Goal: Task Accomplishment & Management: Complete application form

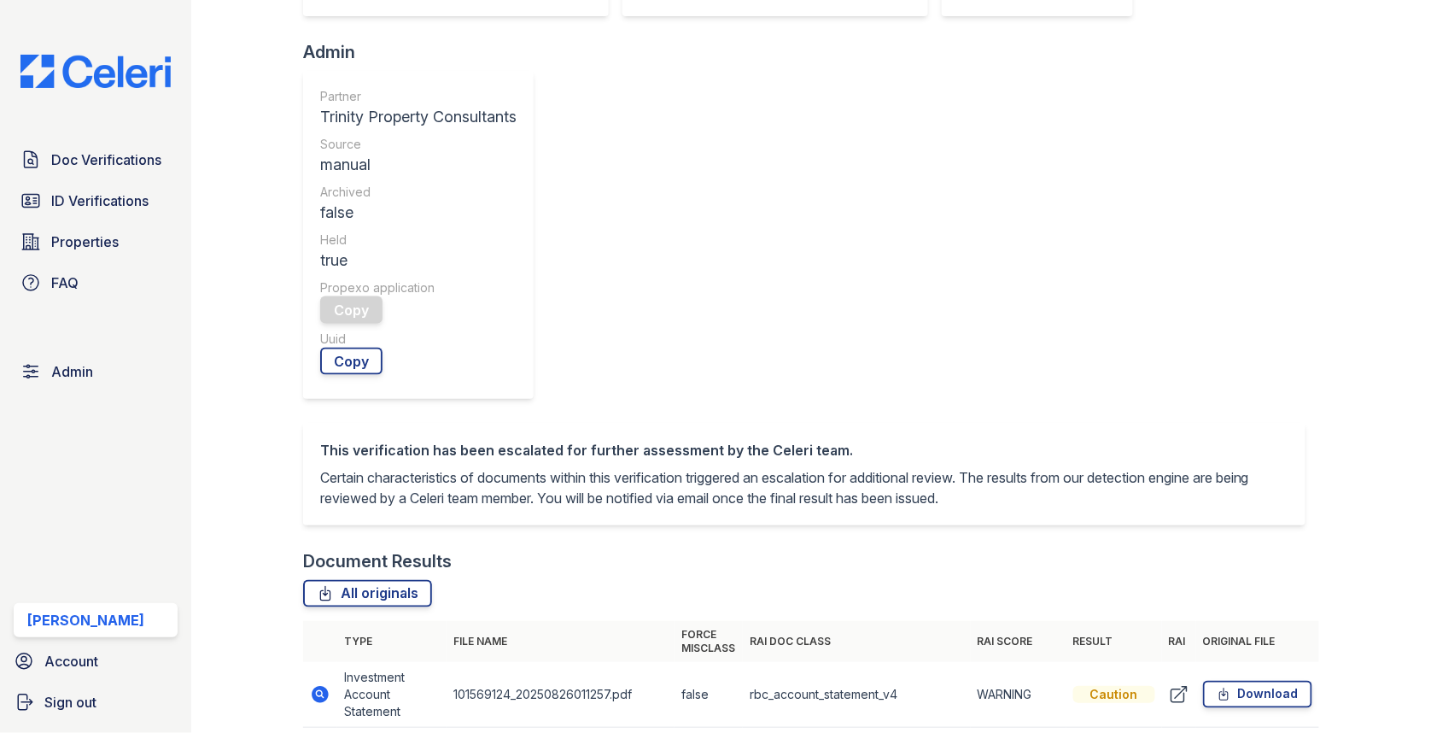
scroll to position [721, 0]
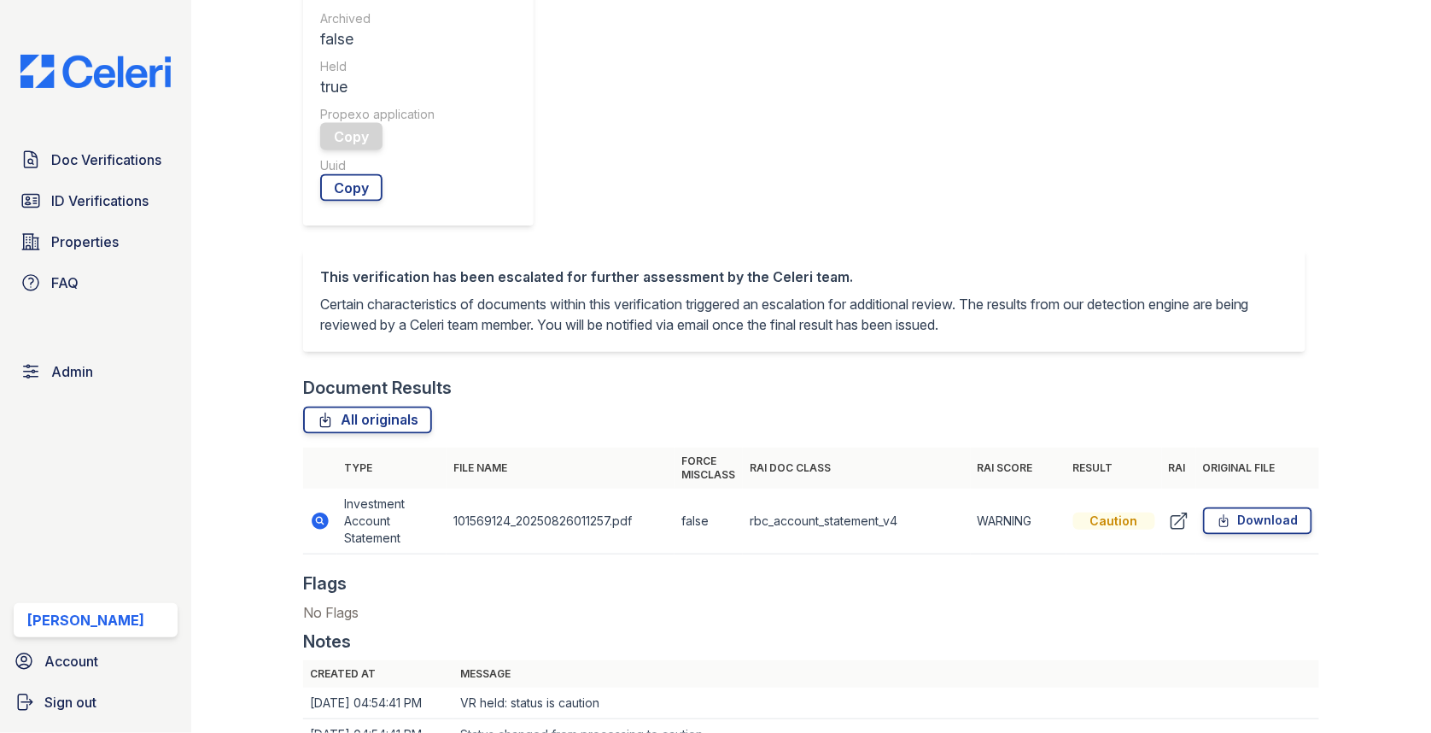
click at [319, 512] on icon at bounding box center [320, 520] width 17 height 17
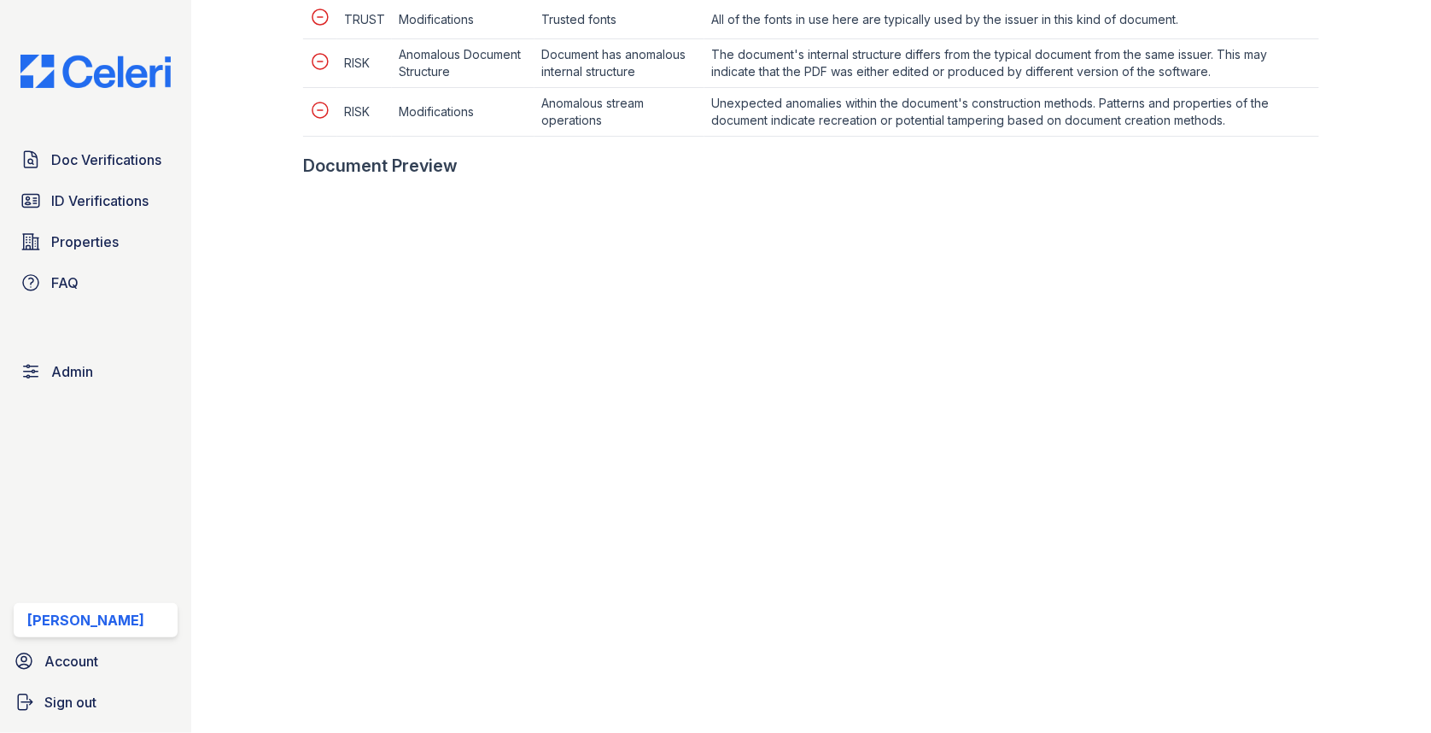
scroll to position [1130, 0]
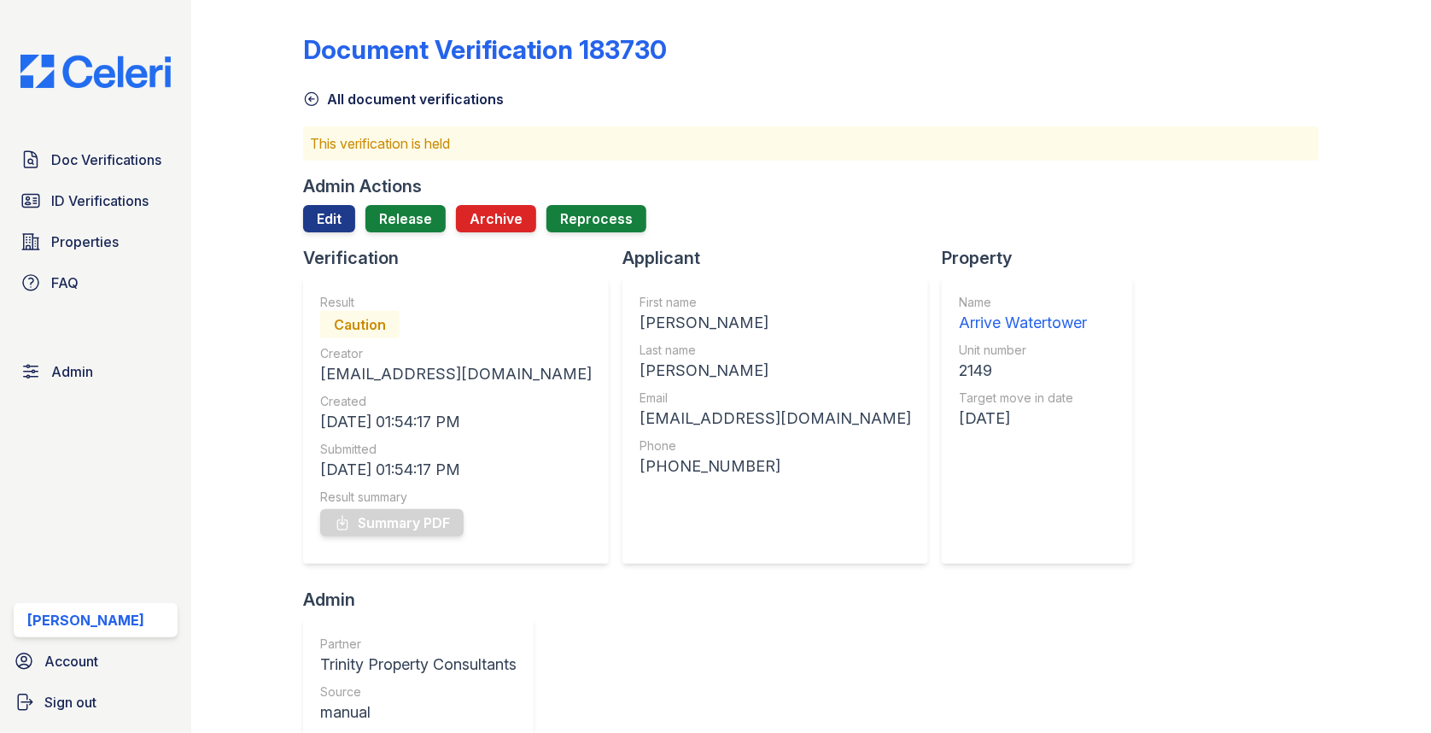
click at [336, 199] on div "Admin Actions Edit Release Archive Reprocess" at bounding box center [811, 210] width 1016 height 72
click at [332, 213] on link "Edit" at bounding box center [329, 218] width 52 height 27
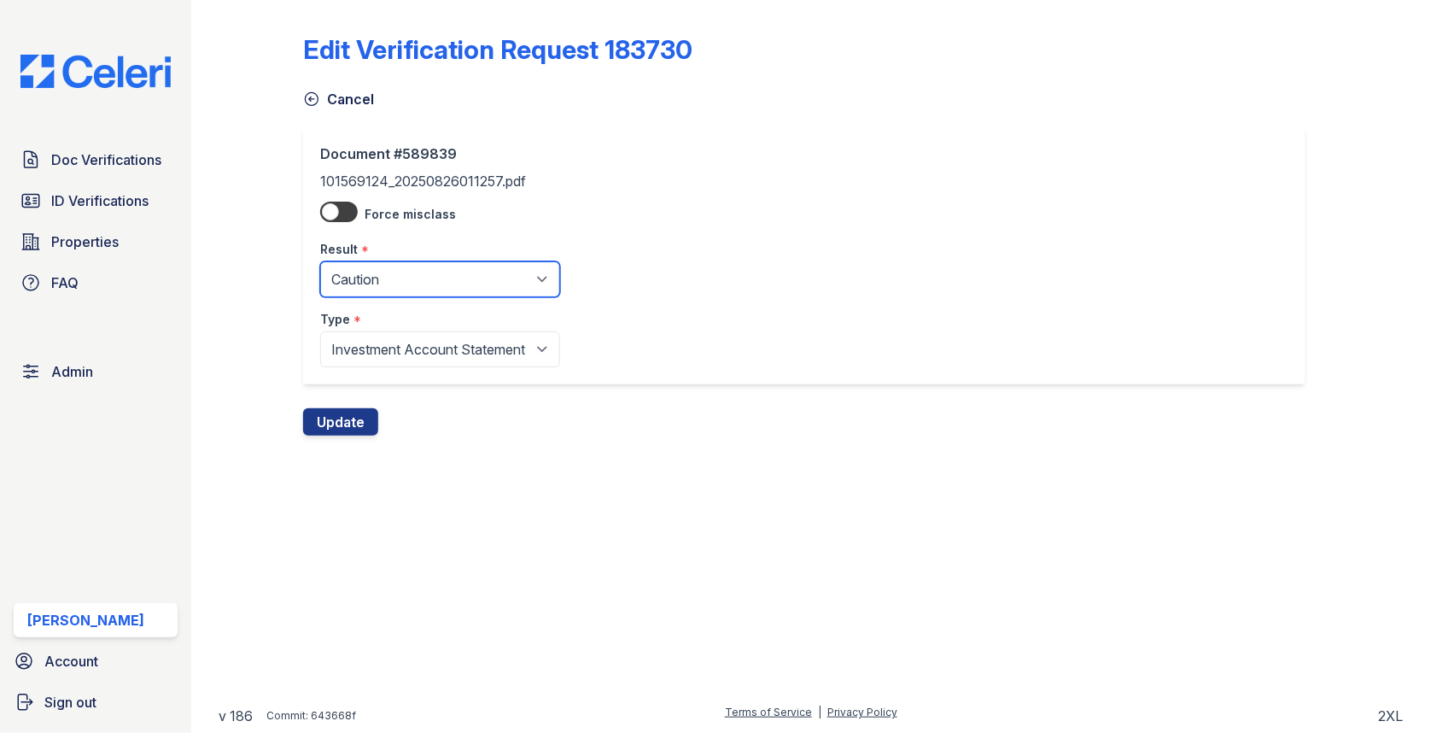
click at [406, 270] on select "Pending Sent Started Processing Pass Fail Caution Error N/A" at bounding box center [440, 279] width 240 height 36
select select "pass"
click at [351, 415] on button "Update" at bounding box center [340, 421] width 75 height 27
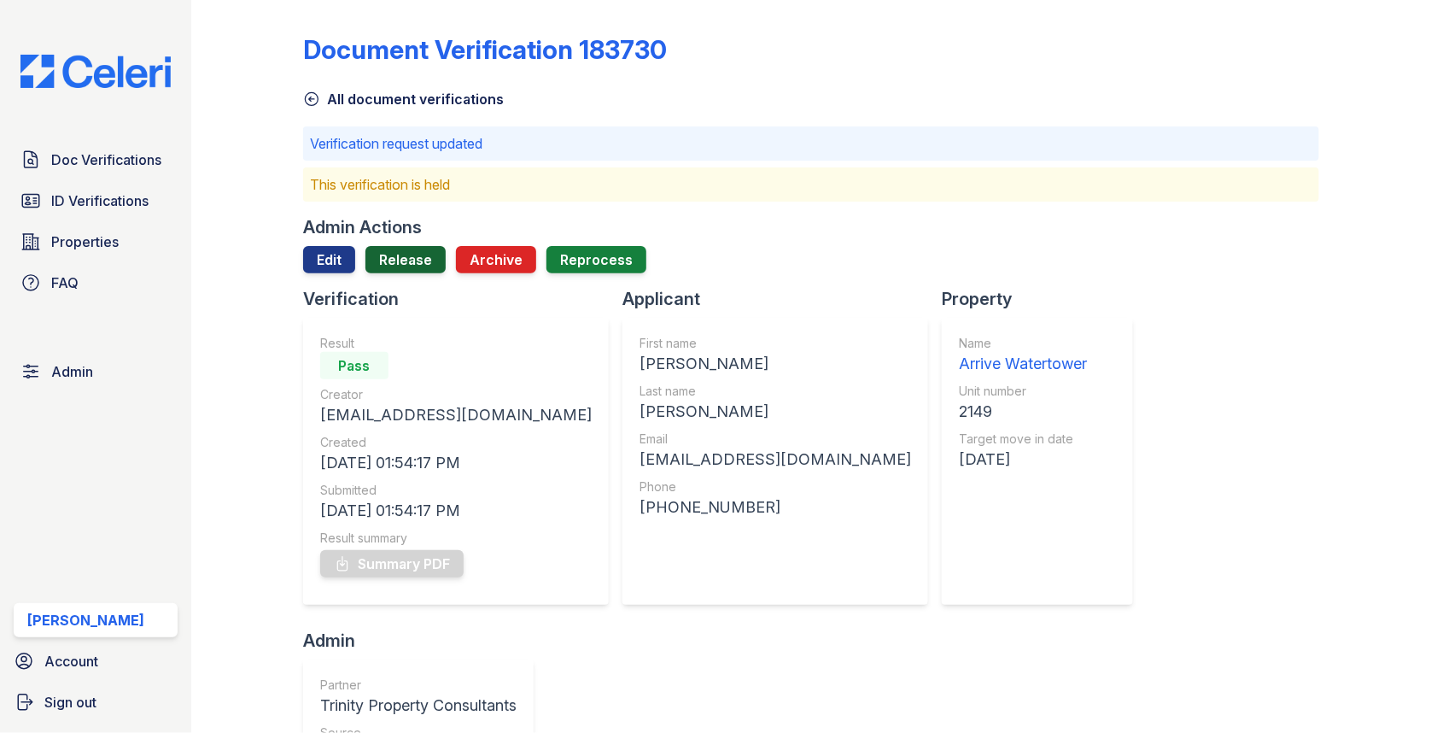
click at [406, 255] on link "Release" at bounding box center [405, 259] width 80 height 27
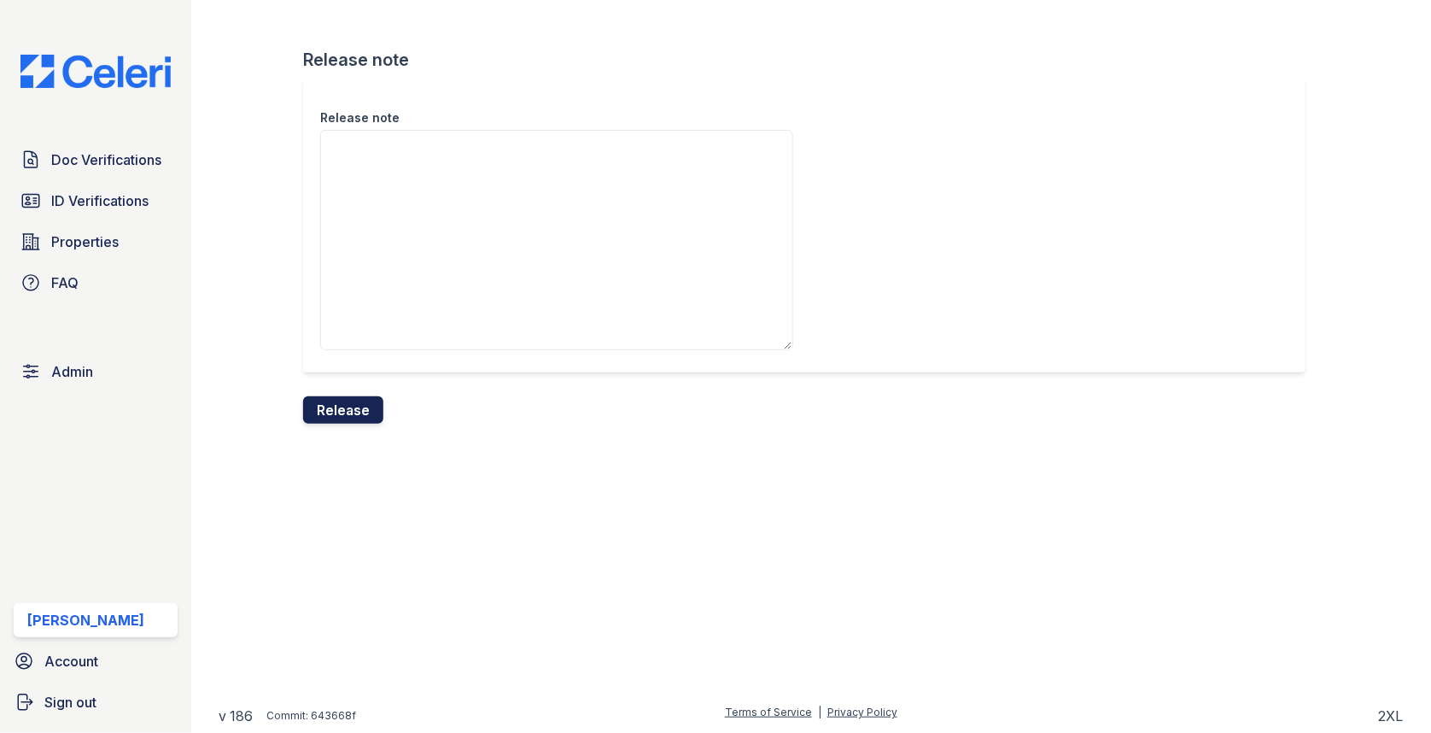
click at [343, 405] on button "Release" at bounding box center [343, 409] width 80 height 27
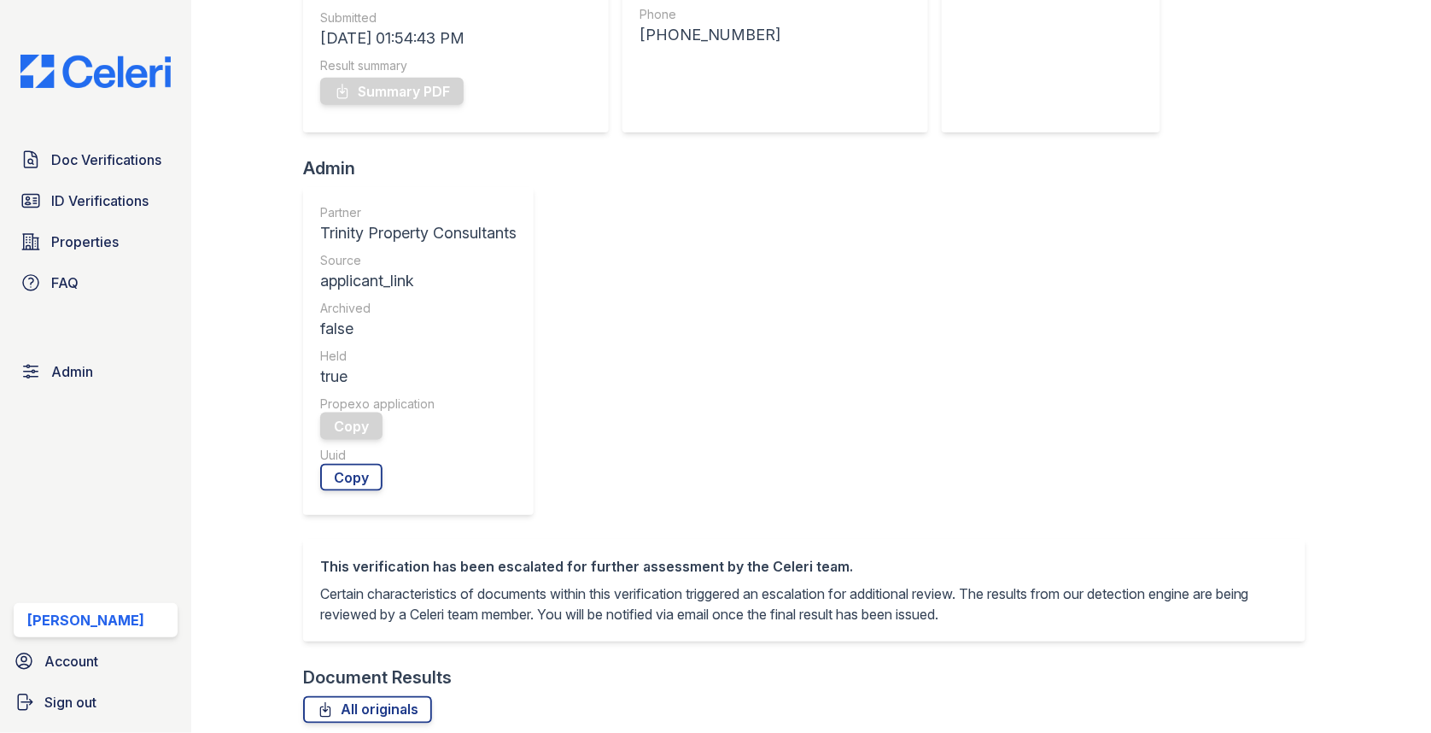
scroll to position [612, 0]
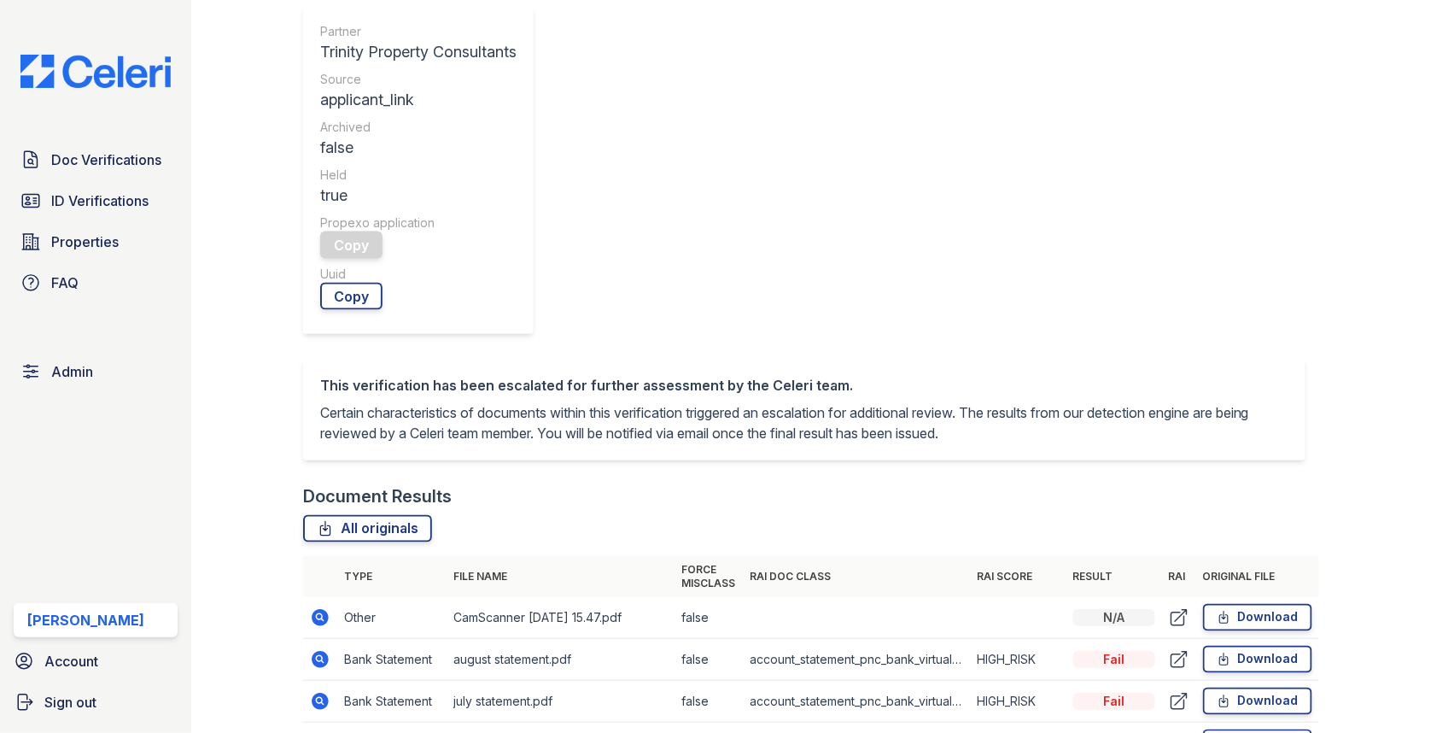
click at [326, 649] on icon at bounding box center [320, 659] width 20 height 20
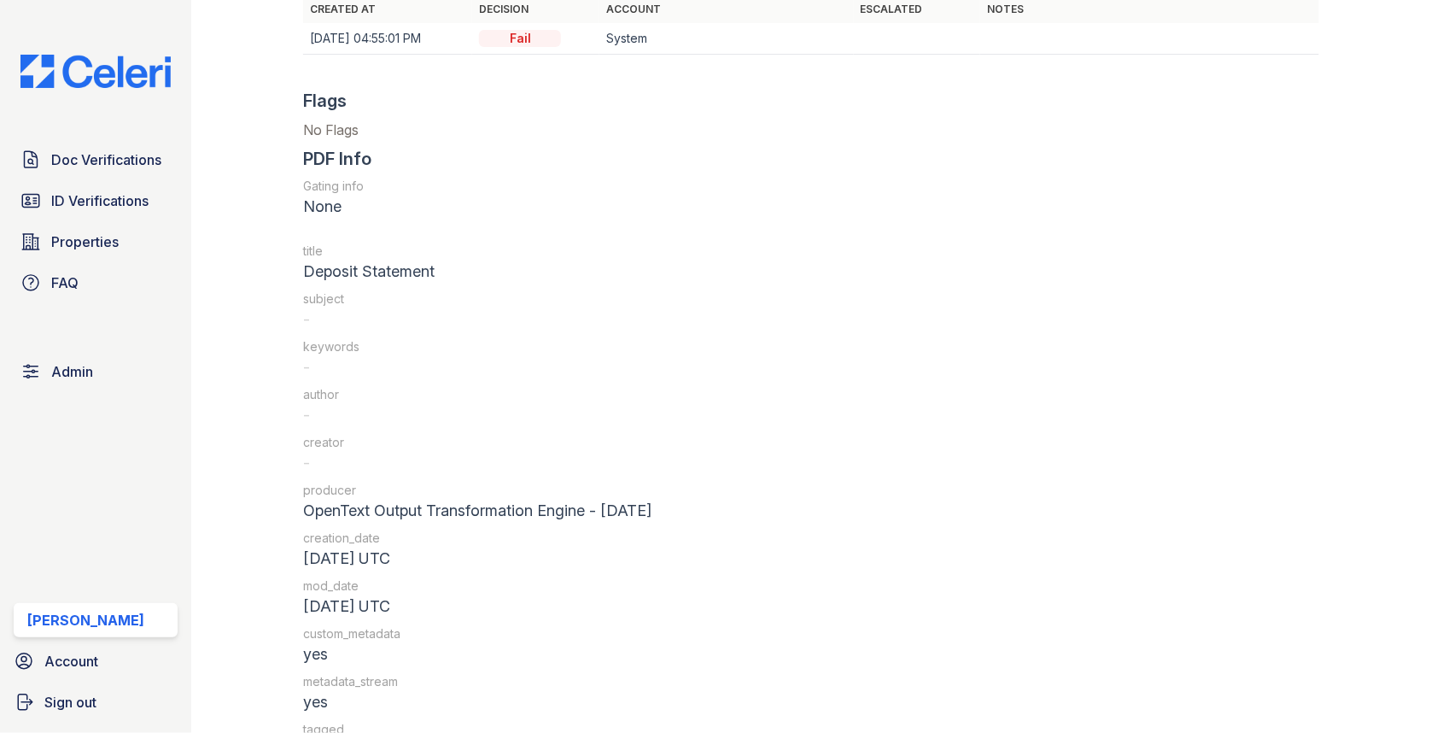
scroll to position [2191, 0]
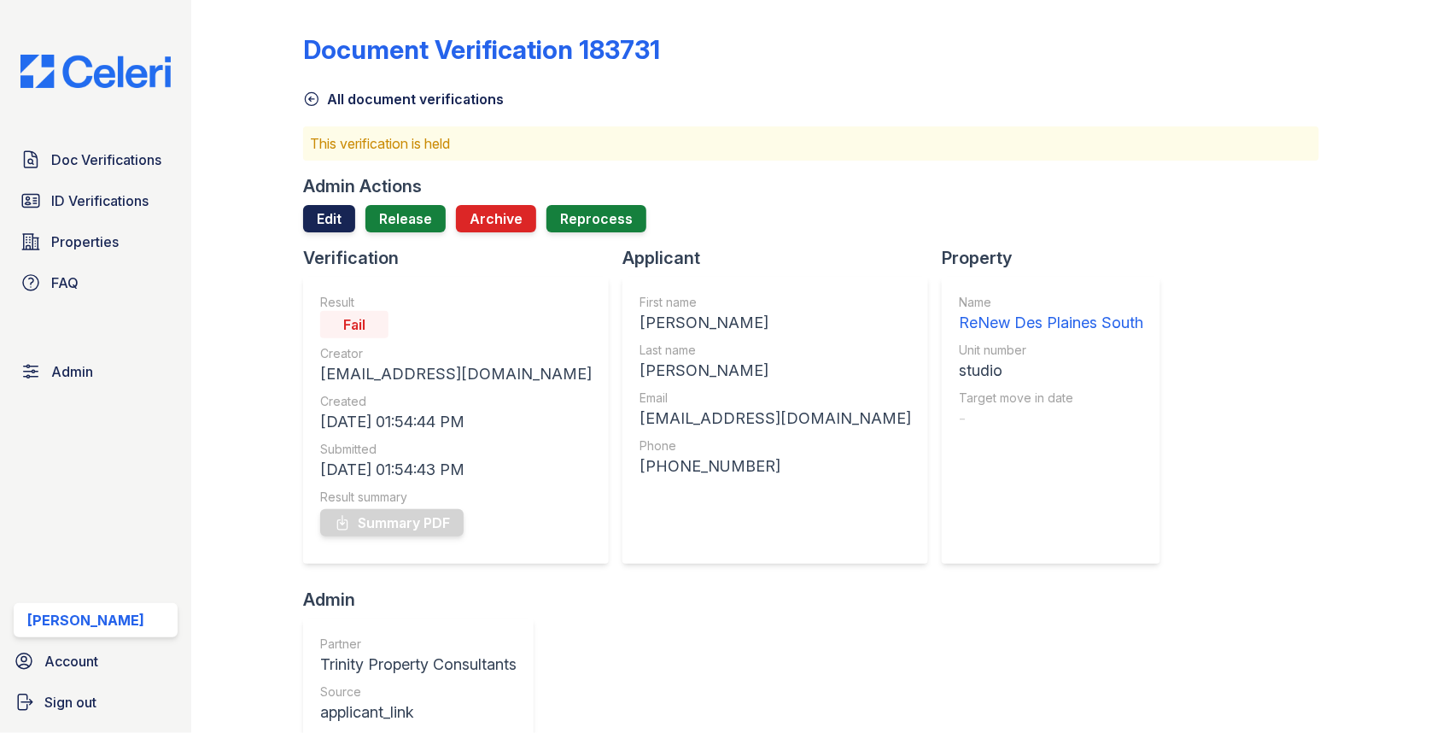
click at [334, 219] on link "Edit" at bounding box center [329, 218] width 52 height 27
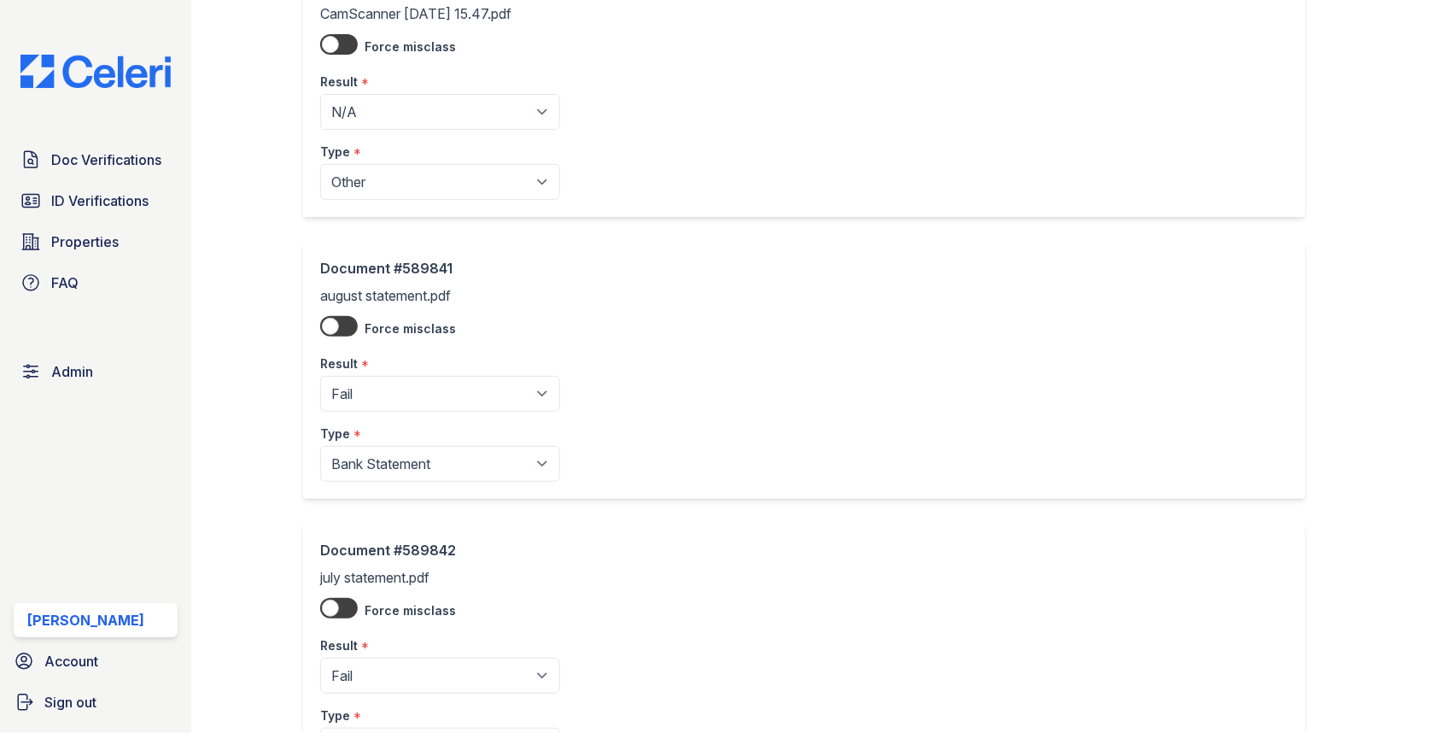
scroll to position [600, 0]
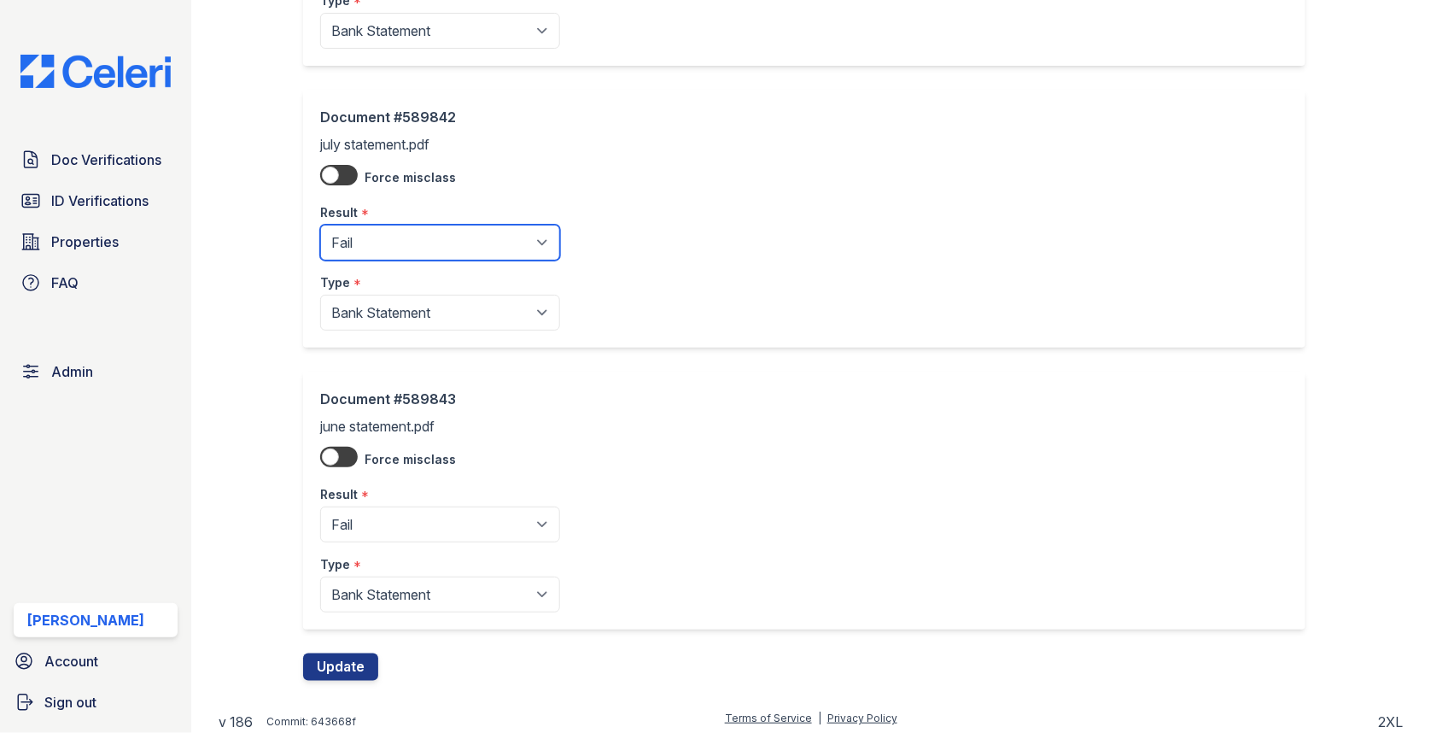
click at [429, 234] on select "Pending Sent Started Processing Pass Fail Caution Error N/A" at bounding box center [440, 243] width 240 height 36
select select "pass"
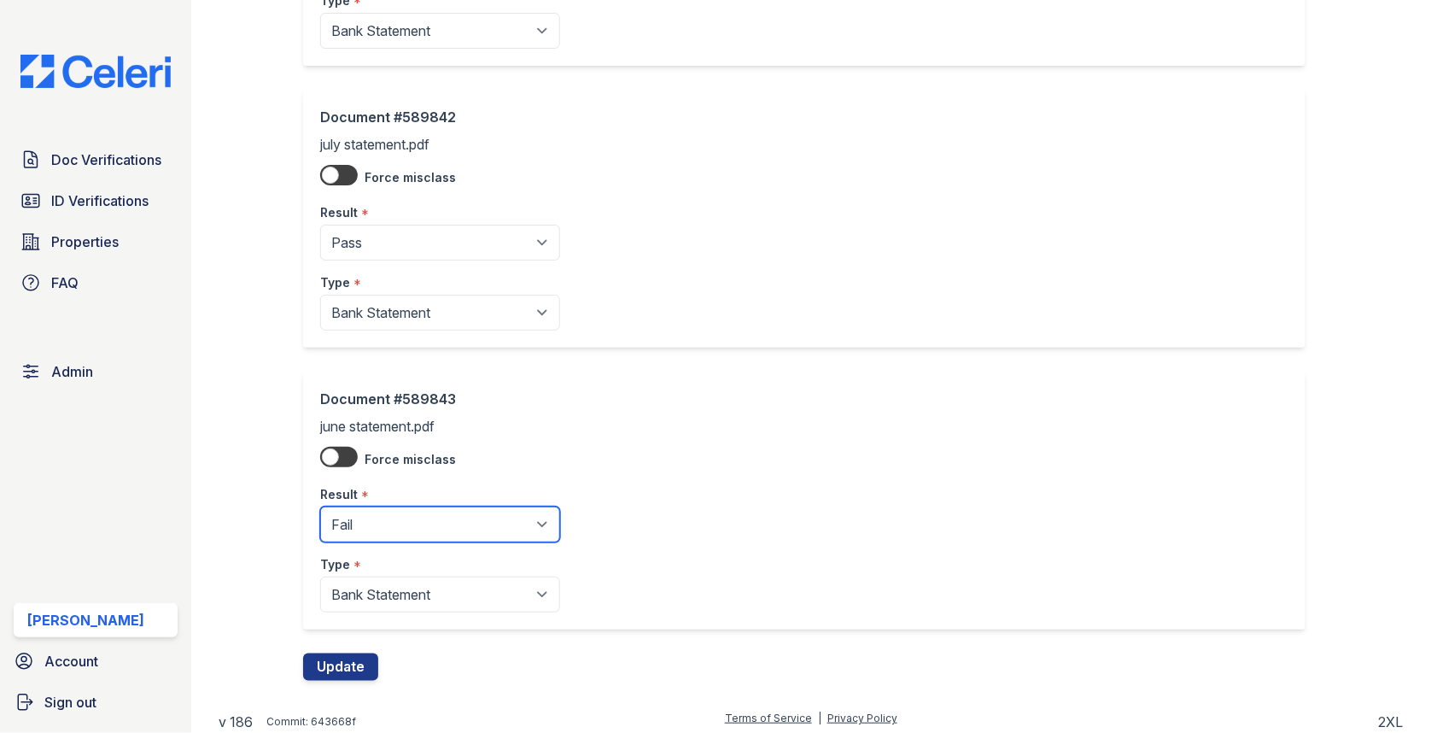
click at [390, 523] on select "Pending Sent Started Processing Pass Fail Caution Error N/A" at bounding box center [440, 524] width 240 height 36
select select "pass"
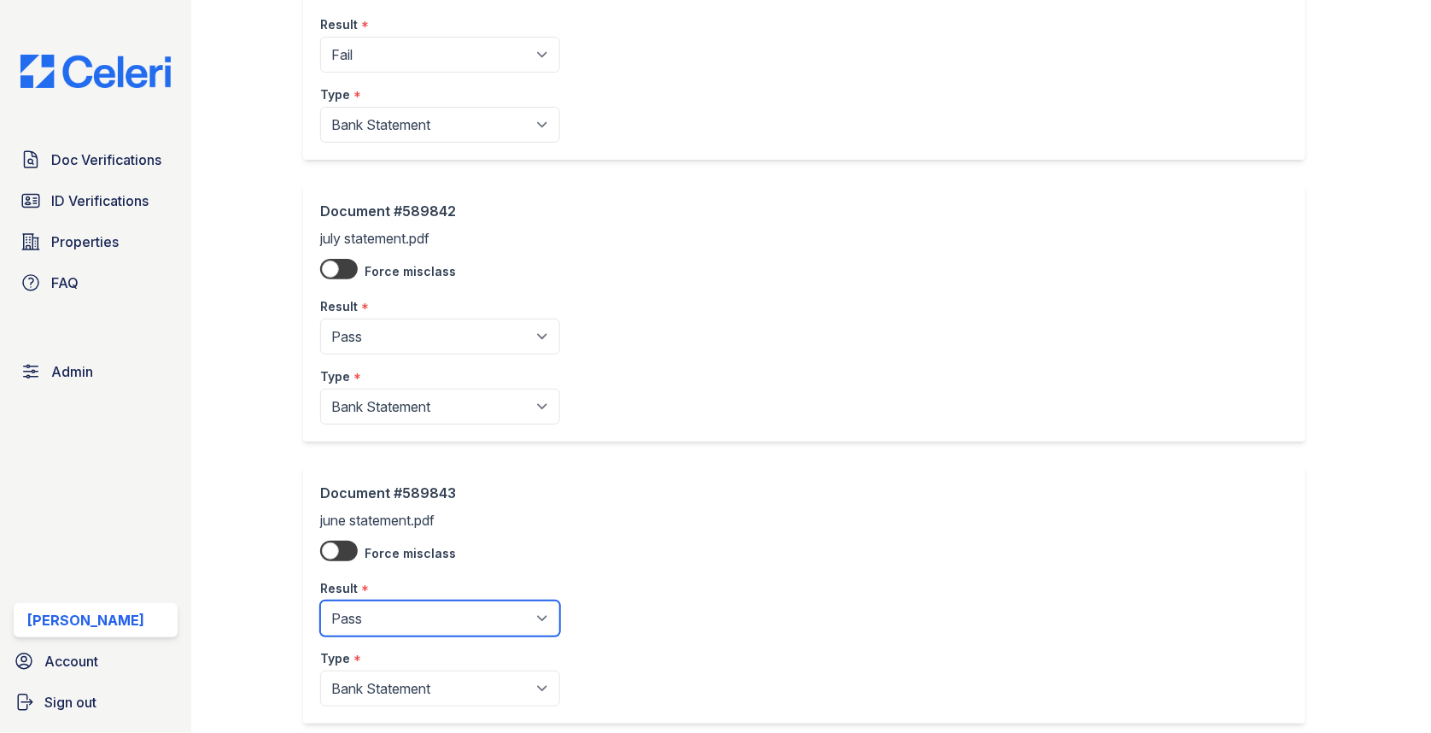
scroll to position [188, 0]
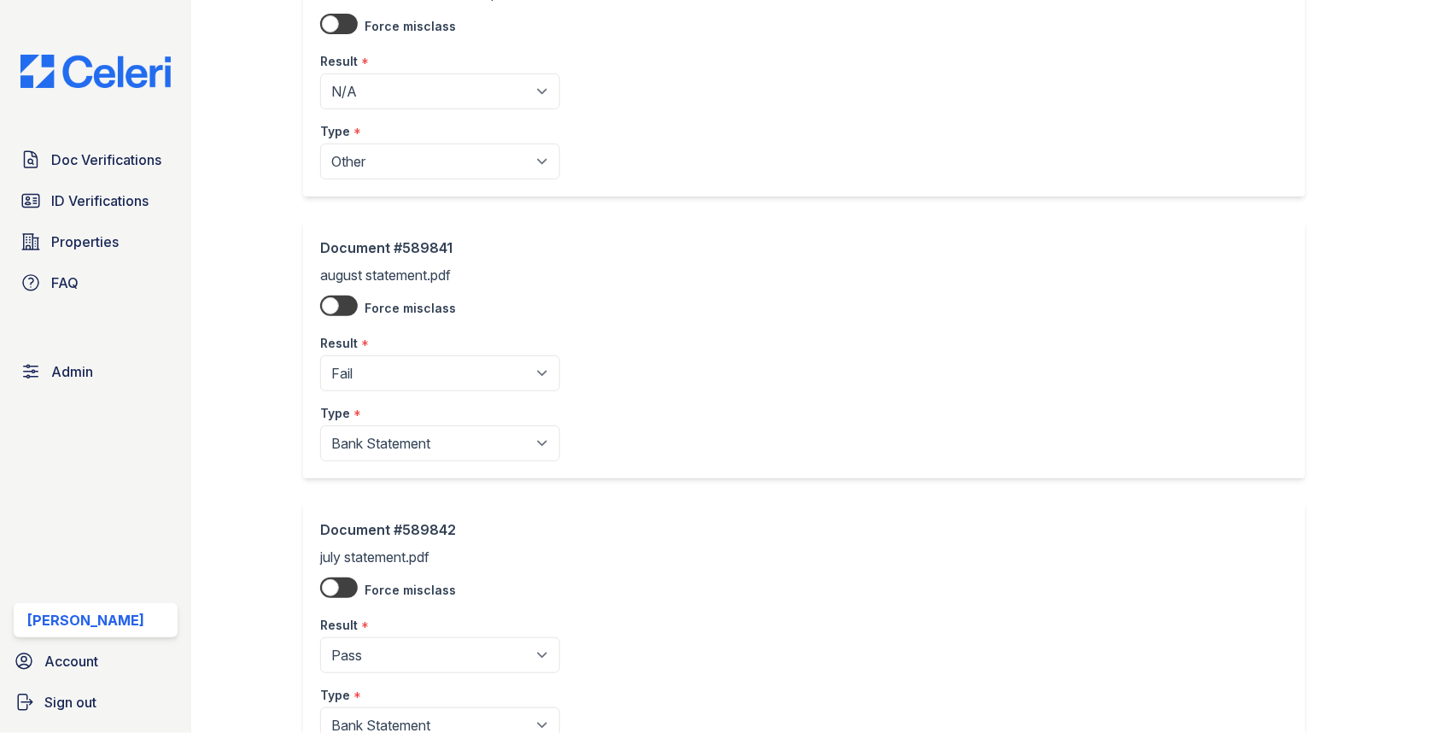
click at [400, 73] on div "Result *" at bounding box center [440, 56] width 240 height 34
click at [397, 363] on select "Pending Sent Started Processing Pass Fail Caution Error N/A" at bounding box center [440, 373] width 240 height 36
select select "pass"
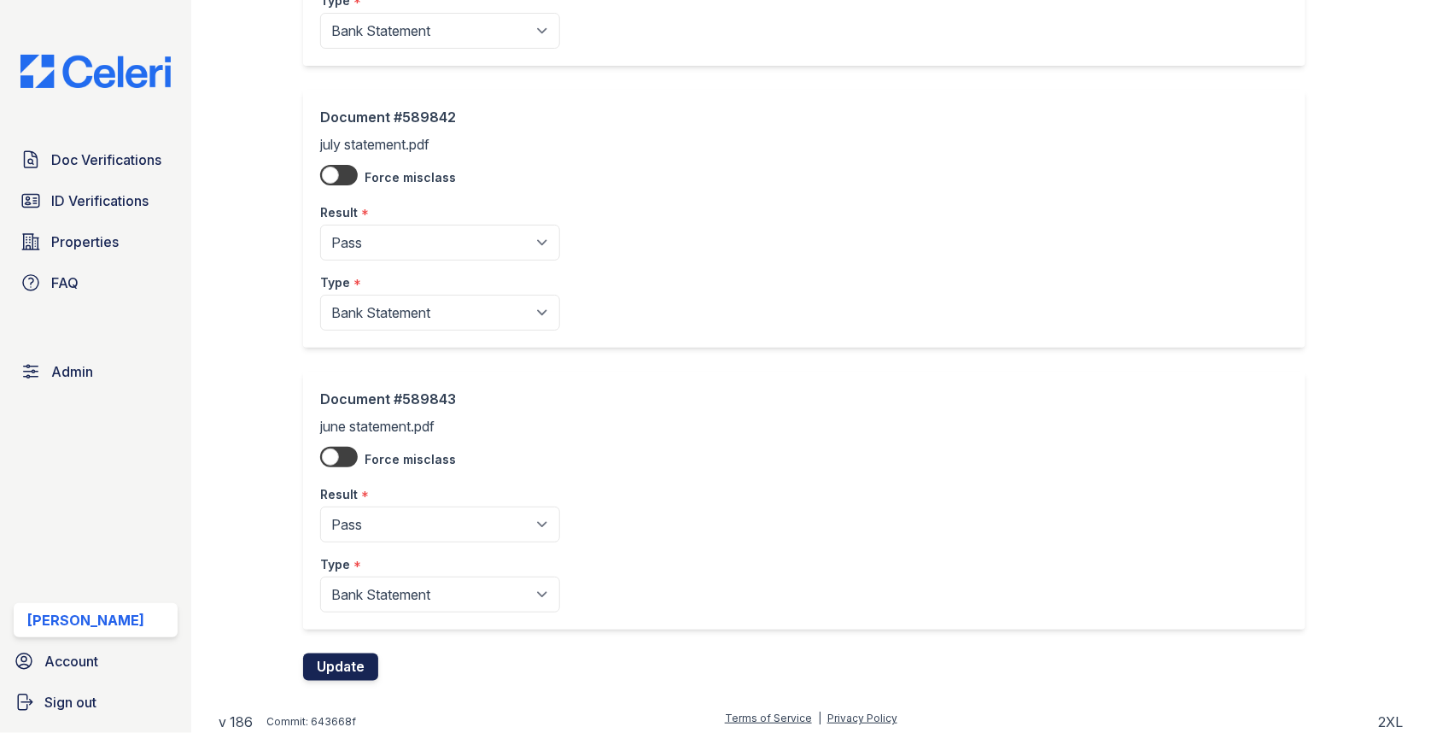
click at [361, 658] on button "Update" at bounding box center [340, 666] width 75 height 27
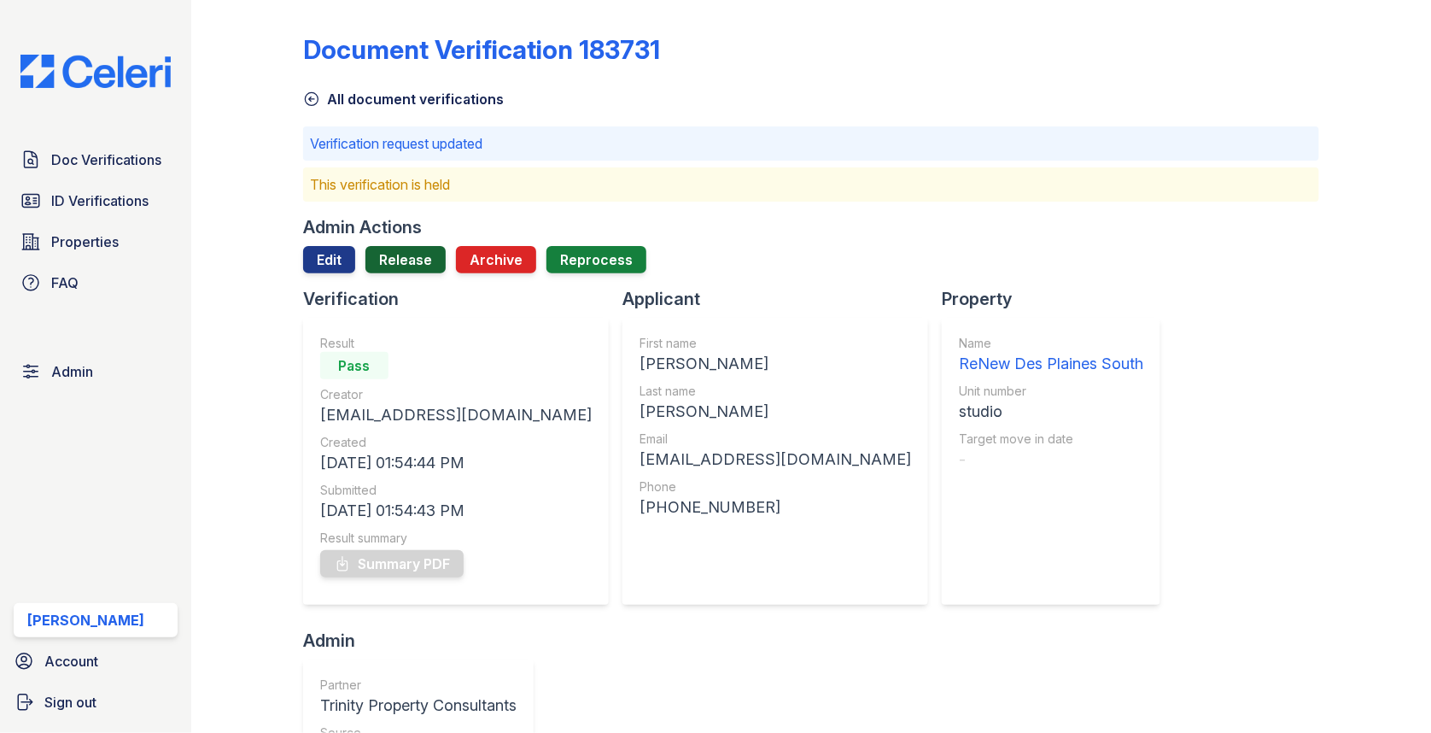
click at [402, 251] on link "Release" at bounding box center [405, 259] width 80 height 27
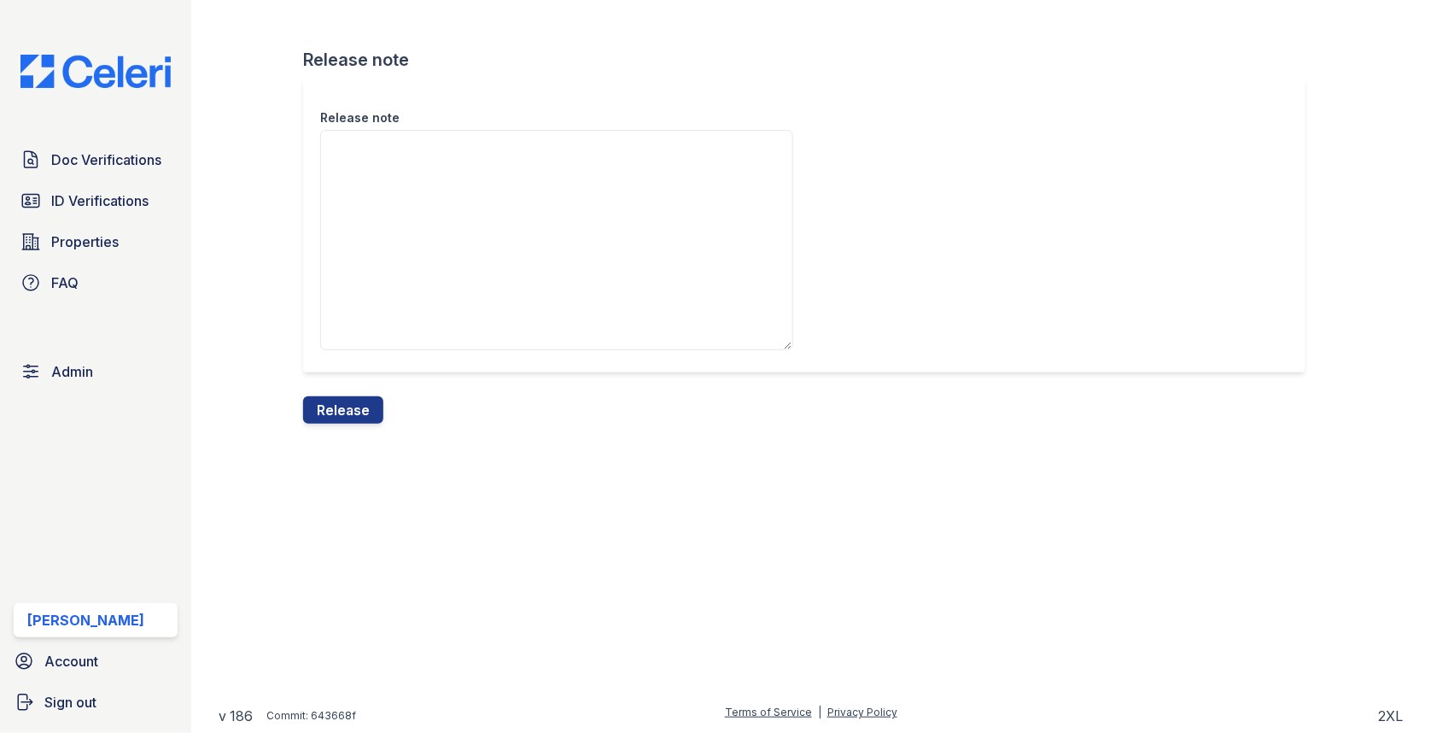
click at [353, 394] on div "Release note" at bounding box center [811, 238] width 1016 height 318
click at [350, 405] on button "Release" at bounding box center [343, 409] width 80 height 27
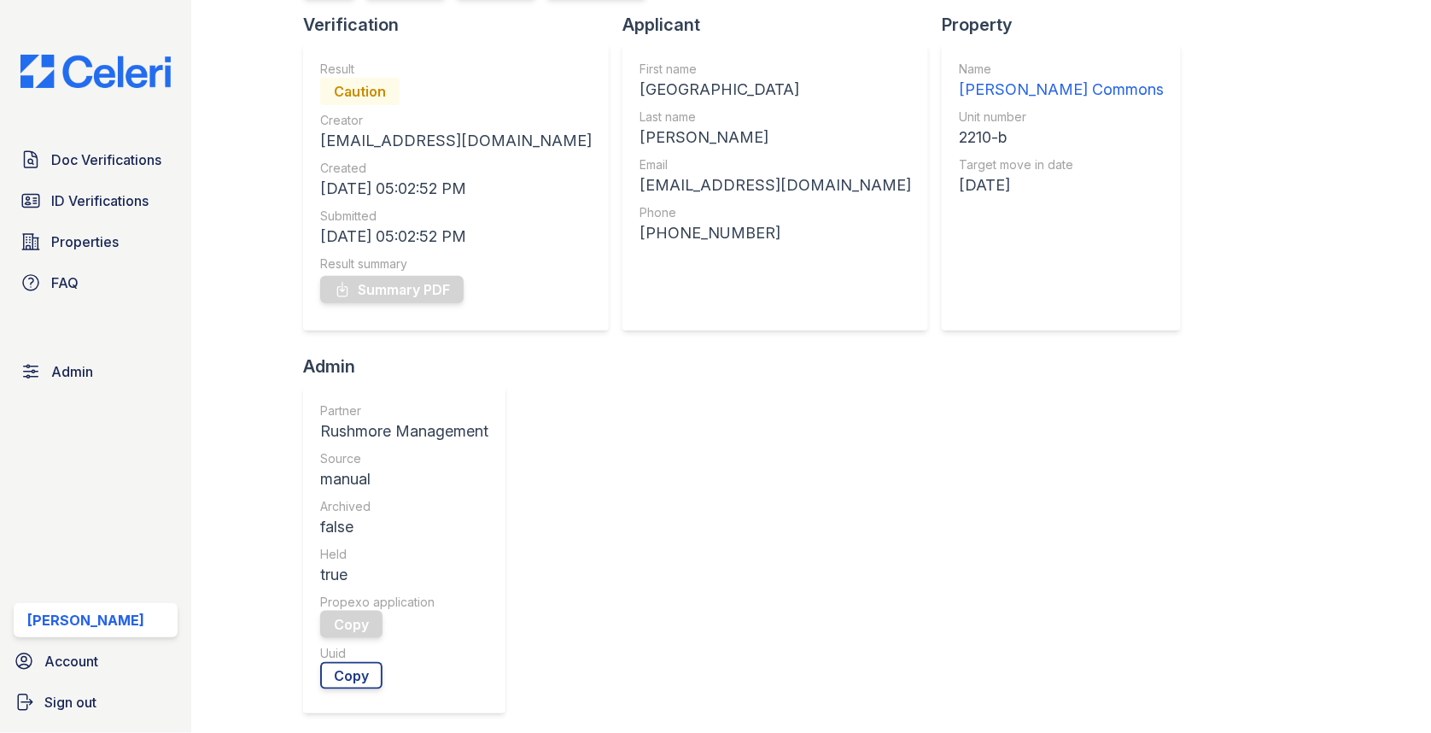
scroll to position [365, 0]
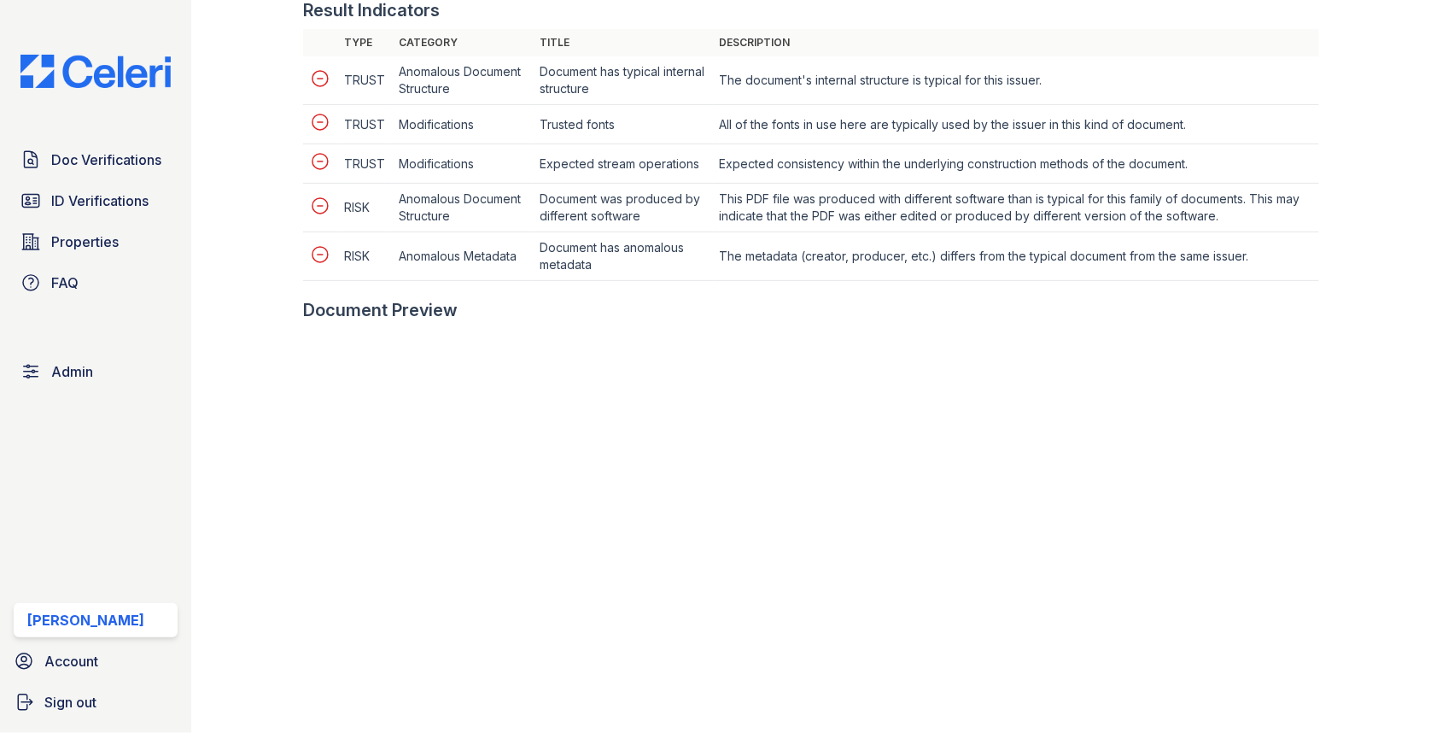
scroll to position [839, 0]
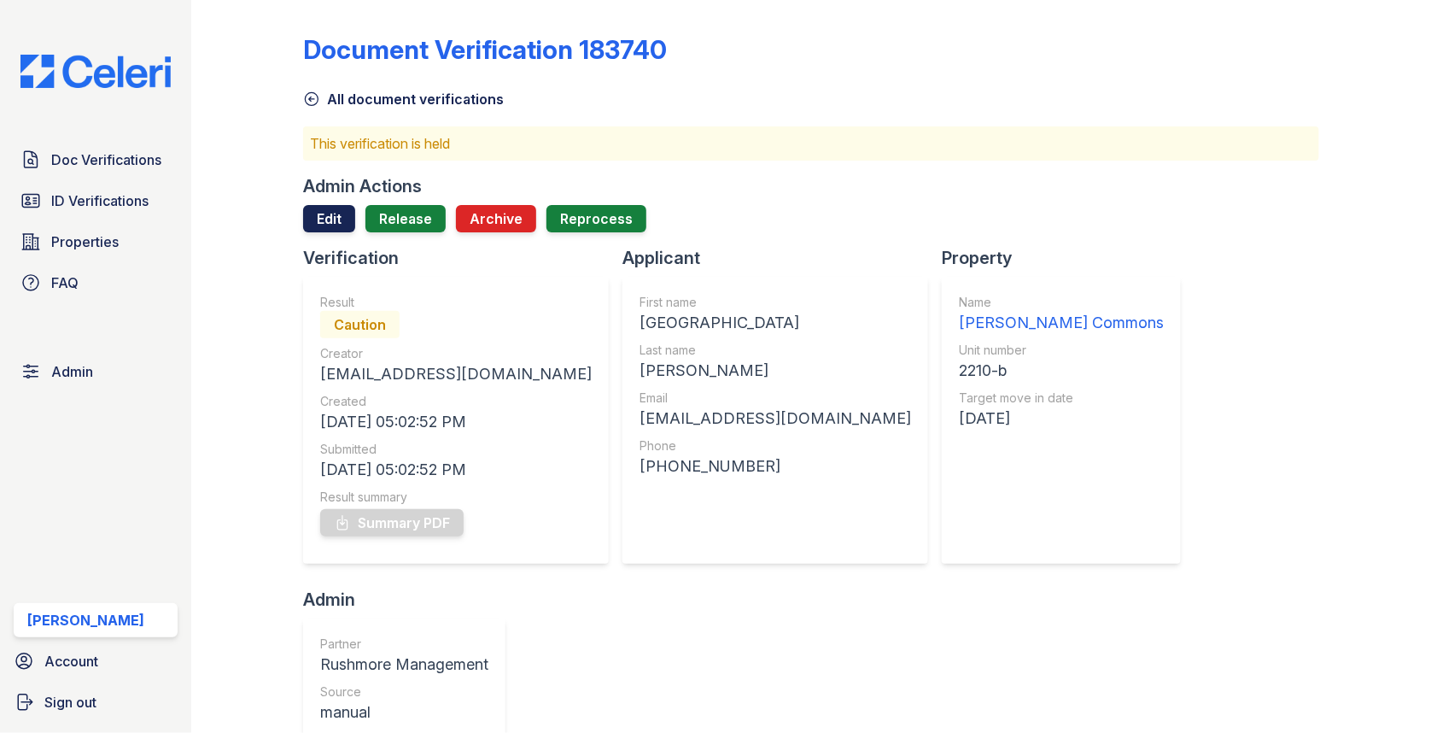
click at [330, 215] on link "Edit" at bounding box center [329, 218] width 52 height 27
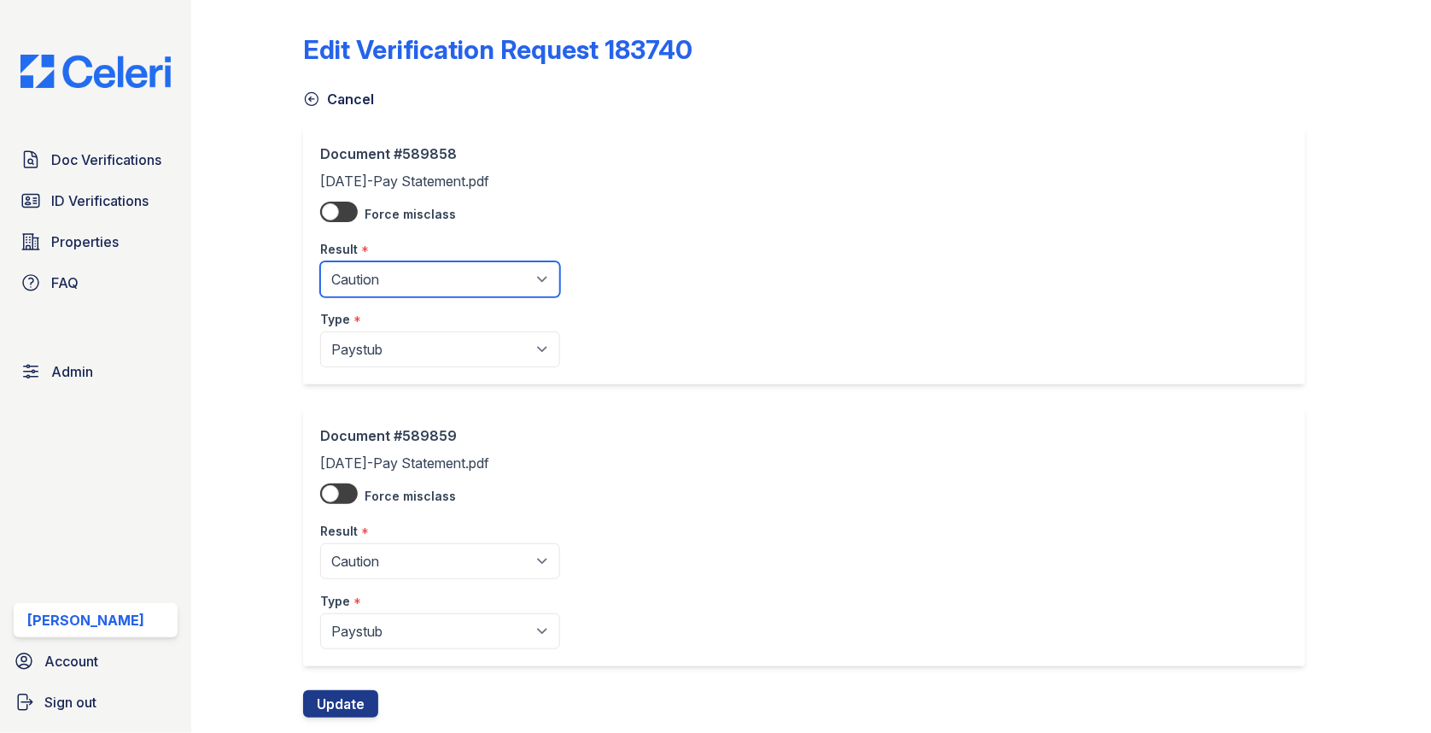
click at [367, 276] on select "Pending Sent Started Processing Pass Fail Caution Error N/A" at bounding box center [440, 279] width 240 height 36
select select "pass"
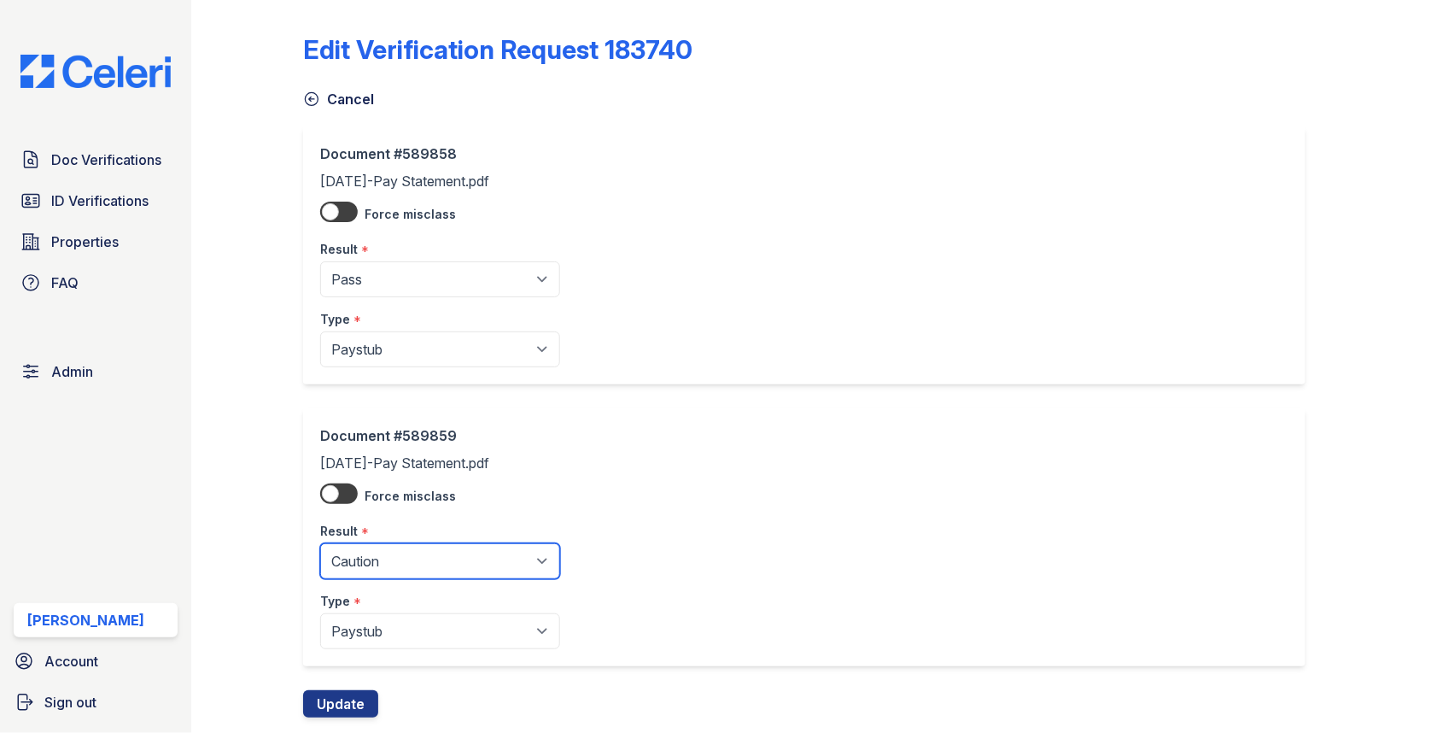
click at [385, 575] on select "Pending Sent Started Processing Pass Fail Caution Error N/A" at bounding box center [440, 561] width 240 height 36
select select "pass"
click at [364, 704] on button "Update" at bounding box center [340, 703] width 75 height 27
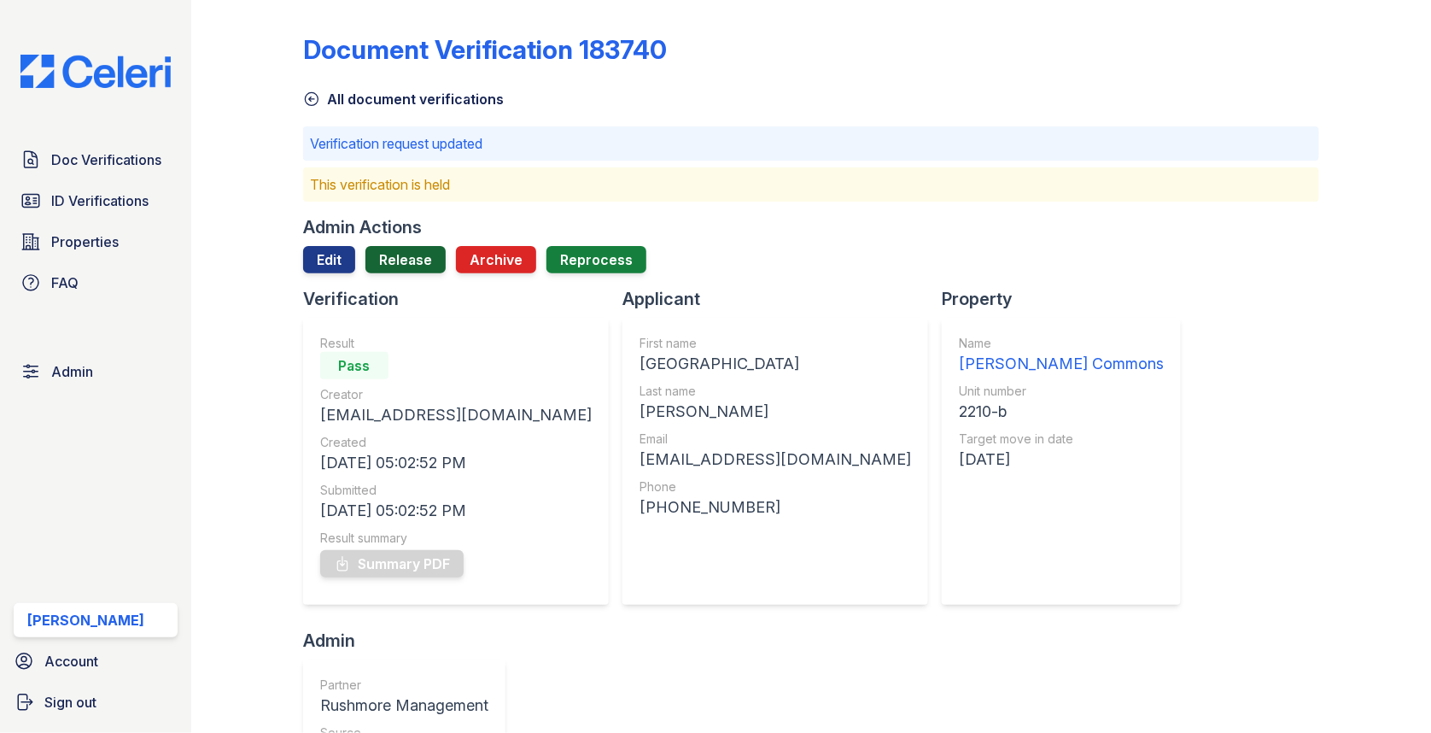
click at [418, 266] on link "Release" at bounding box center [405, 259] width 80 height 27
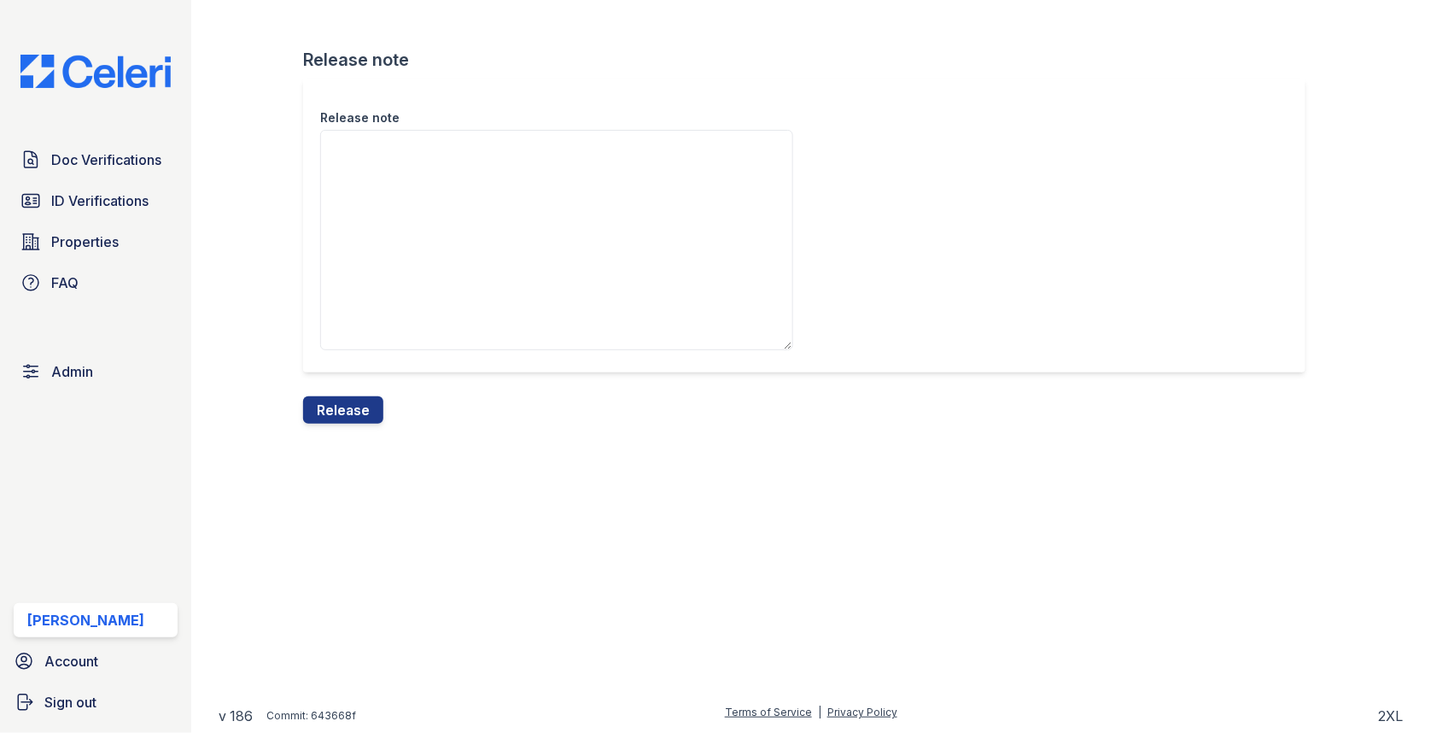
click at [371, 392] on div "Release note" at bounding box center [811, 238] width 1016 height 318
click at [368, 408] on button "Release" at bounding box center [343, 409] width 80 height 27
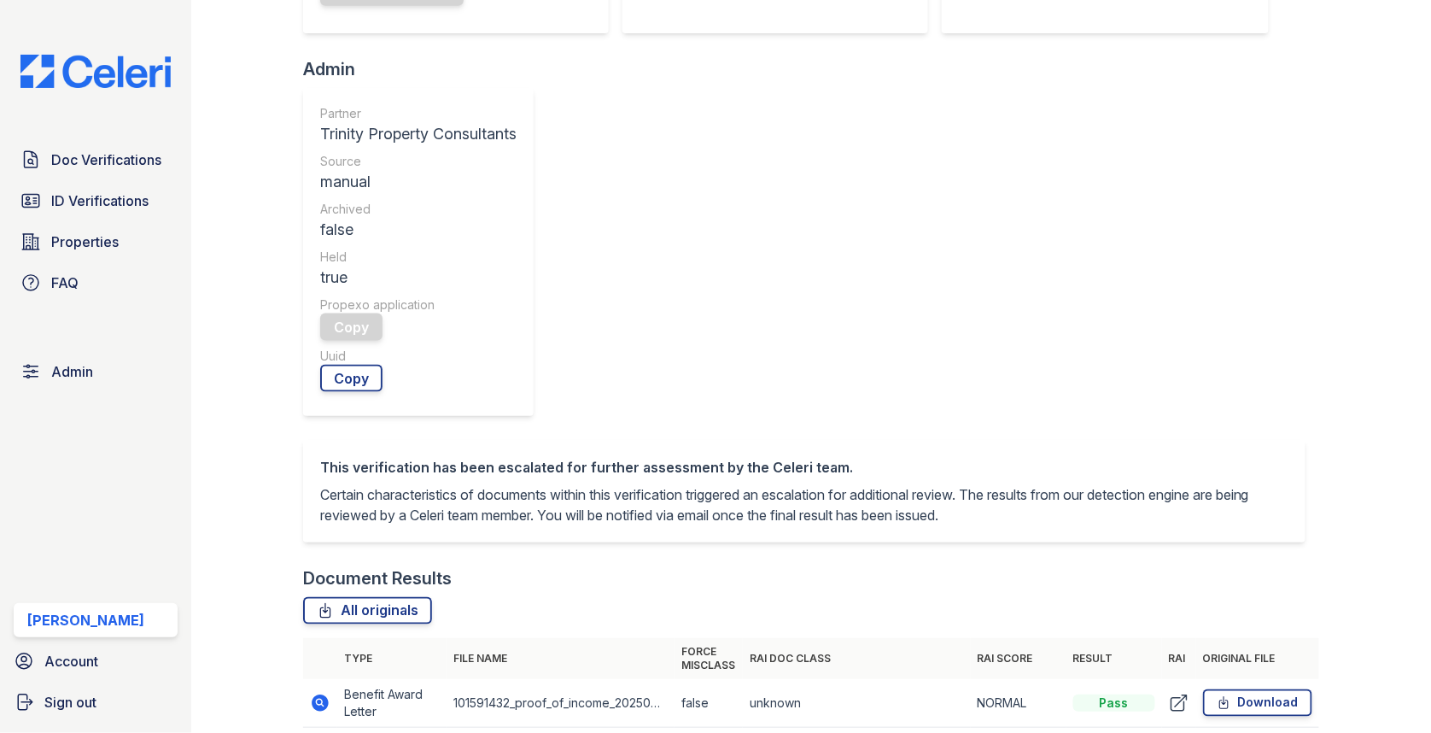
scroll to position [549, 0]
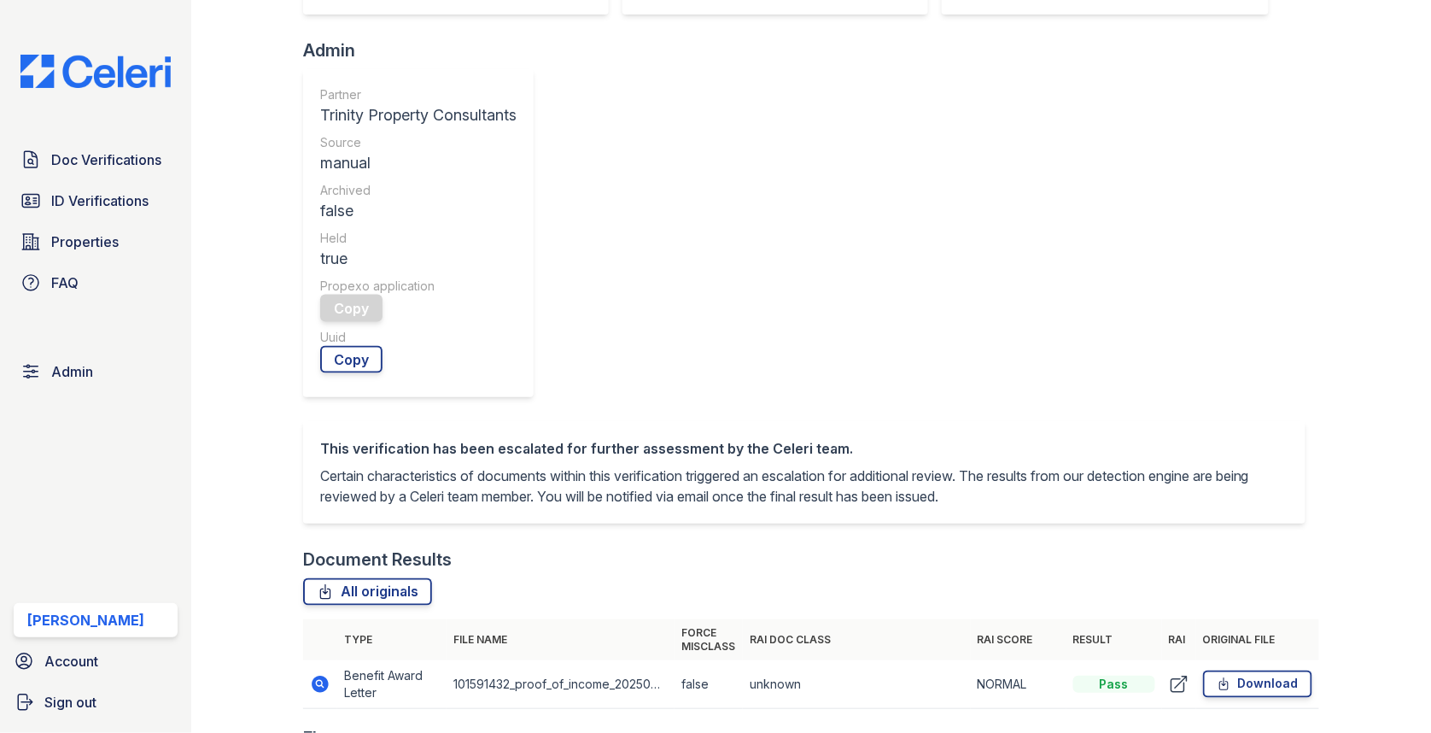
click at [318, 660] on td at bounding box center [320, 684] width 34 height 49
click at [318, 674] on icon at bounding box center [320, 684] width 20 height 20
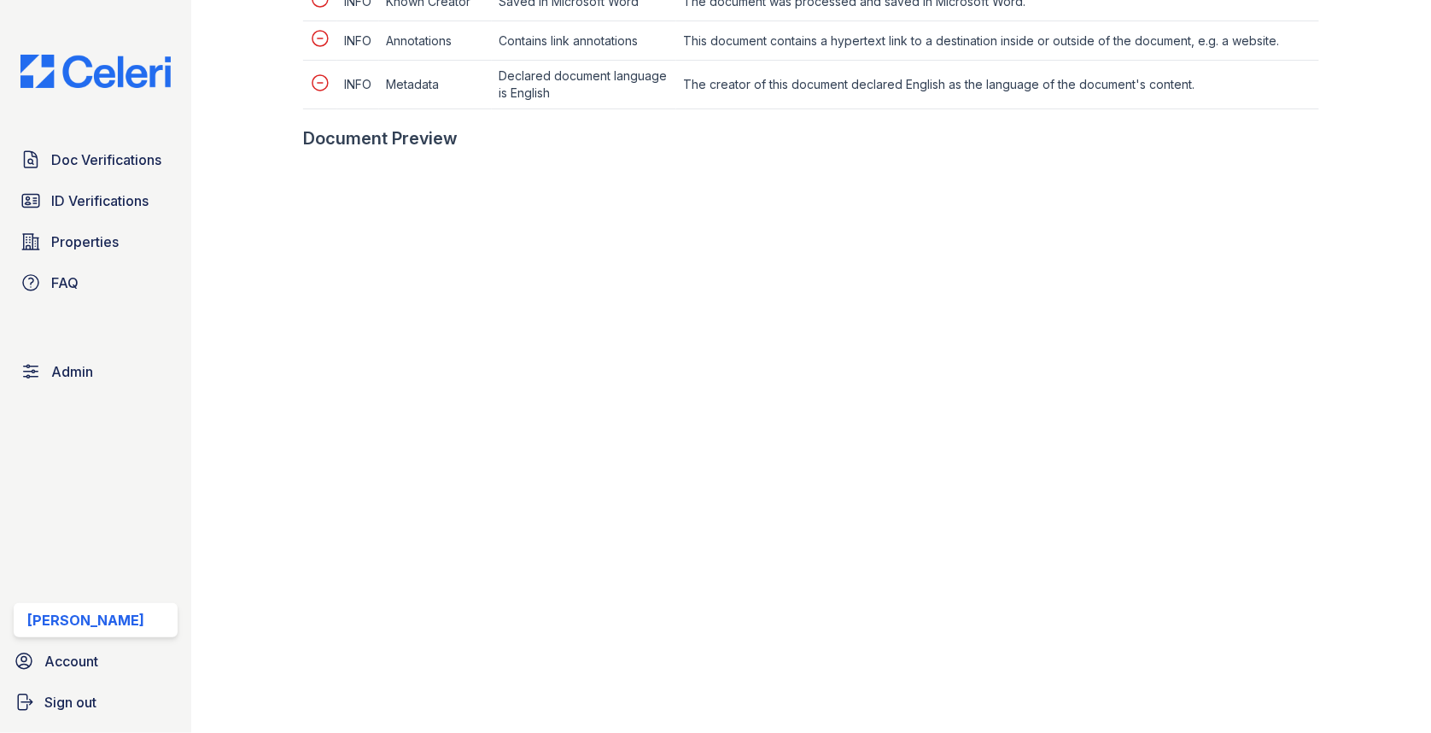
scroll to position [923, 0]
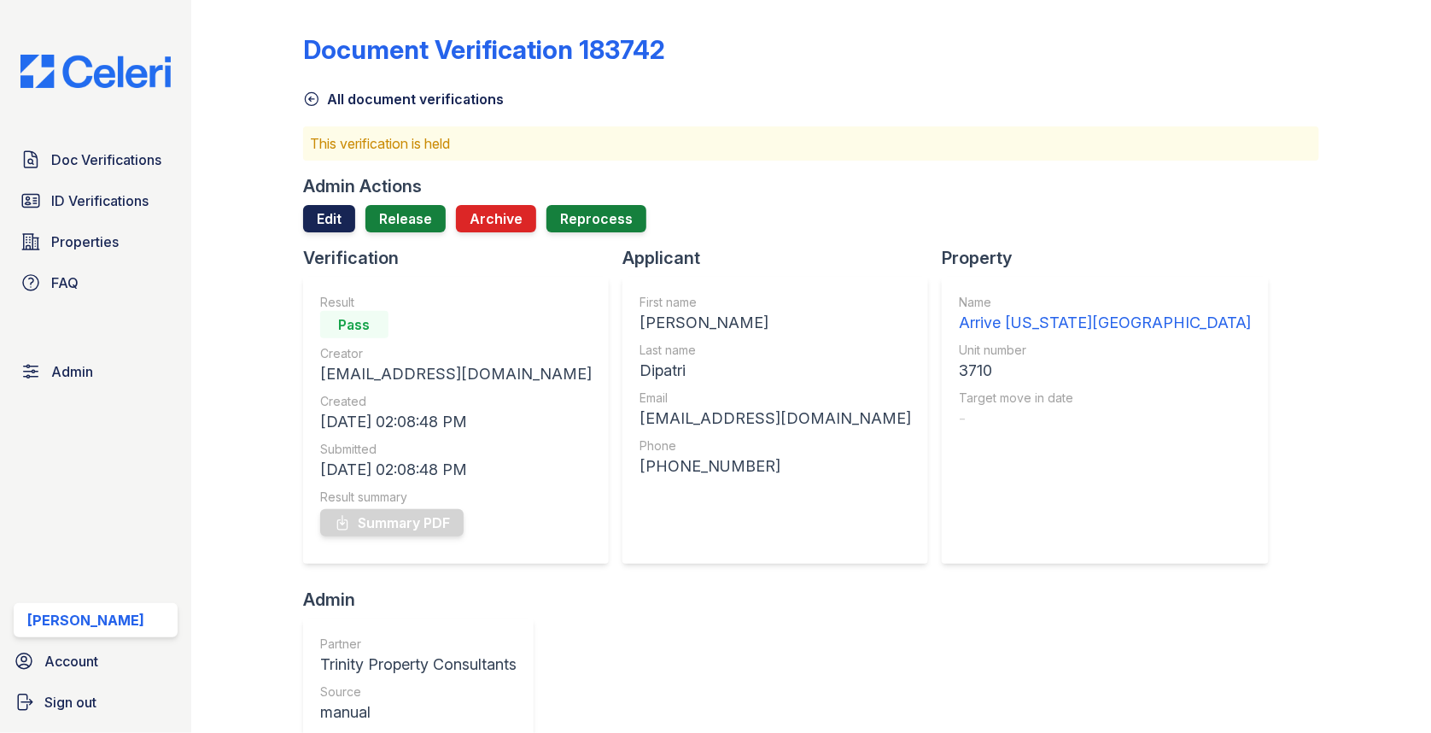
click at [335, 213] on link "Edit" at bounding box center [329, 218] width 52 height 27
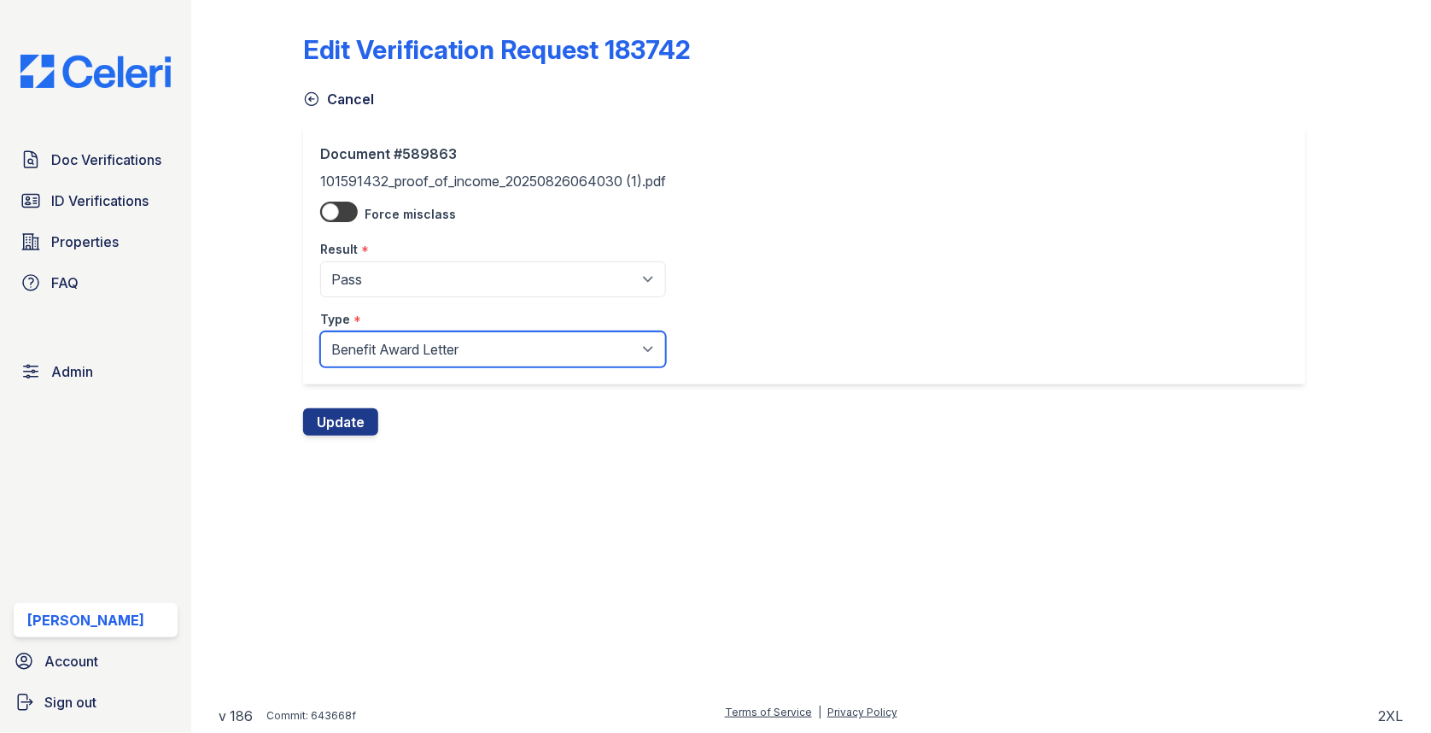
click at [374, 342] on select "Paystub Bank Statement Offer Letter Tax Documents Benefit Award Letter Investme…" at bounding box center [493, 349] width 346 height 36
select select "offer_letter"
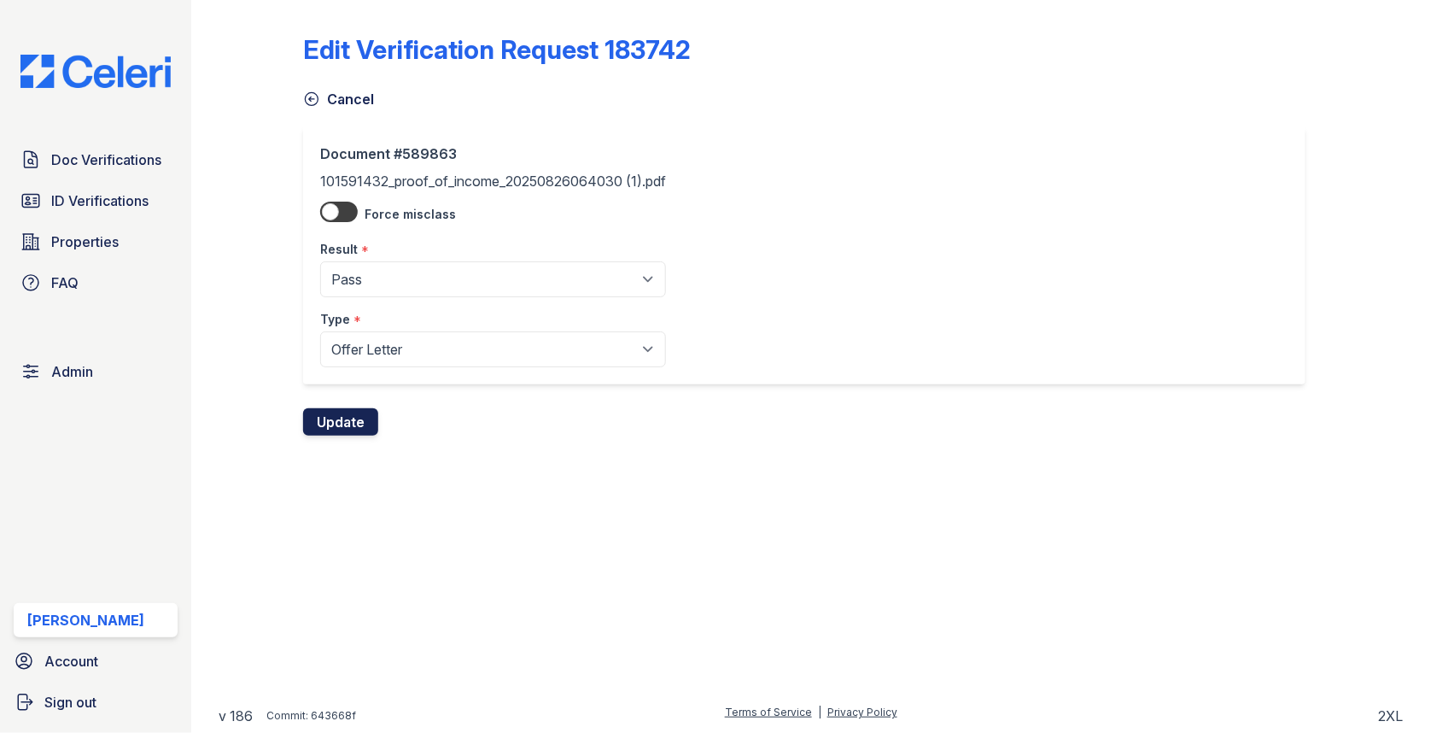
click at [365, 418] on button "Update" at bounding box center [340, 421] width 75 height 27
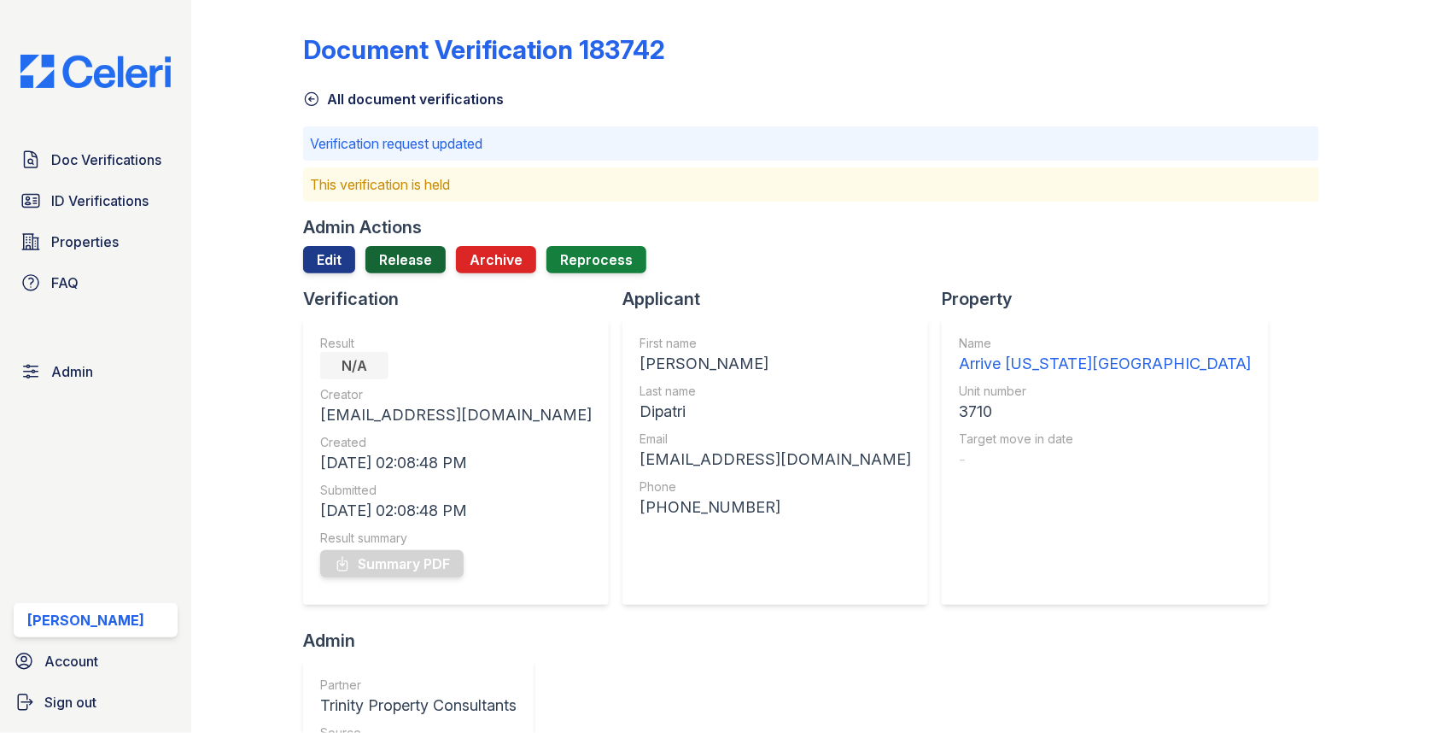
click at [401, 260] on link "Release" at bounding box center [405, 259] width 80 height 27
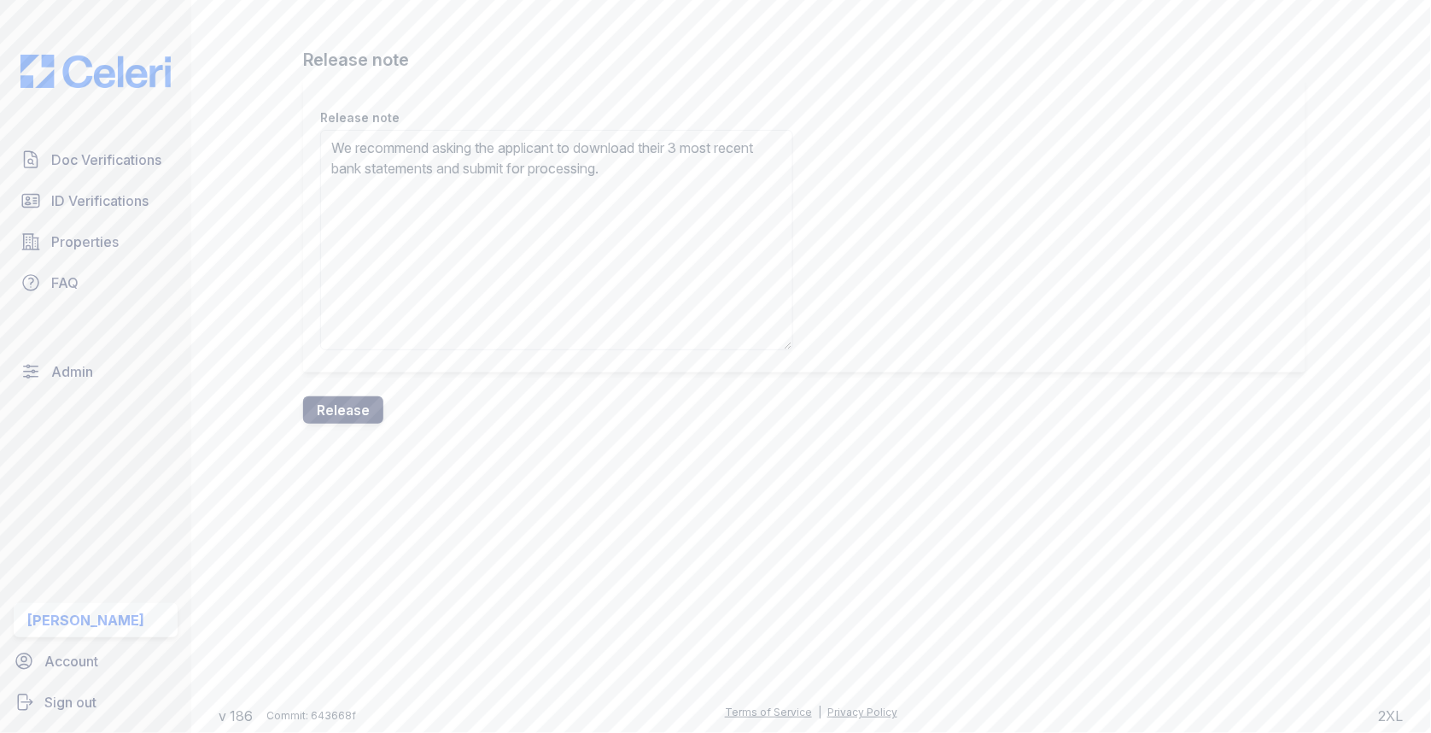
type textarea "We recommend asking the applicant to download their 3 most recent bank statemen…"
click at [357, 408] on button "Release" at bounding box center [343, 409] width 80 height 27
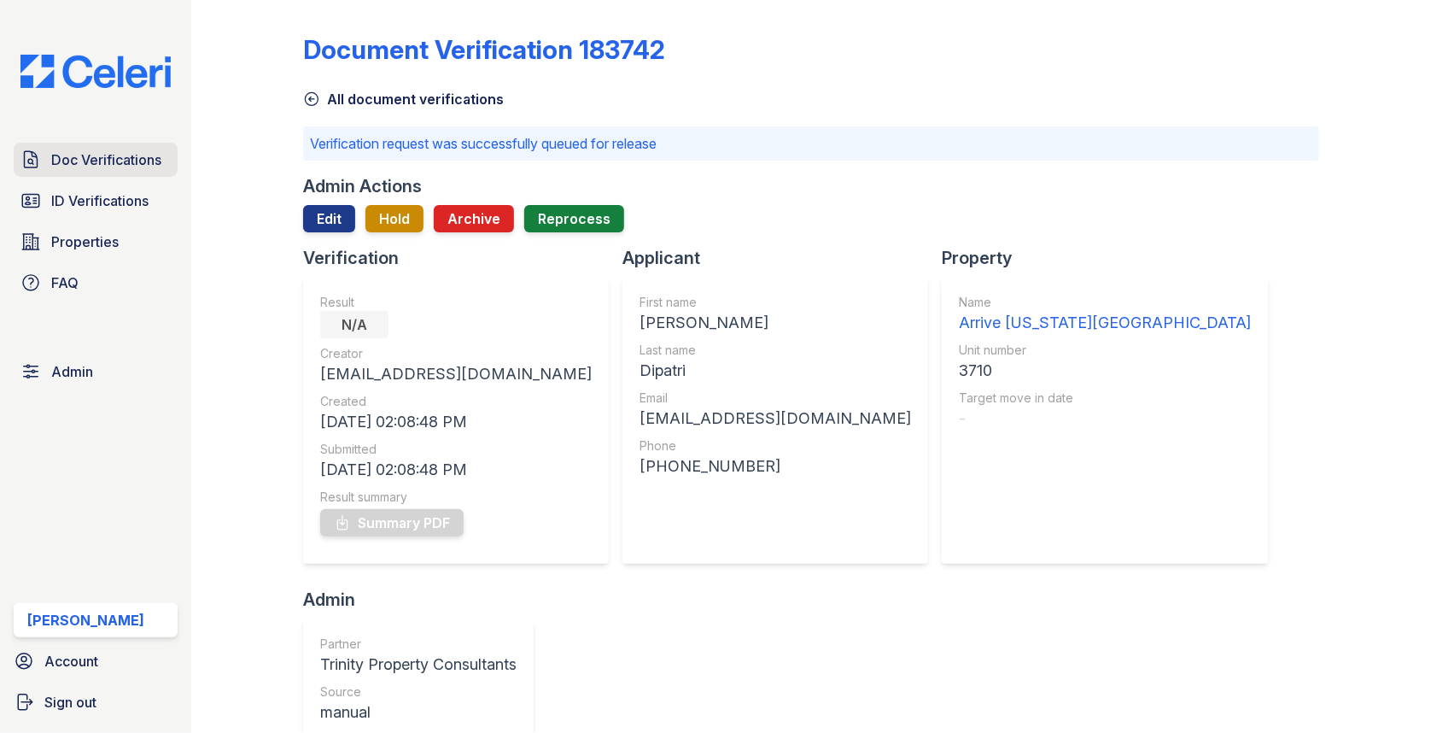
click at [142, 158] on span "Doc Verifications" at bounding box center [106, 159] width 110 height 20
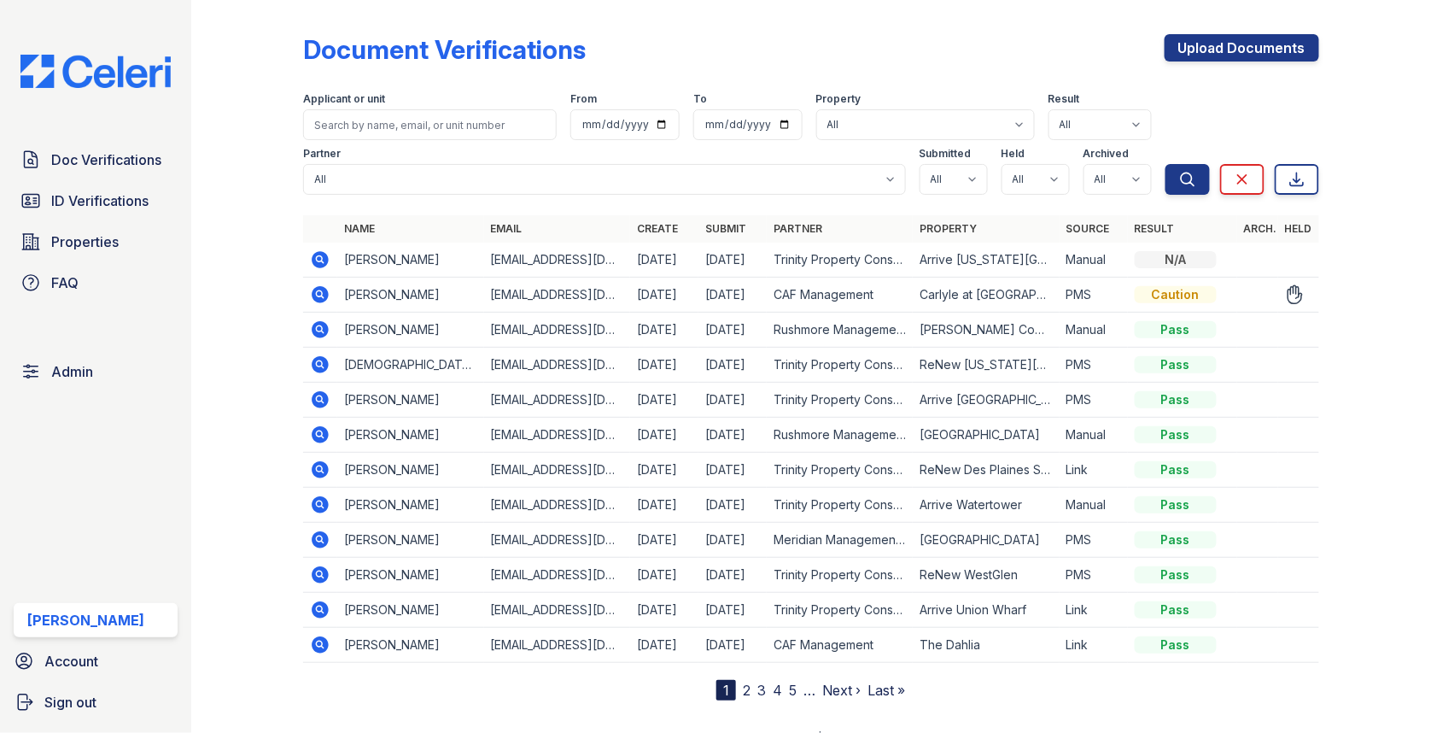
click at [321, 295] on icon at bounding box center [320, 294] width 20 height 20
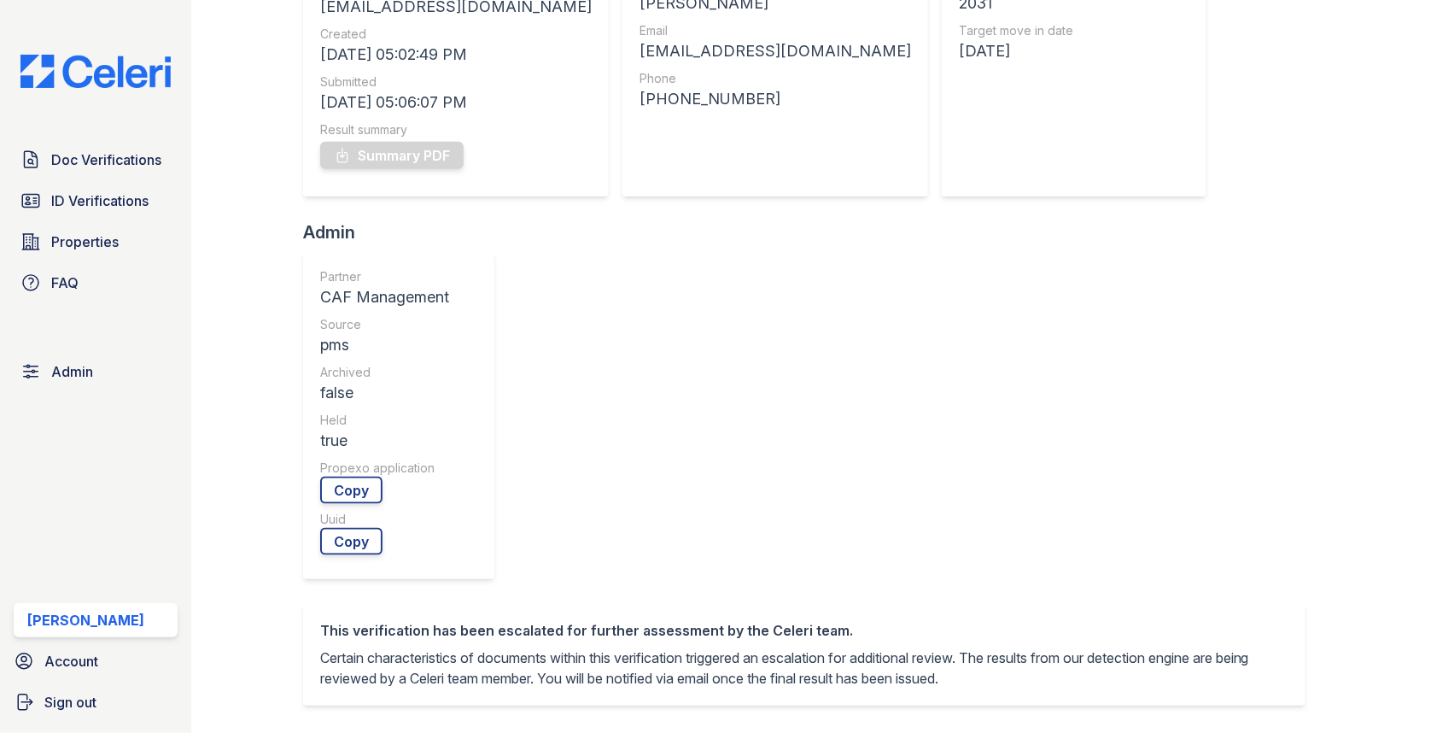
scroll to position [562, 0]
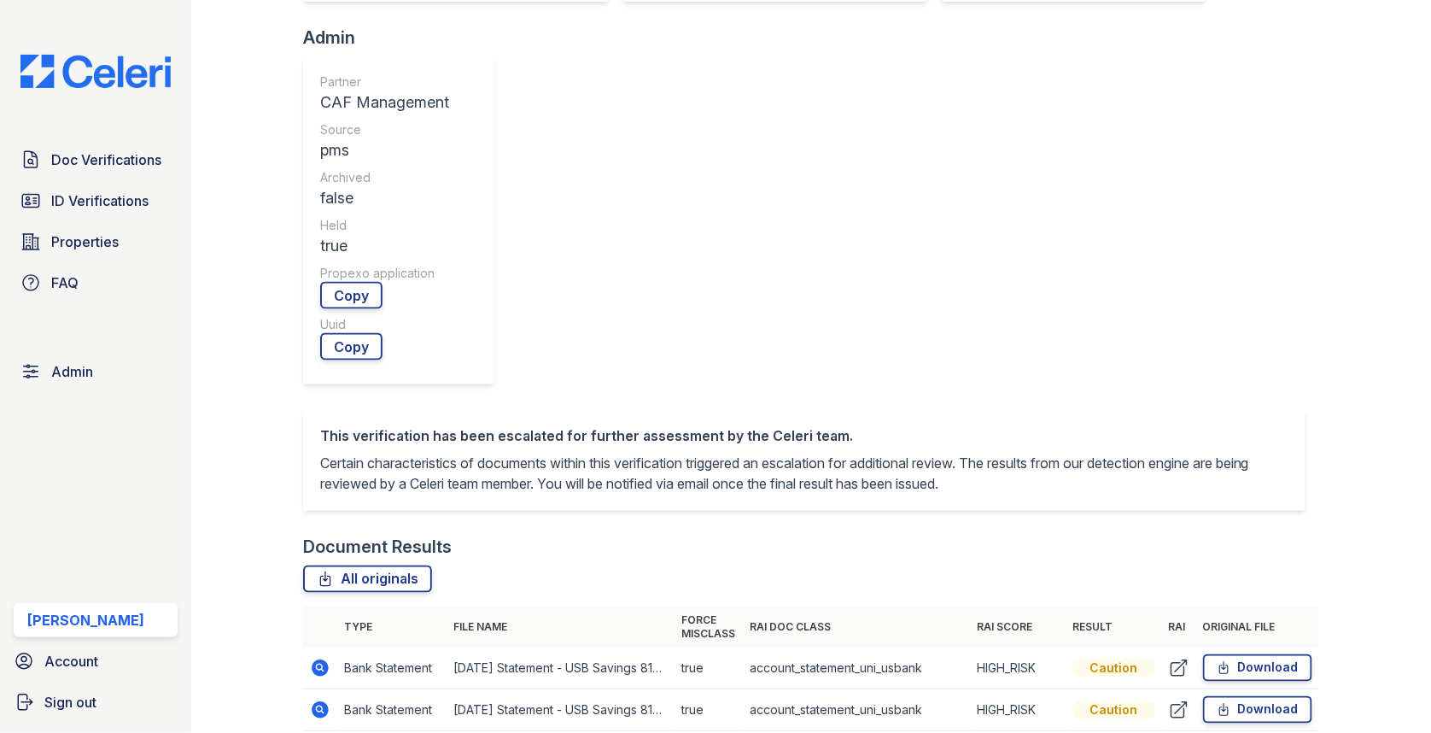
click at [319, 664] on icon at bounding box center [319, 666] width 4 height 4
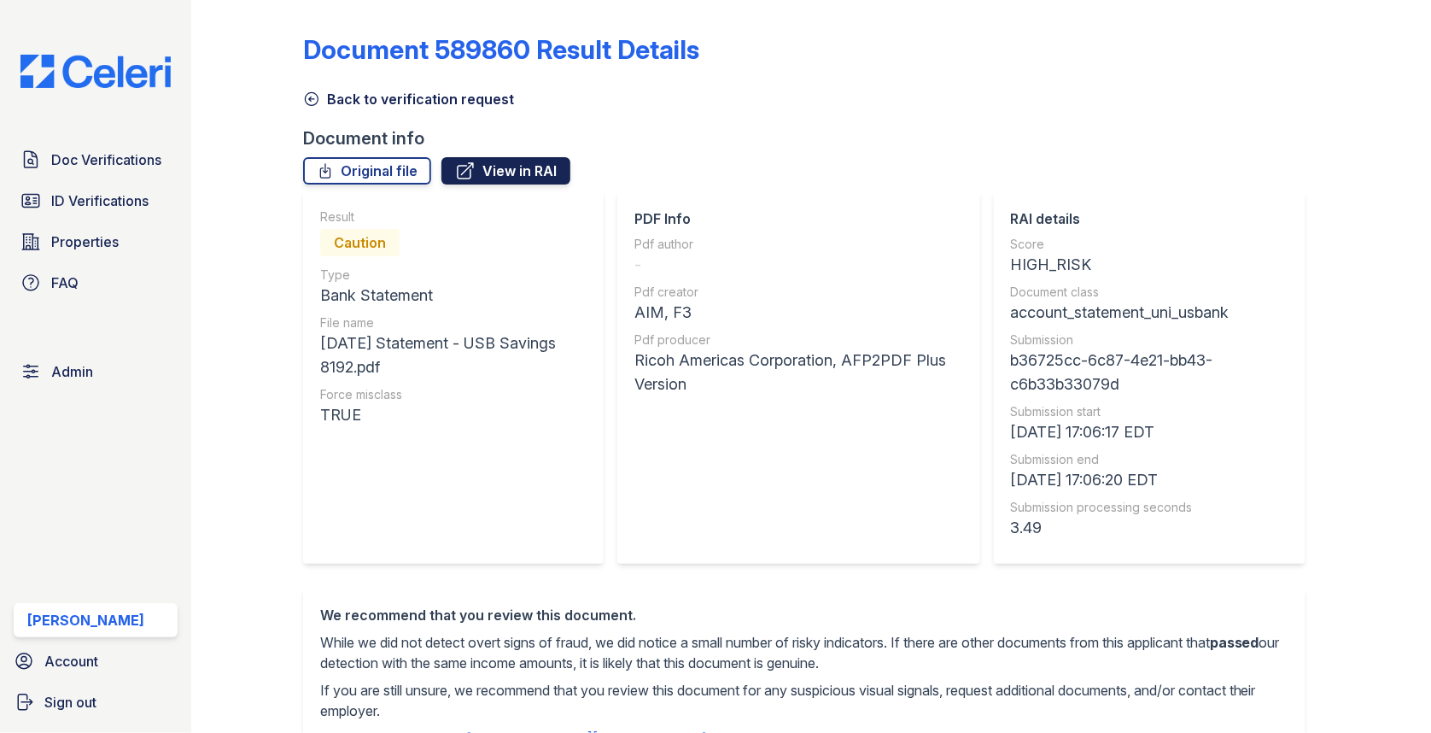
click at [497, 178] on link "View in RAI" at bounding box center [505, 170] width 129 height 27
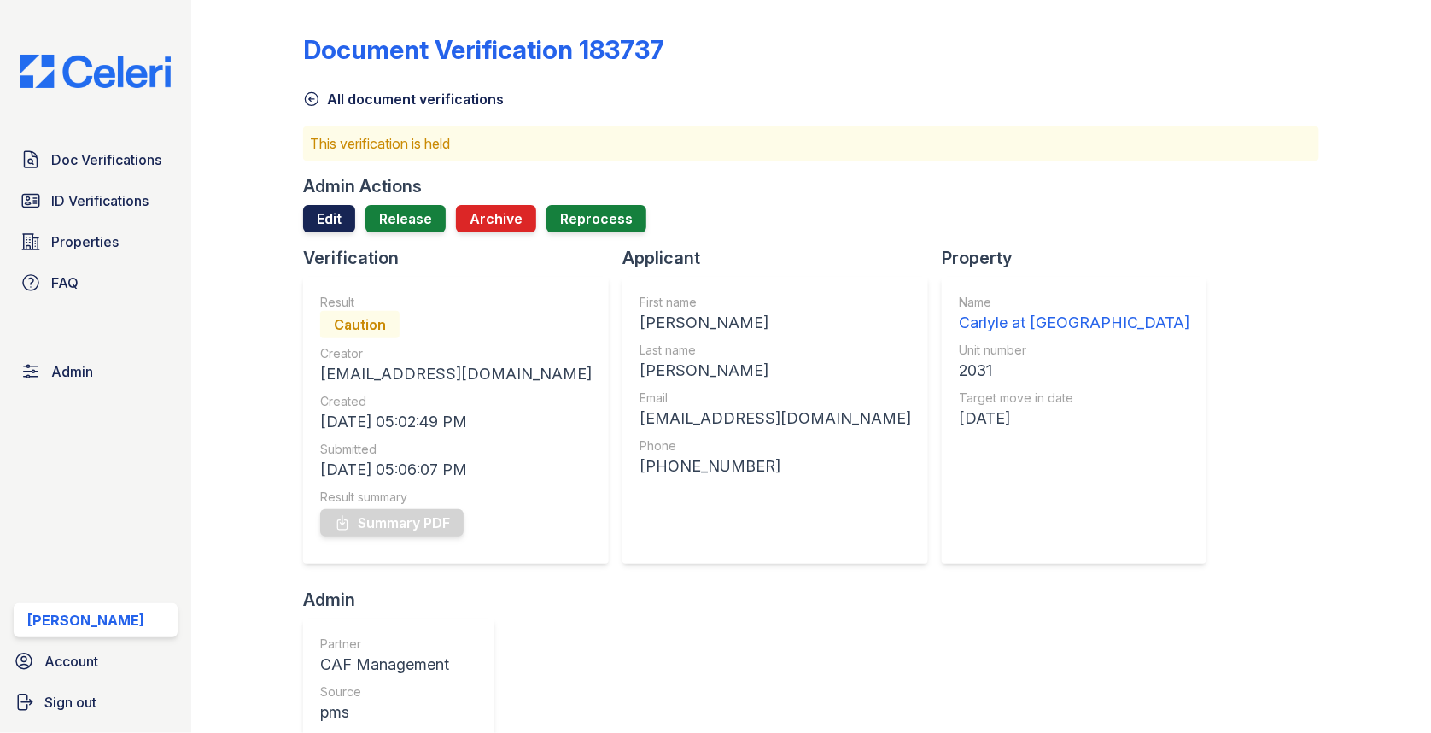
click at [328, 221] on link "Edit" at bounding box center [329, 218] width 52 height 27
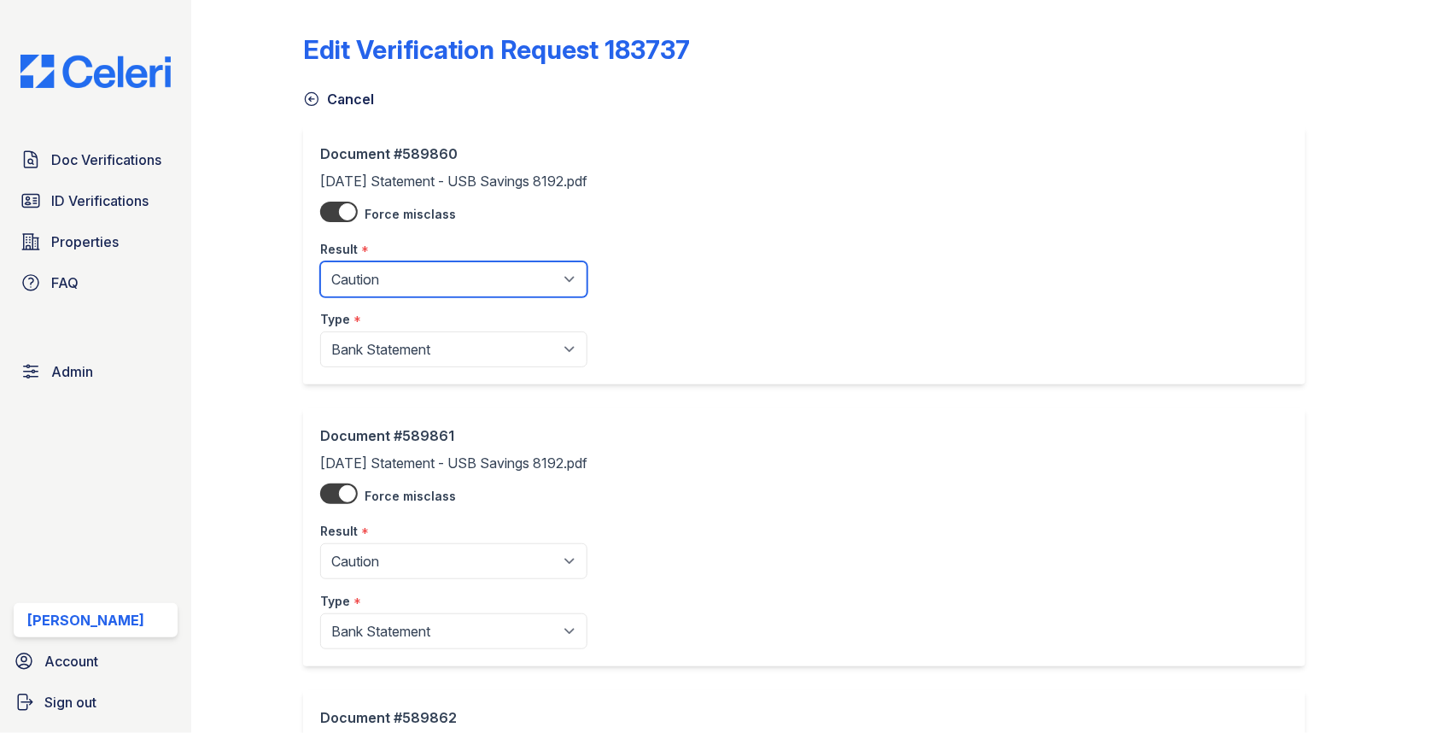
click at [358, 278] on select "Pending Sent Started Processing Pass Fail Caution Error N/A" at bounding box center [453, 279] width 267 height 36
select select "fail"
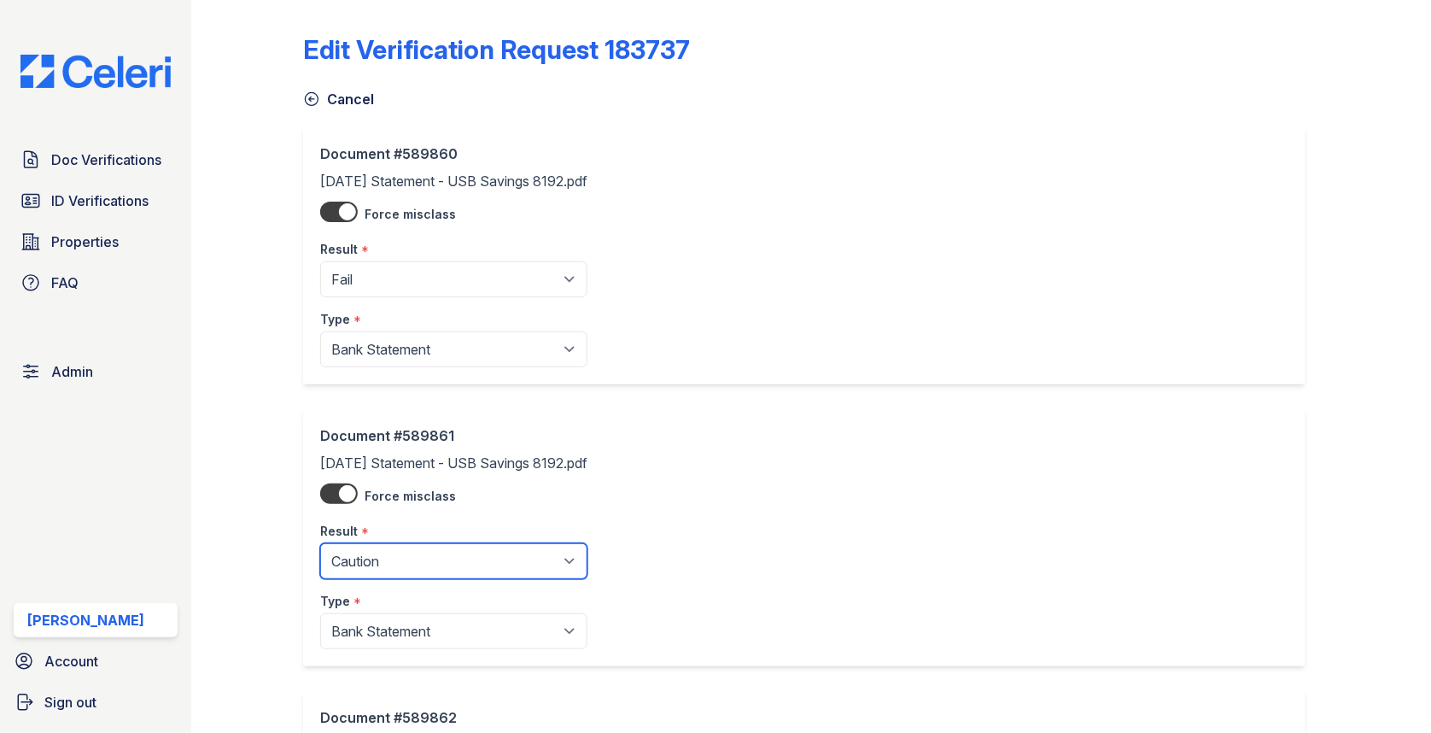
click at [391, 563] on select "Pending Sent Started Processing Pass Fail Caution Error N/A" at bounding box center [453, 561] width 267 height 36
select select "fail"
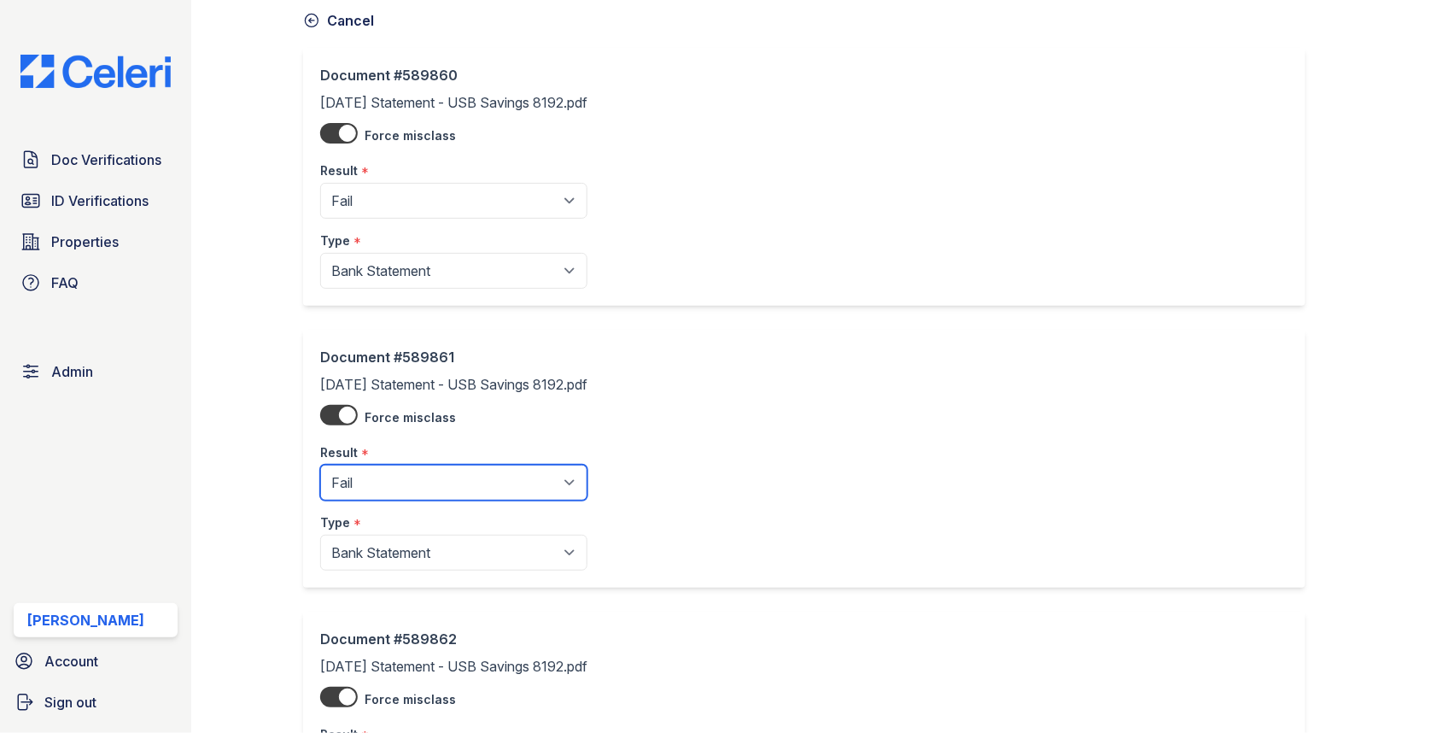
scroll to position [232, 0]
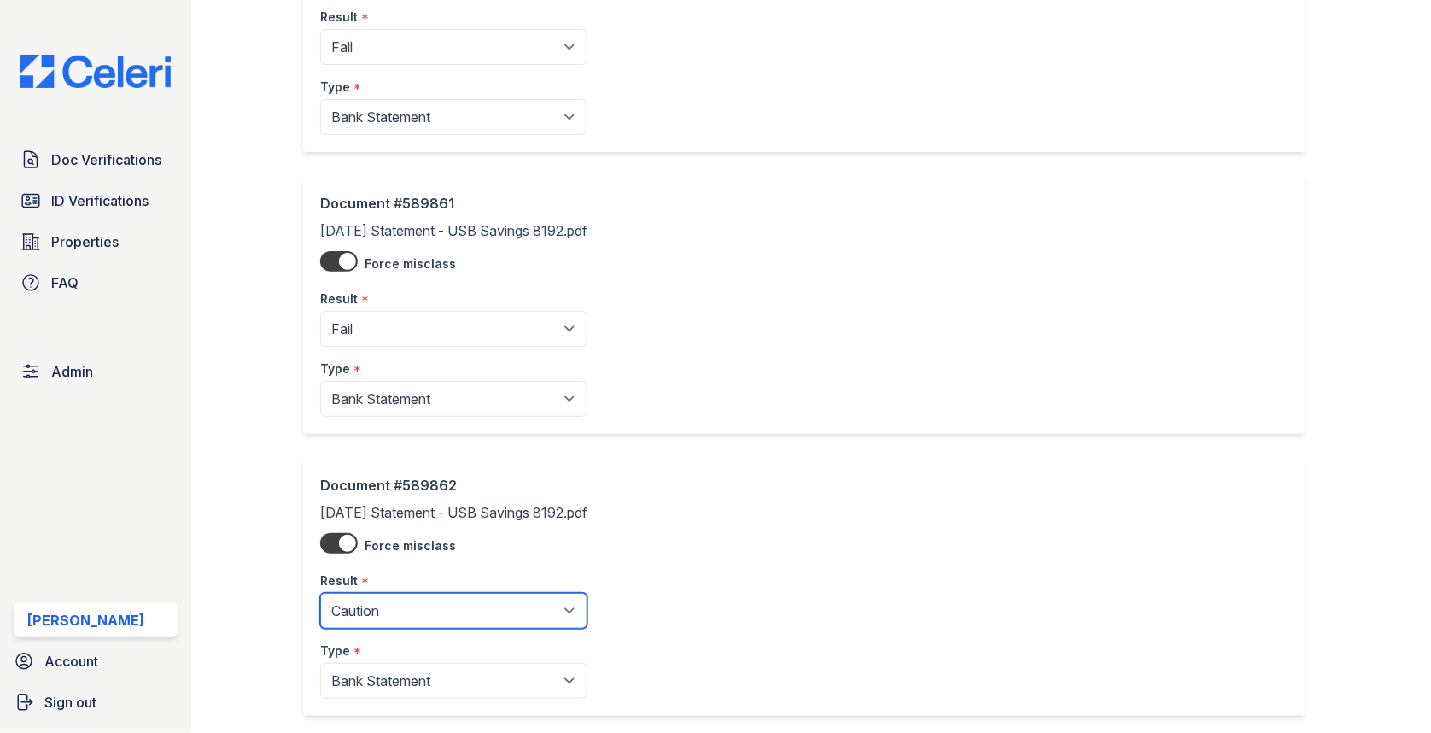
click at [411, 603] on select "Pending Sent Started Processing Pass Fail Caution Error N/A" at bounding box center [453, 611] width 267 height 36
select select "fail"
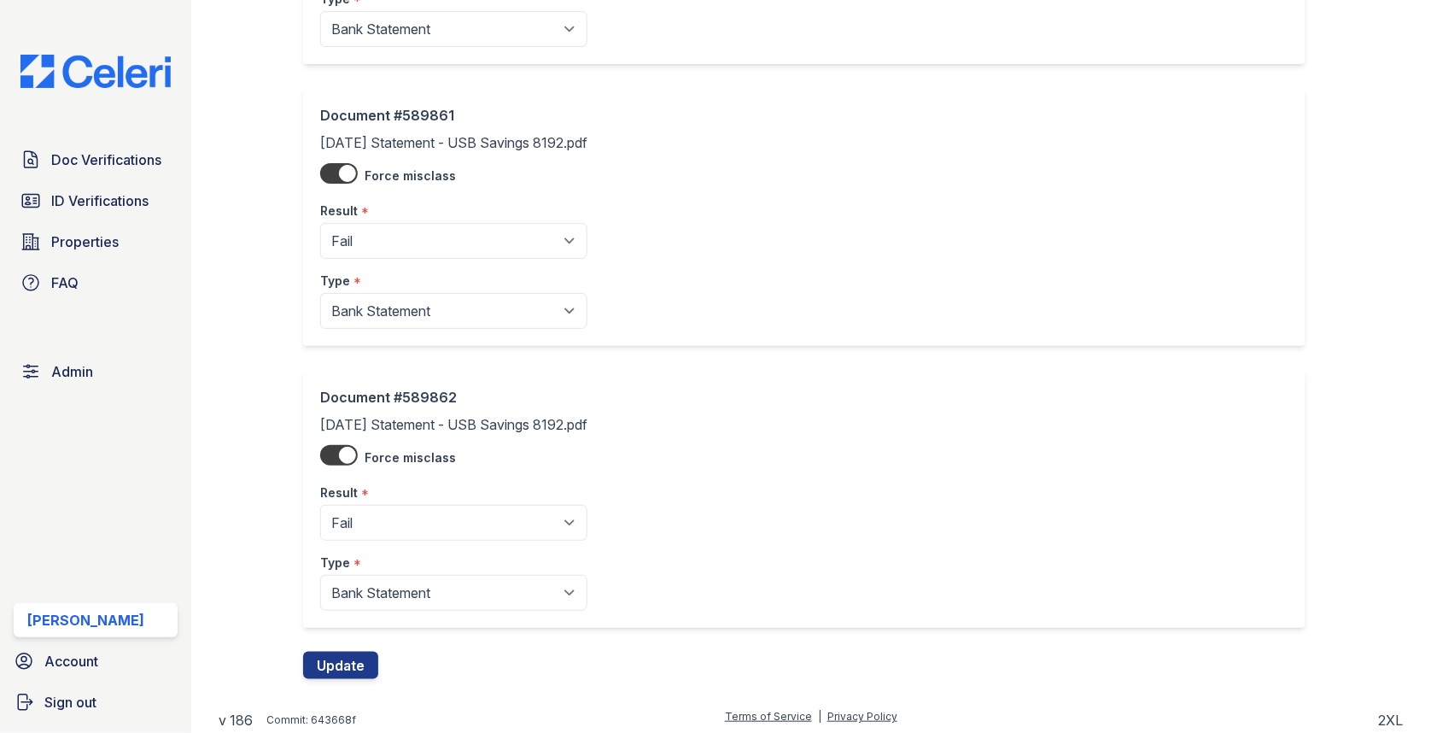
click at [358, 643] on div "Document #589862 2025-06-20 Statement - USB Savings 8192.pdf Force misclass Res…" at bounding box center [811, 511] width 1016 height 282
click at [353, 655] on button "Update" at bounding box center [340, 665] width 75 height 27
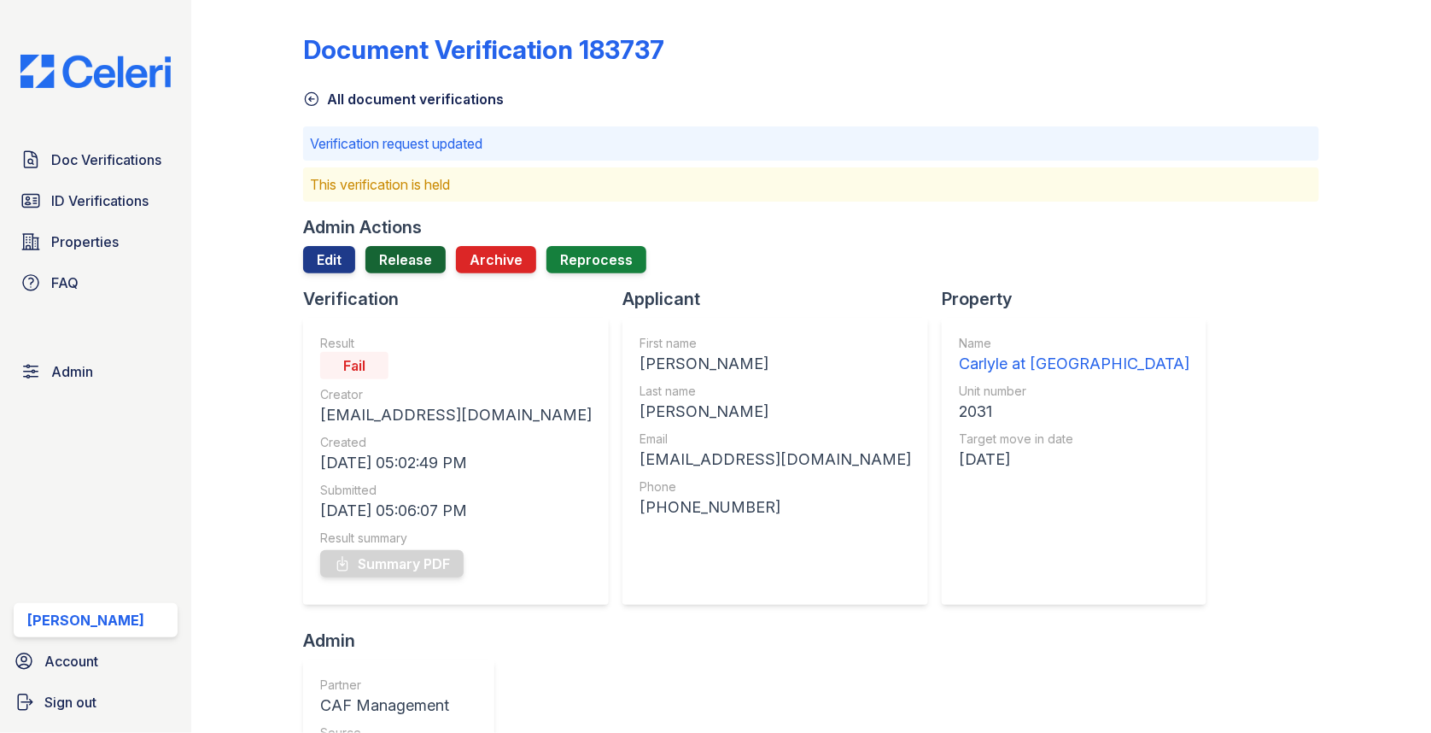
click at [396, 251] on link "Release" at bounding box center [405, 259] width 80 height 27
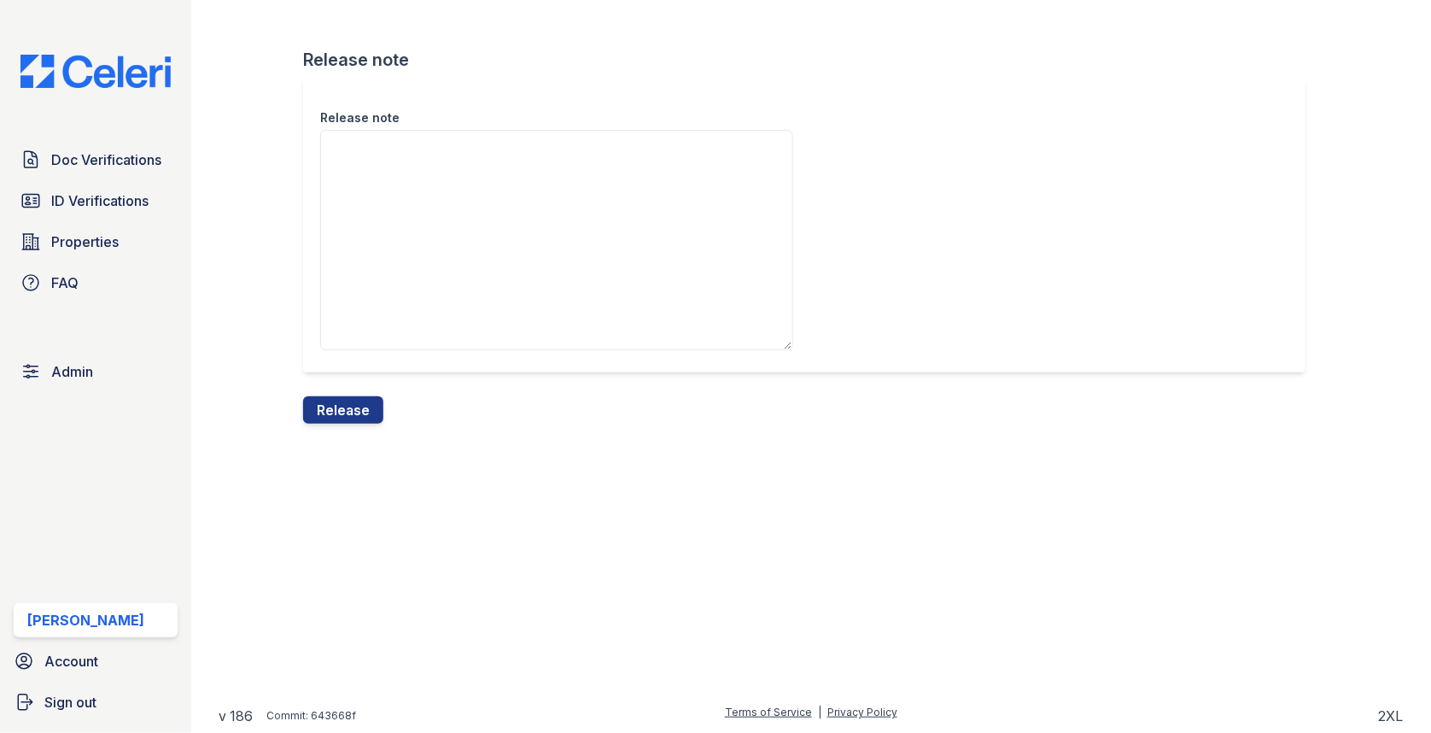
click at [383, 282] on textarea "Release note" at bounding box center [556, 240] width 473 height 220
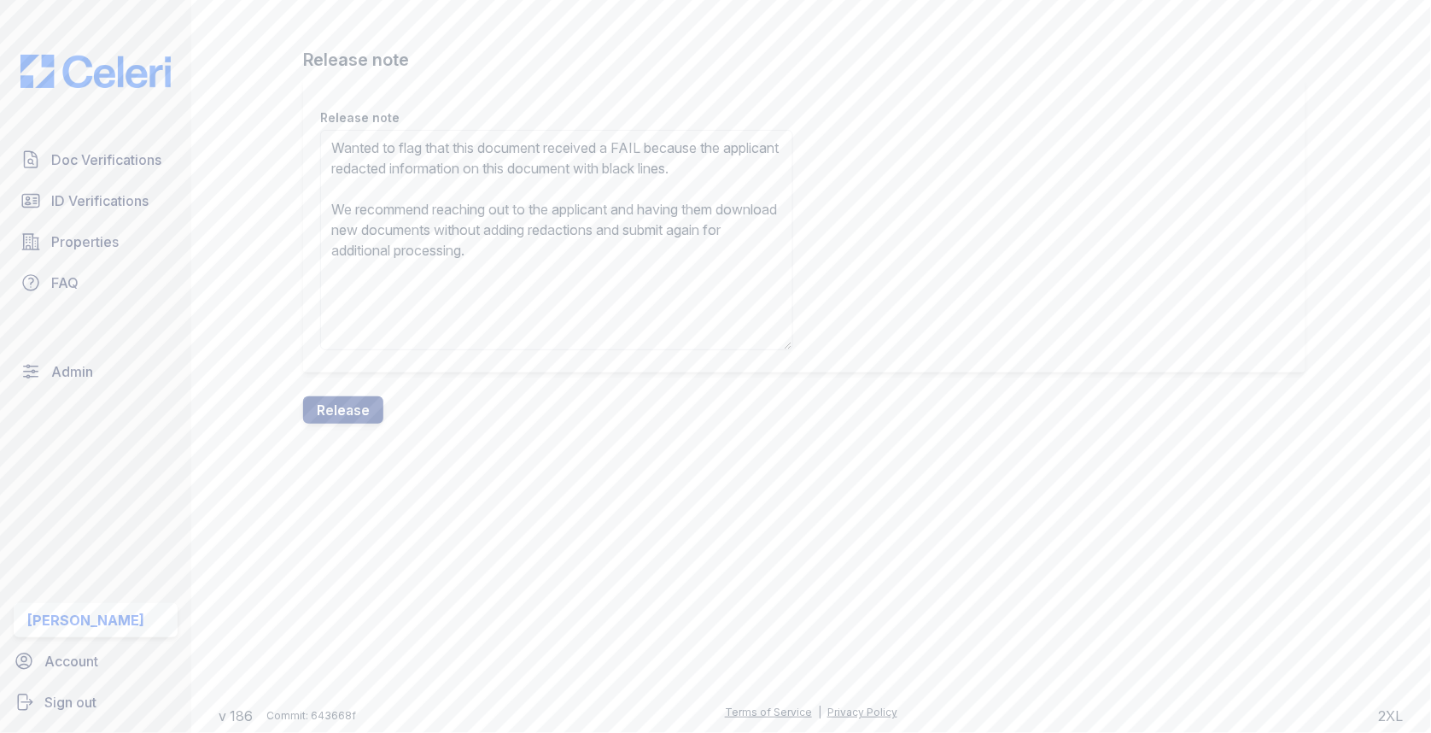
click at [349, 187] on textarea "Wanted to flag that this document received a FAIL because the applicant redacte…" at bounding box center [556, 240] width 473 height 220
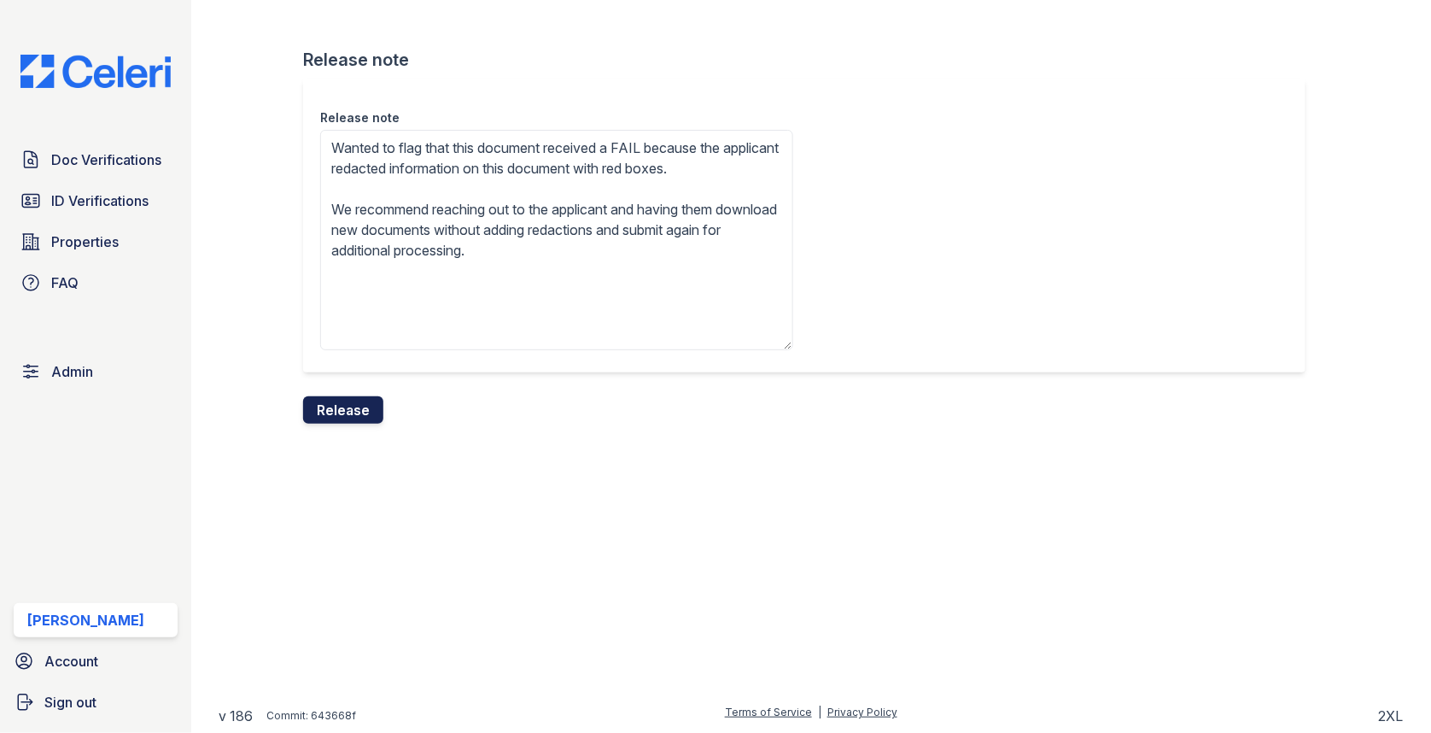
type textarea "Wanted to flag that this document received a FAIL because the applicant redacte…"
click at [340, 418] on button "Release" at bounding box center [343, 409] width 80 height 27
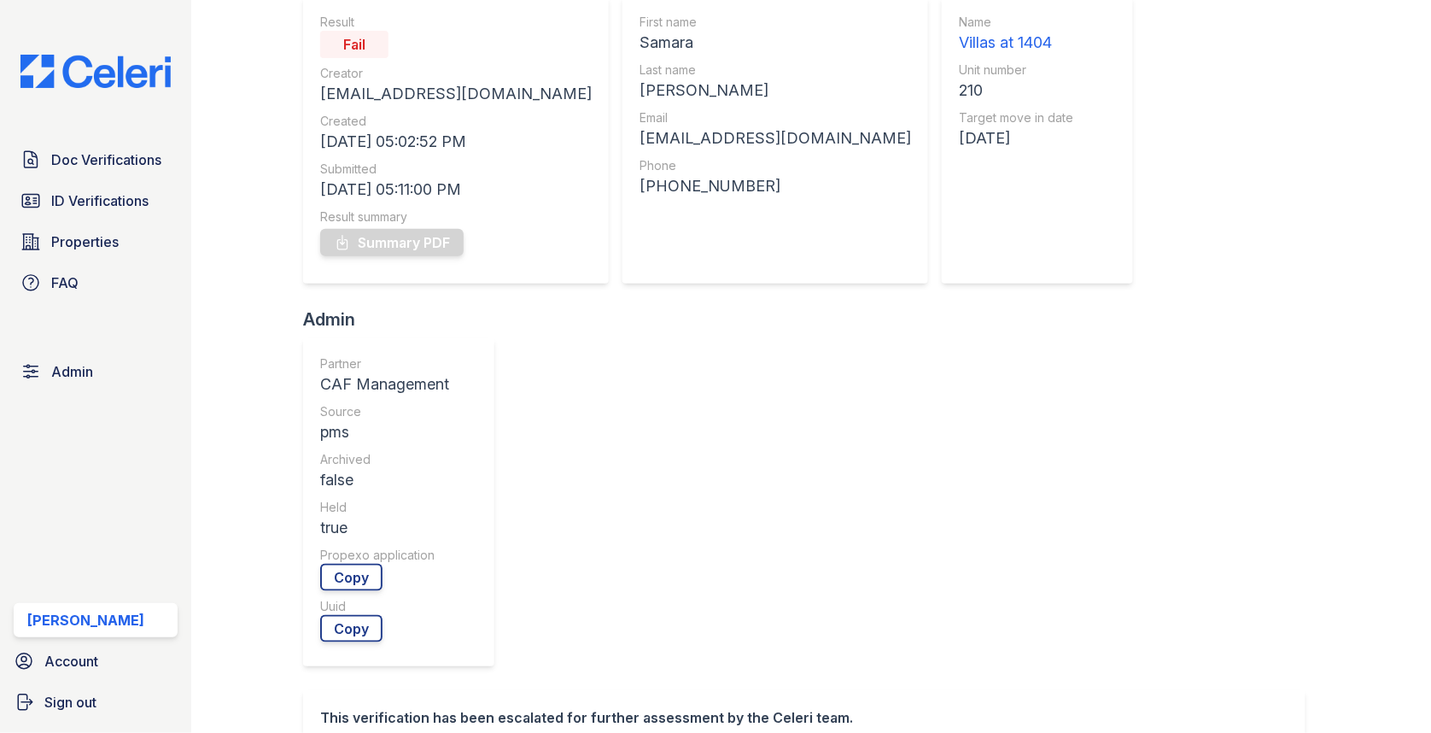
scroll to position [541, 0]
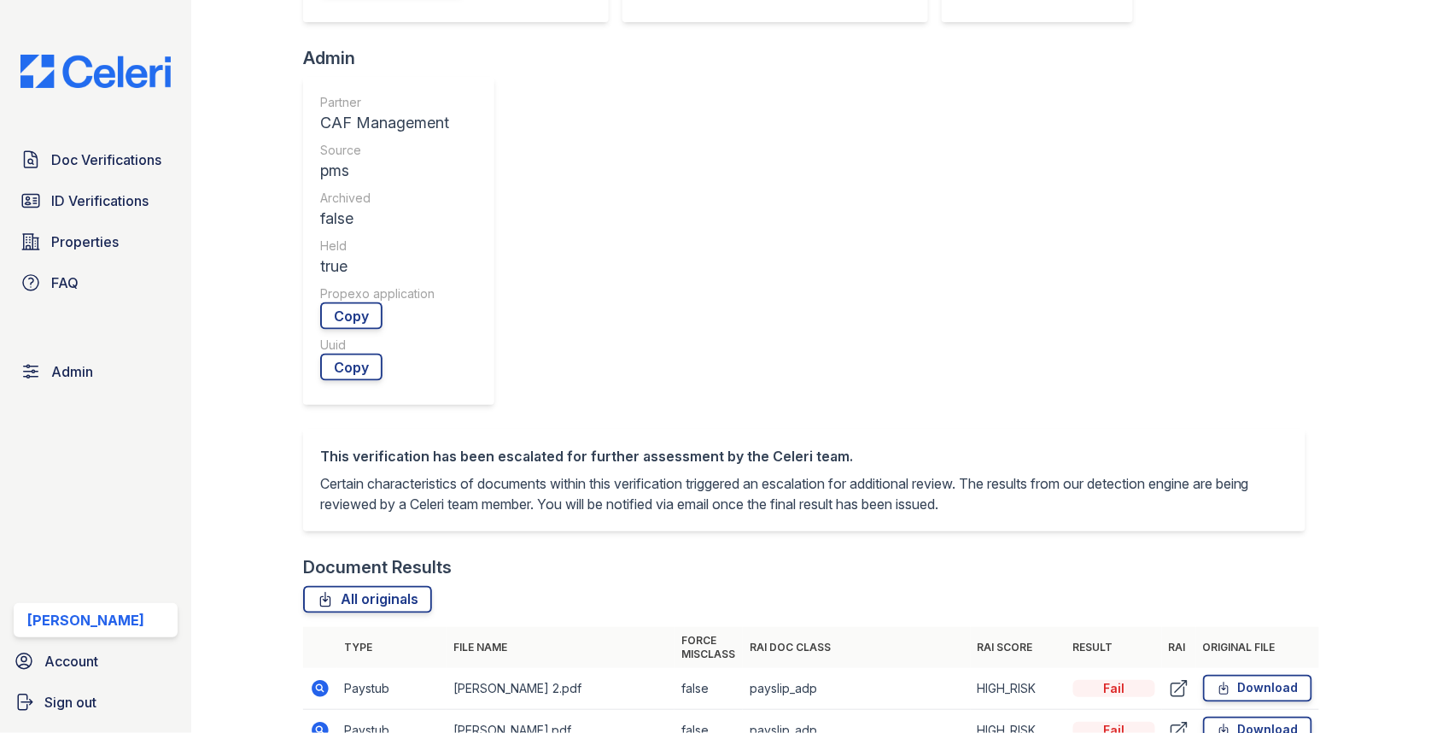
click at [319, 680] on icon at bounding box center [320, 688] width 17 height 17
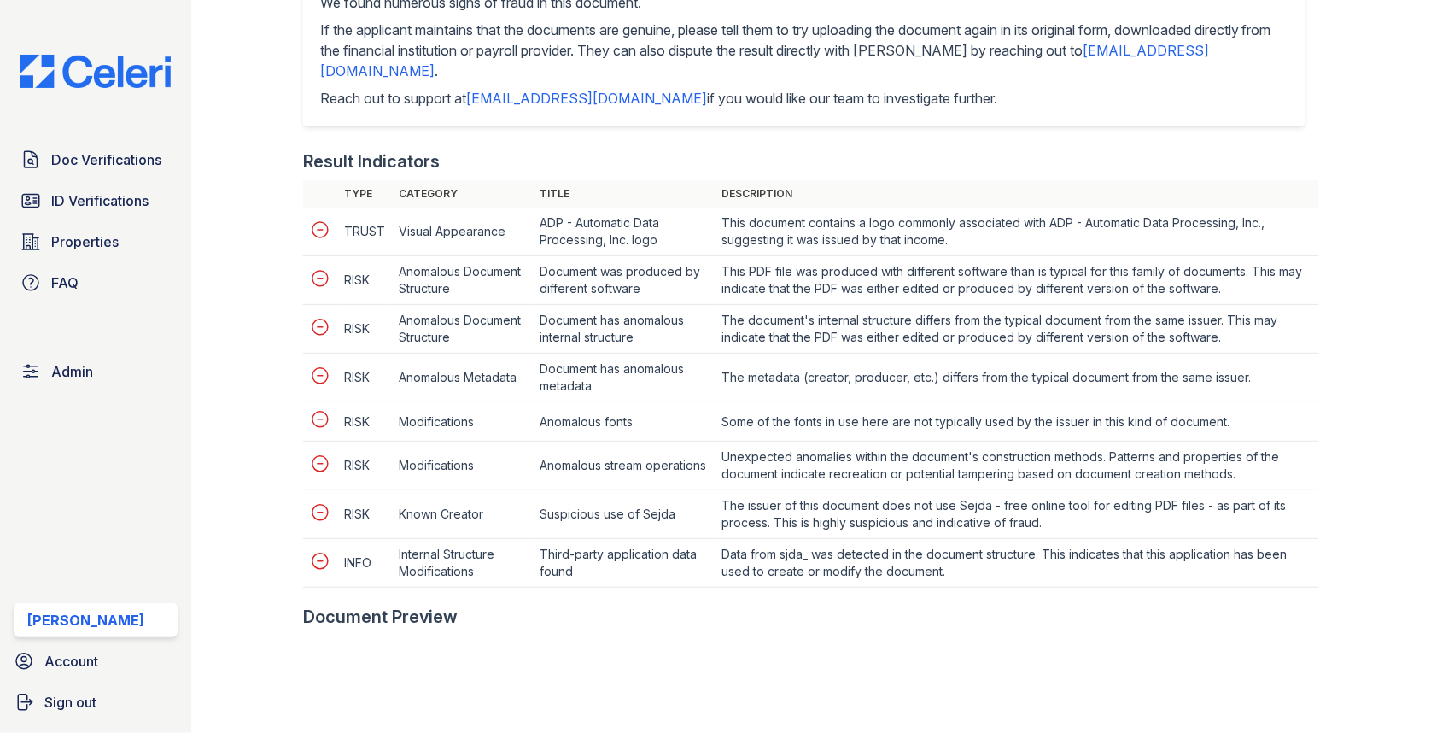
scroll to position [948, 0]
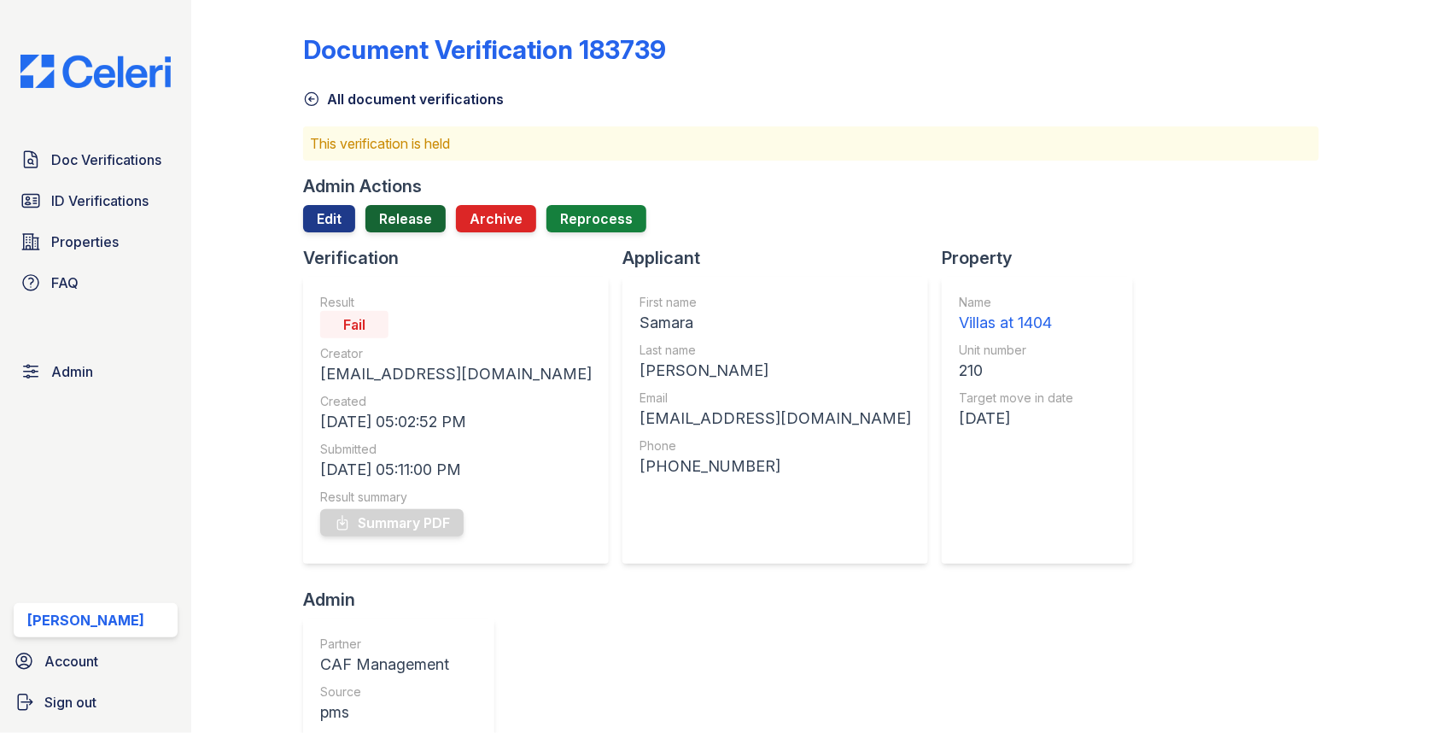
click at [405, 219] on link "Release" at bounding box center [405, 218] width 80 height 27
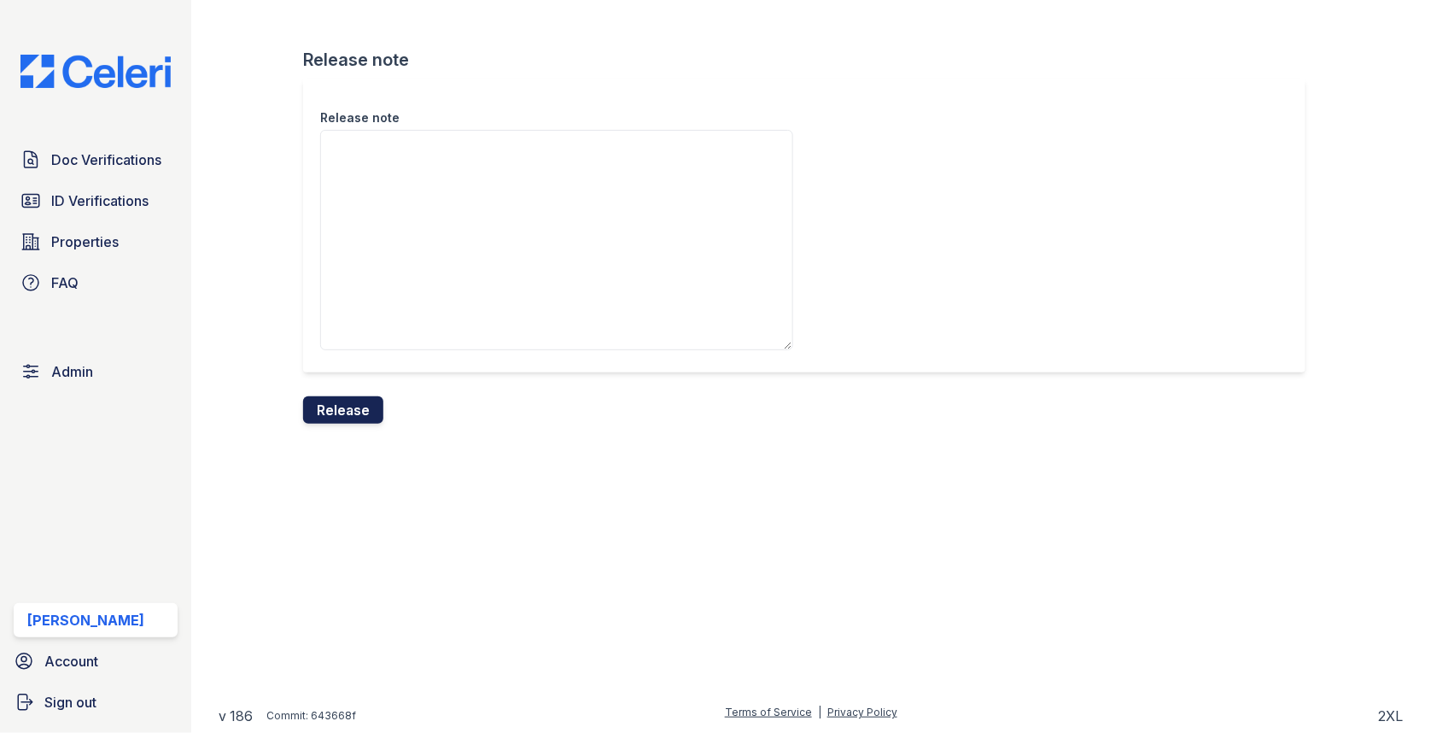
click at [356, 401] on button "Release" at bounding box center [343, 409] width 80 height 27
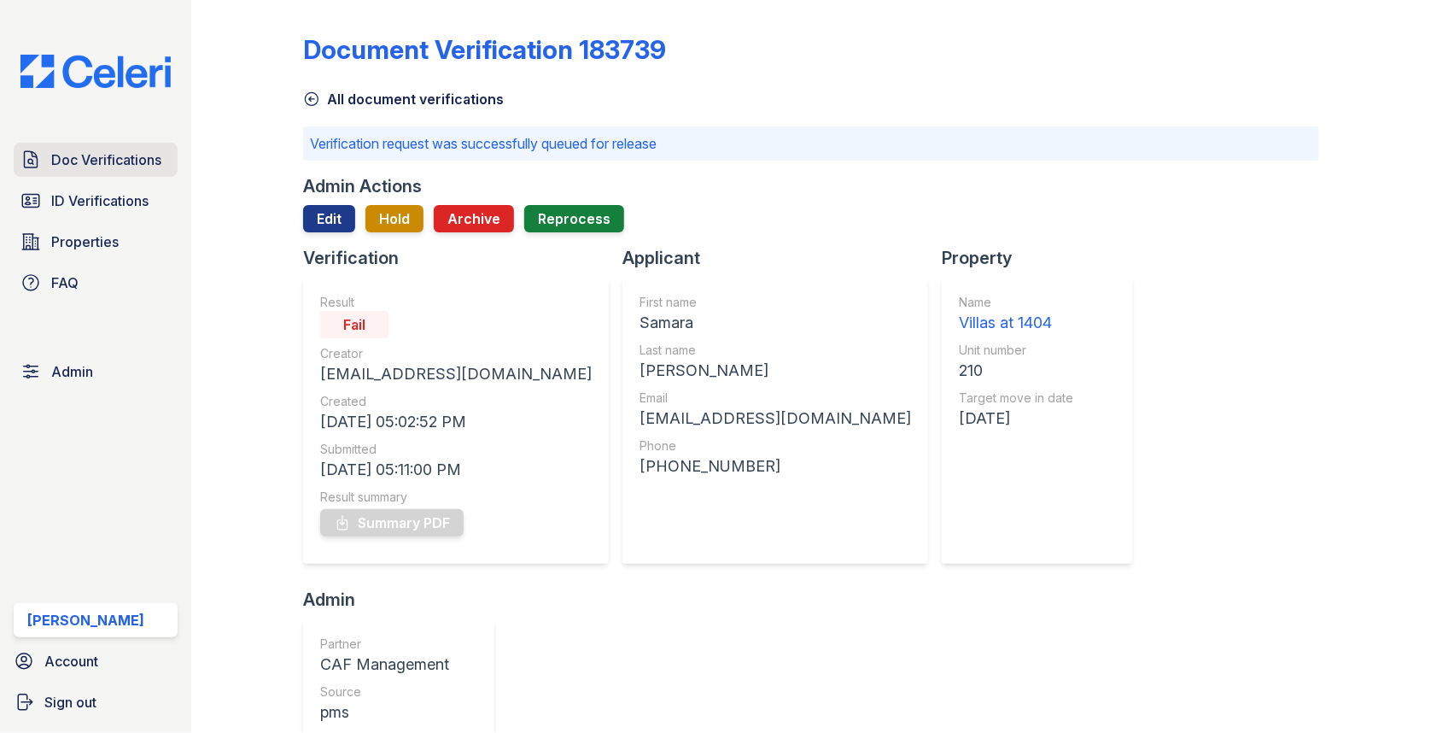
click at [161, 153] on span "Doc Verifications" at bounding box center [106, 159] width 110 height 20
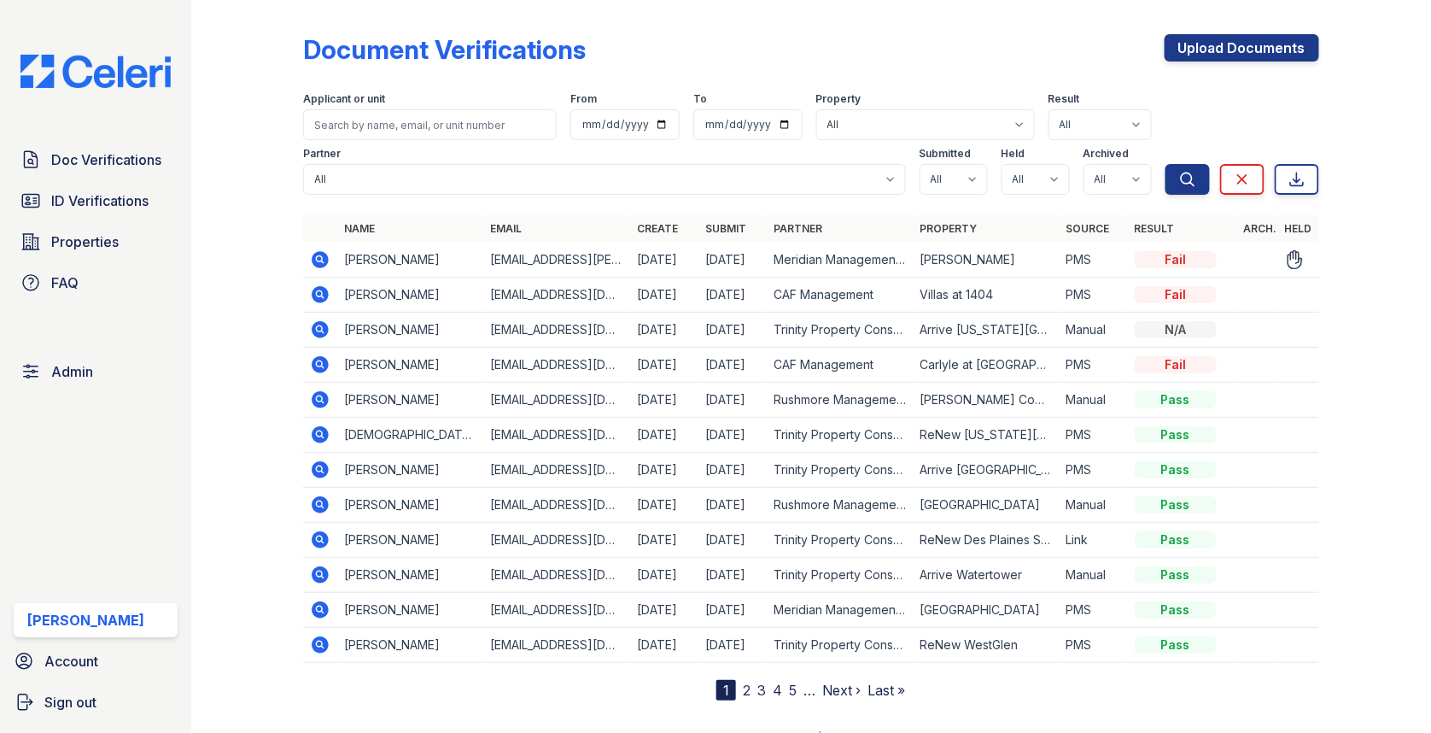
click at [313, 252] on icon at bounding box center [320, 259] width 20 height 20
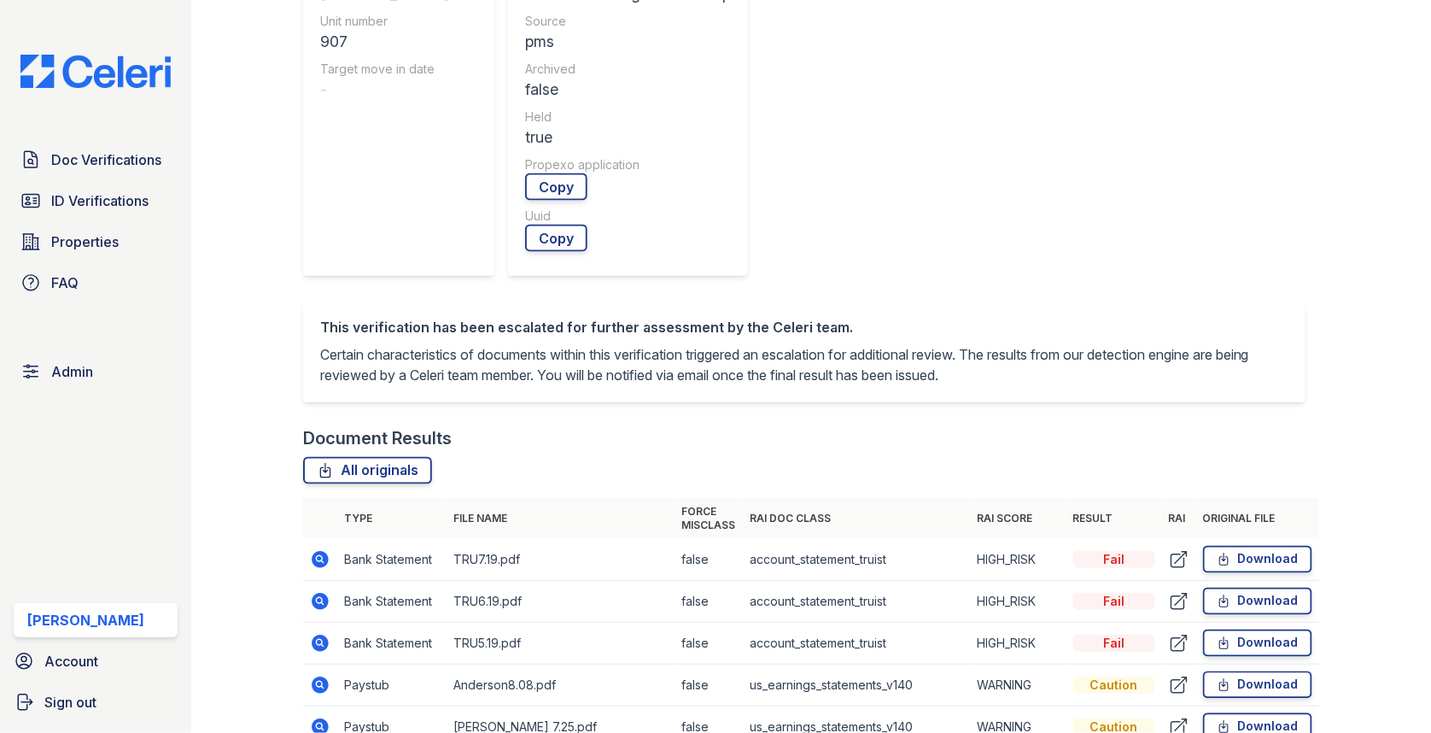
scroll to position [763, 0]
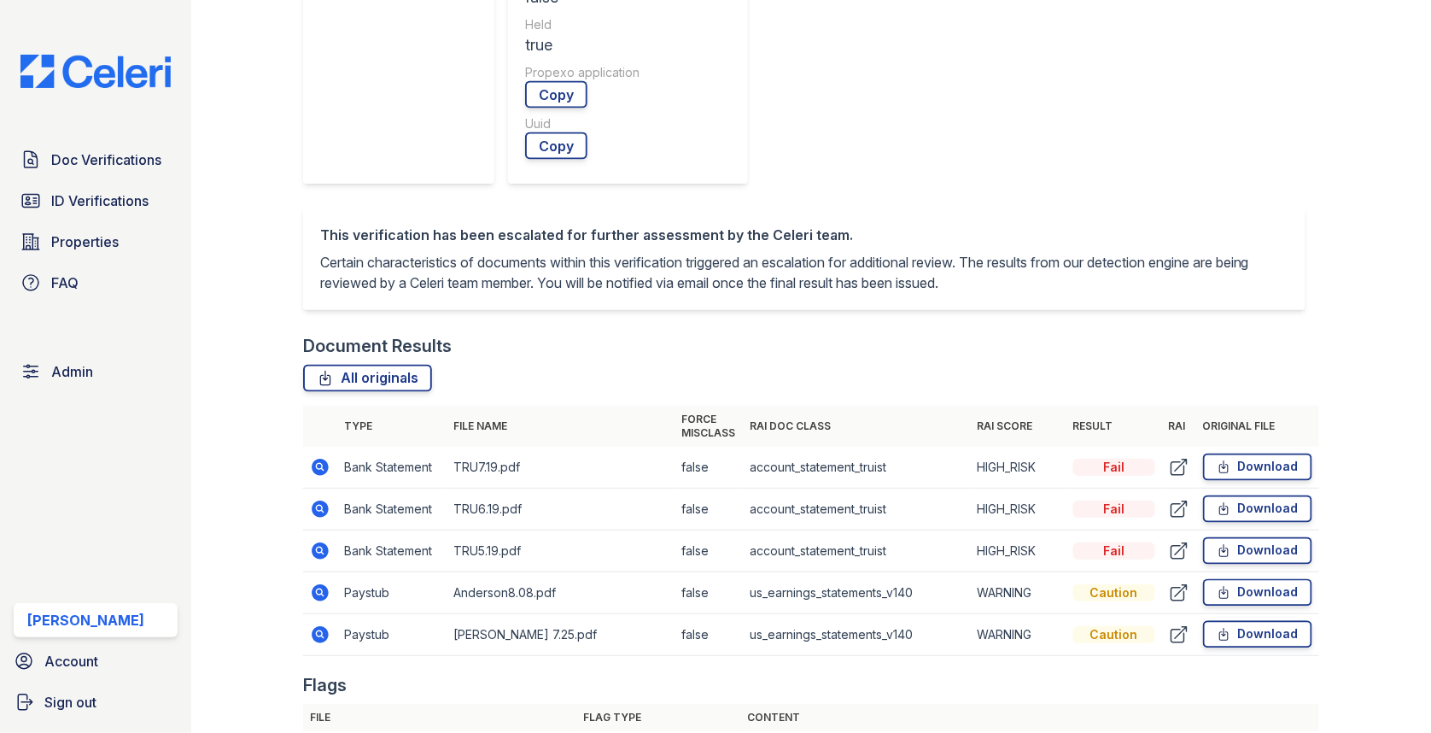
click at [324, 584] on icon at bounding box center [320, 592] width 17 height 17
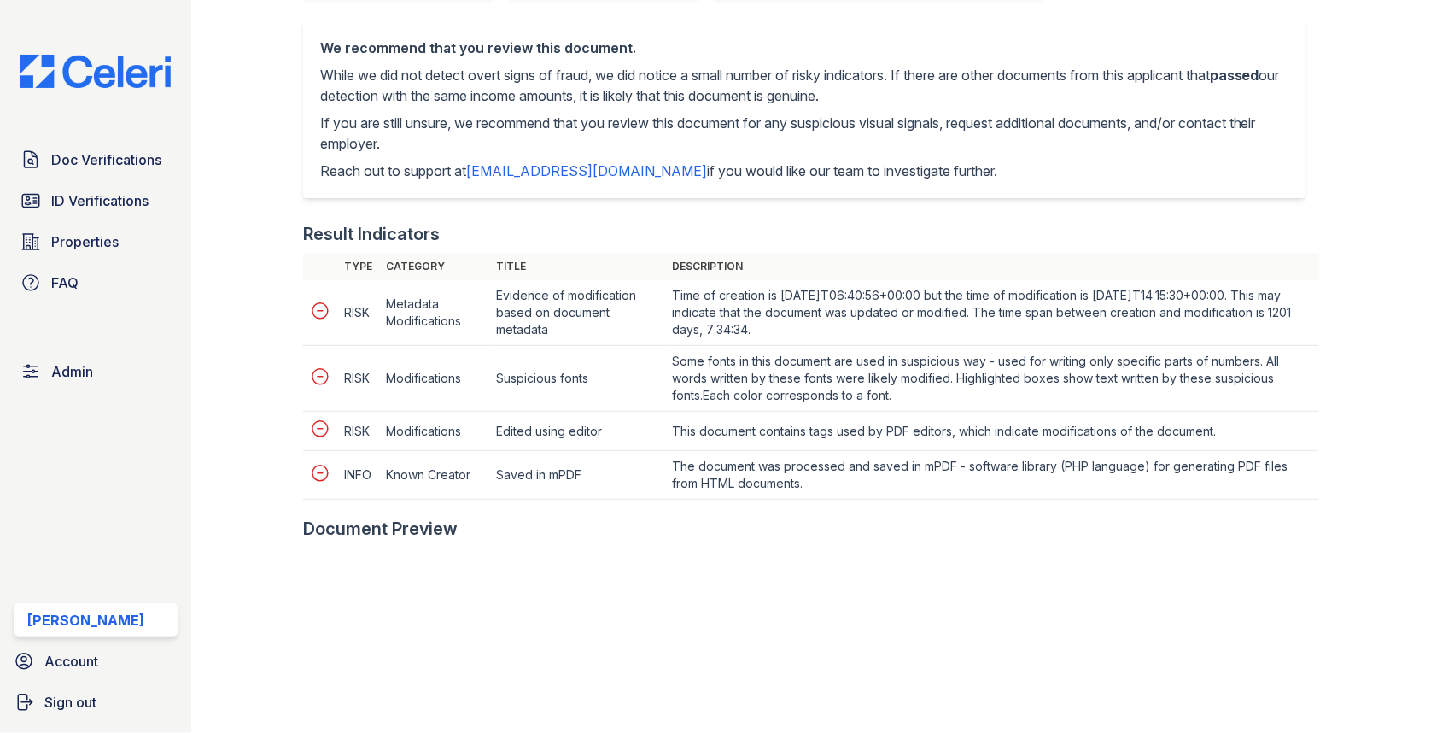
scroll to position [786, 0]
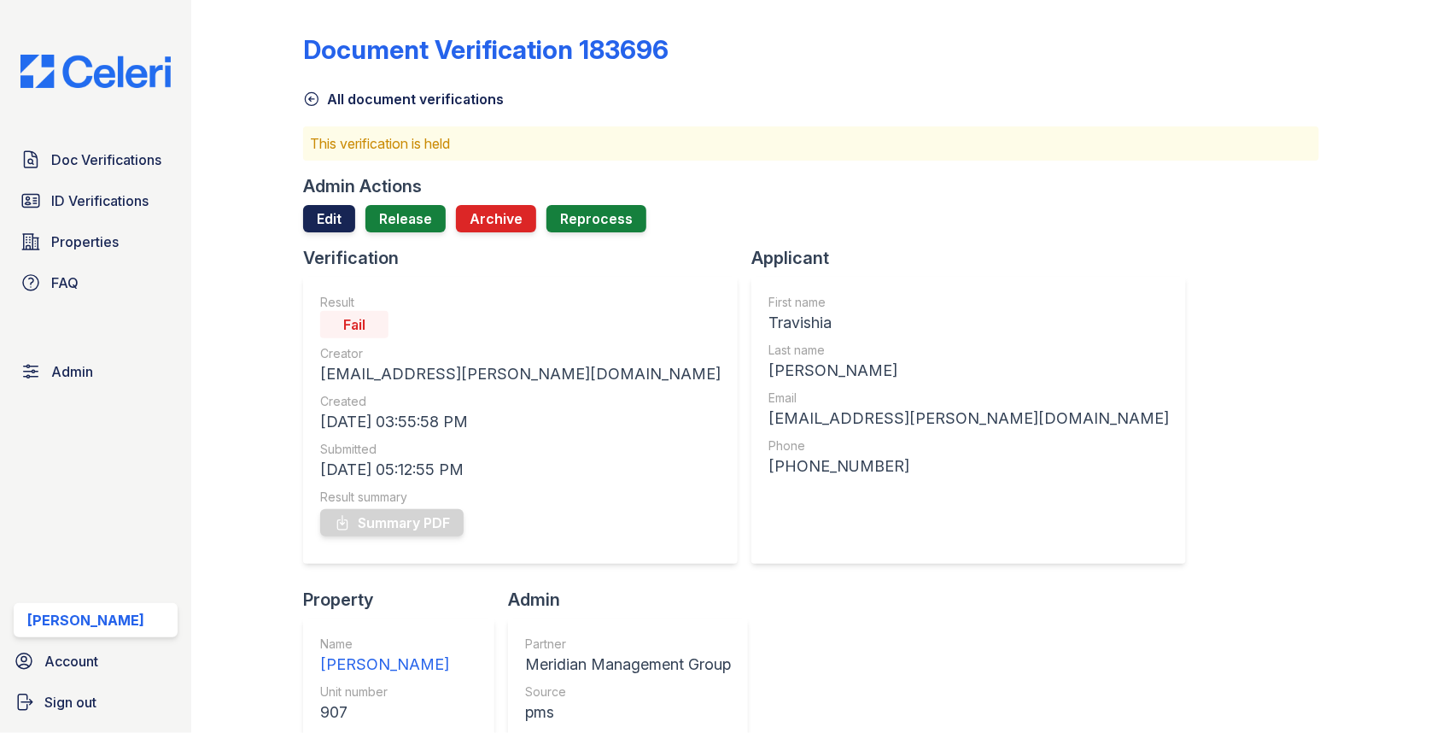
click at [344, 224] on link "Edit" at bounding box center [329, 218] width 52 height 27
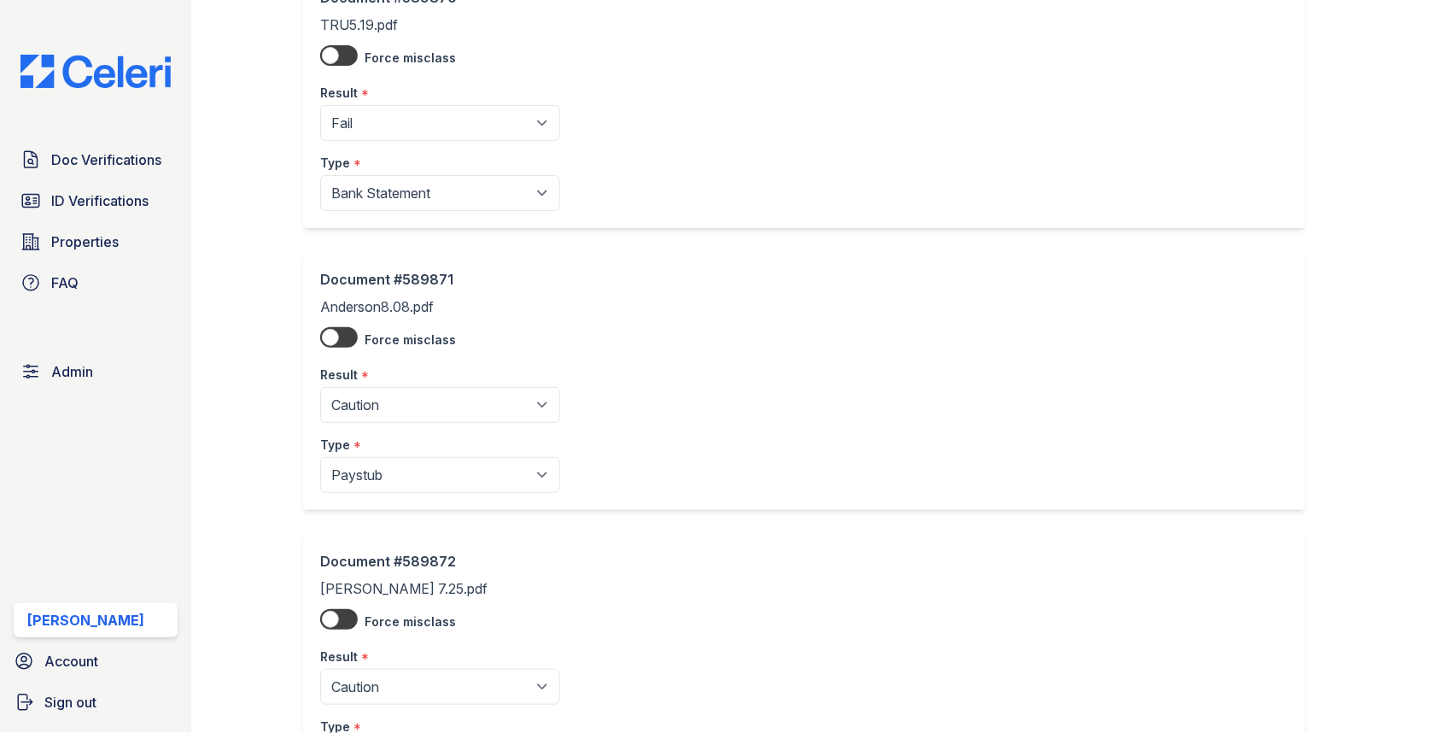
scroll to position [881, 0]
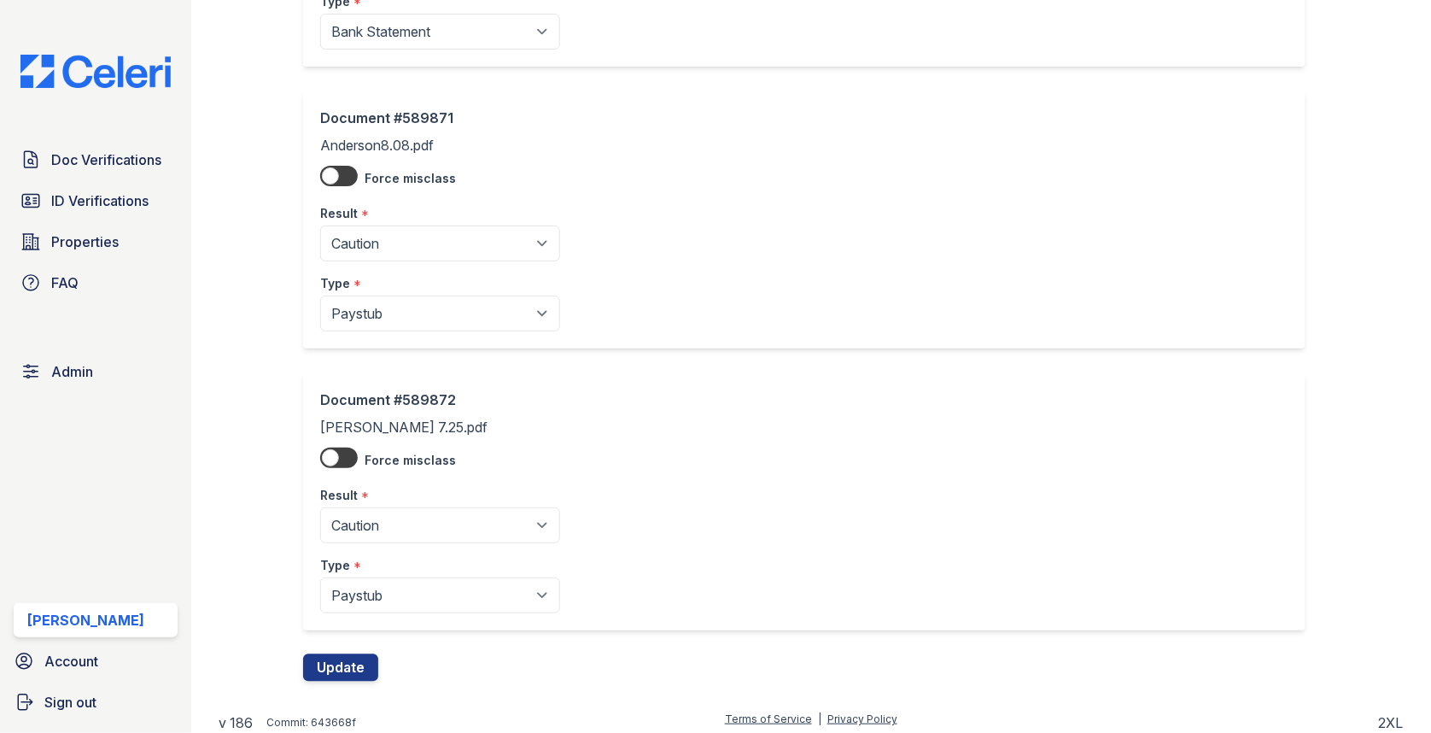
click at [381, 516] on select "Pending Sent Started Processing Pass Fail Caution Error N/A" at bounding box center [440, 525] width 240 height 36
select select "fail"
click at [411, 245] on select "Pending Sent Started Processing Pass Fail Caution Error N/A" at bounding box center [440, 243] width 240 height 36
select select "fail"
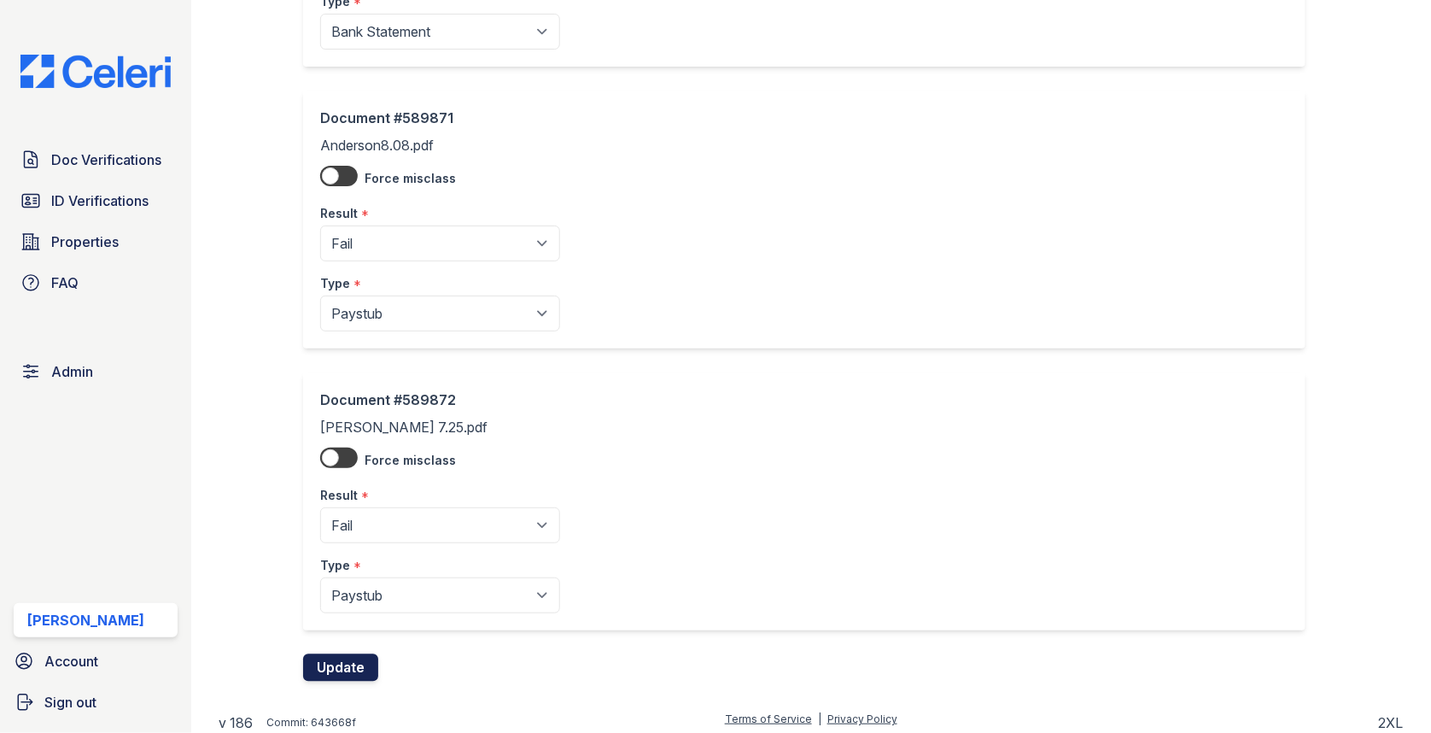
click at [336, 674] on button "Update" at bounding box center [340, 667] width 75 height 27
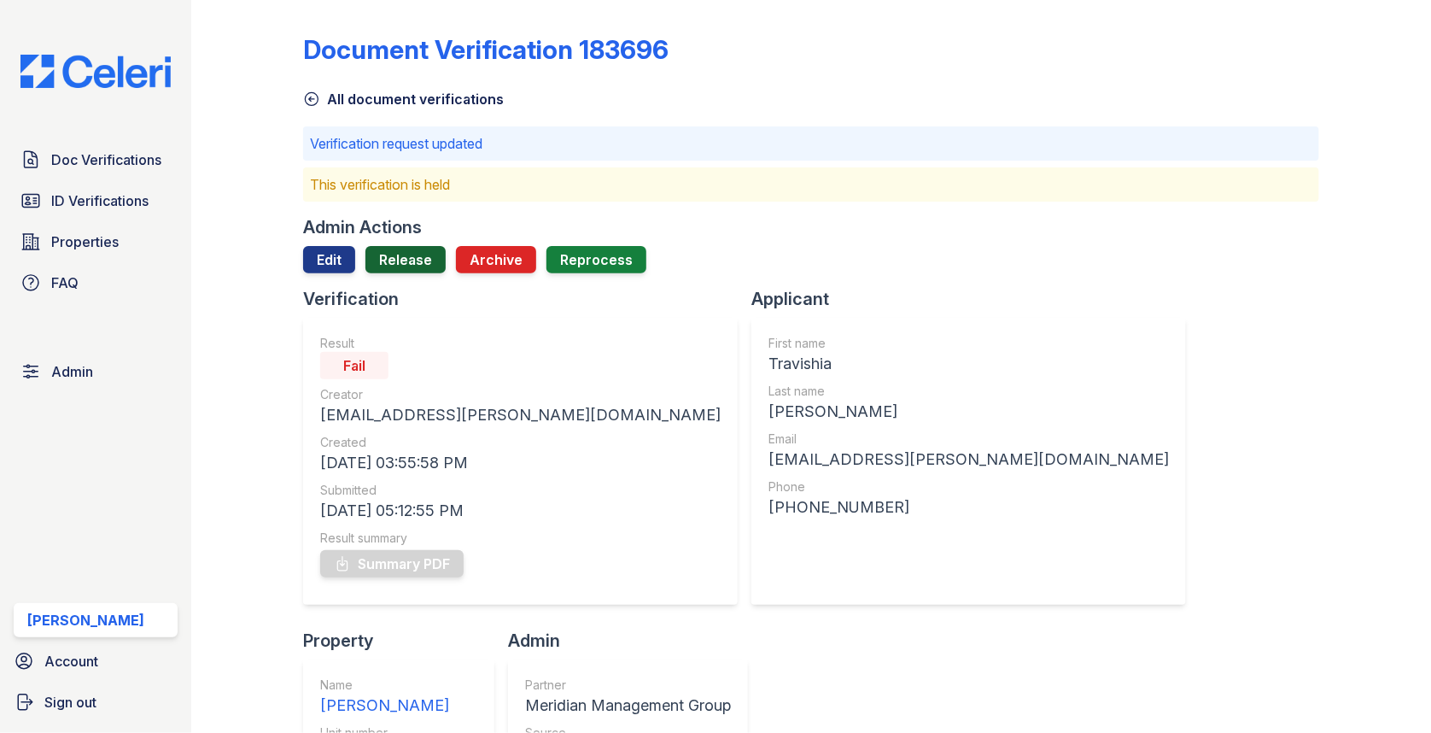
click at [422, 268] on link "Release" at bounding box center [405, 259] width 80 height 27
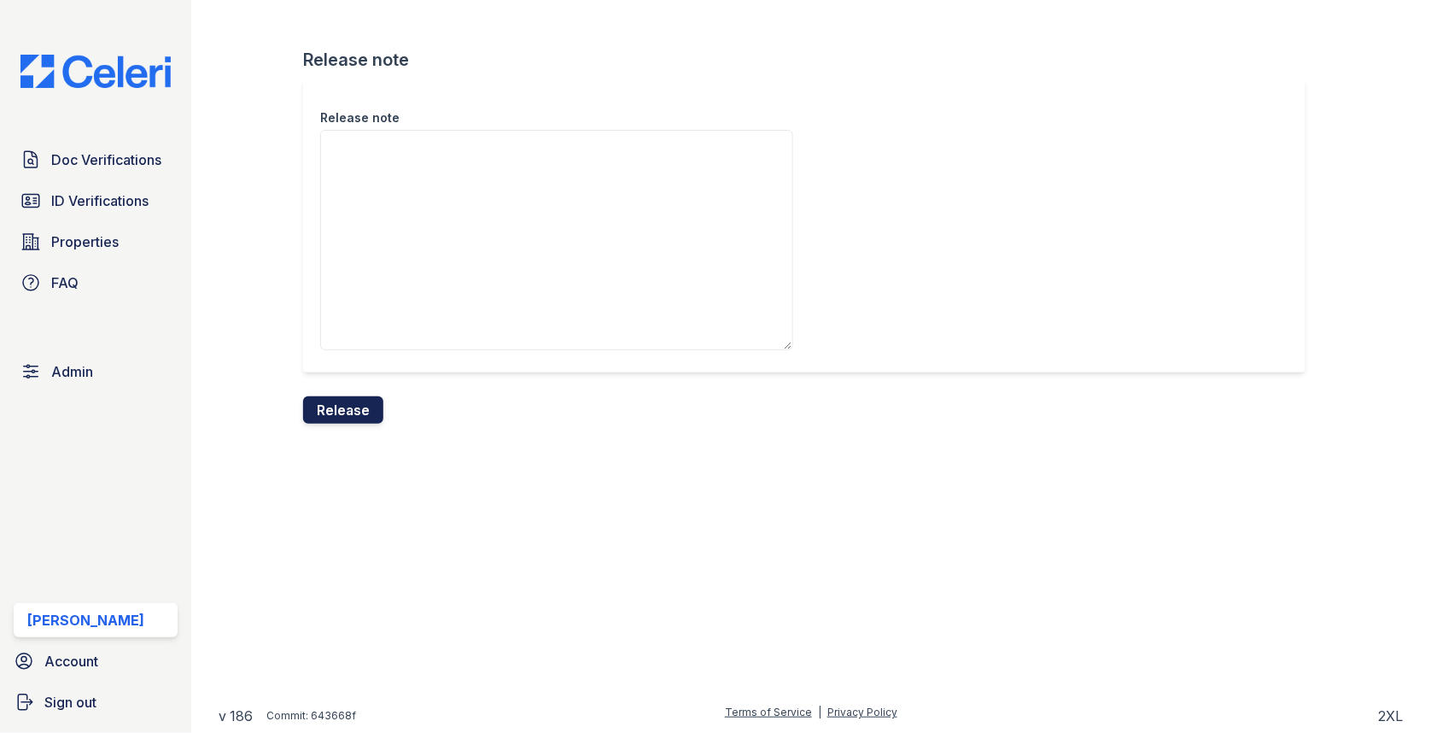
click at [365, 411] on button "Release" at bounding box center [343, 409] width 80 height 27
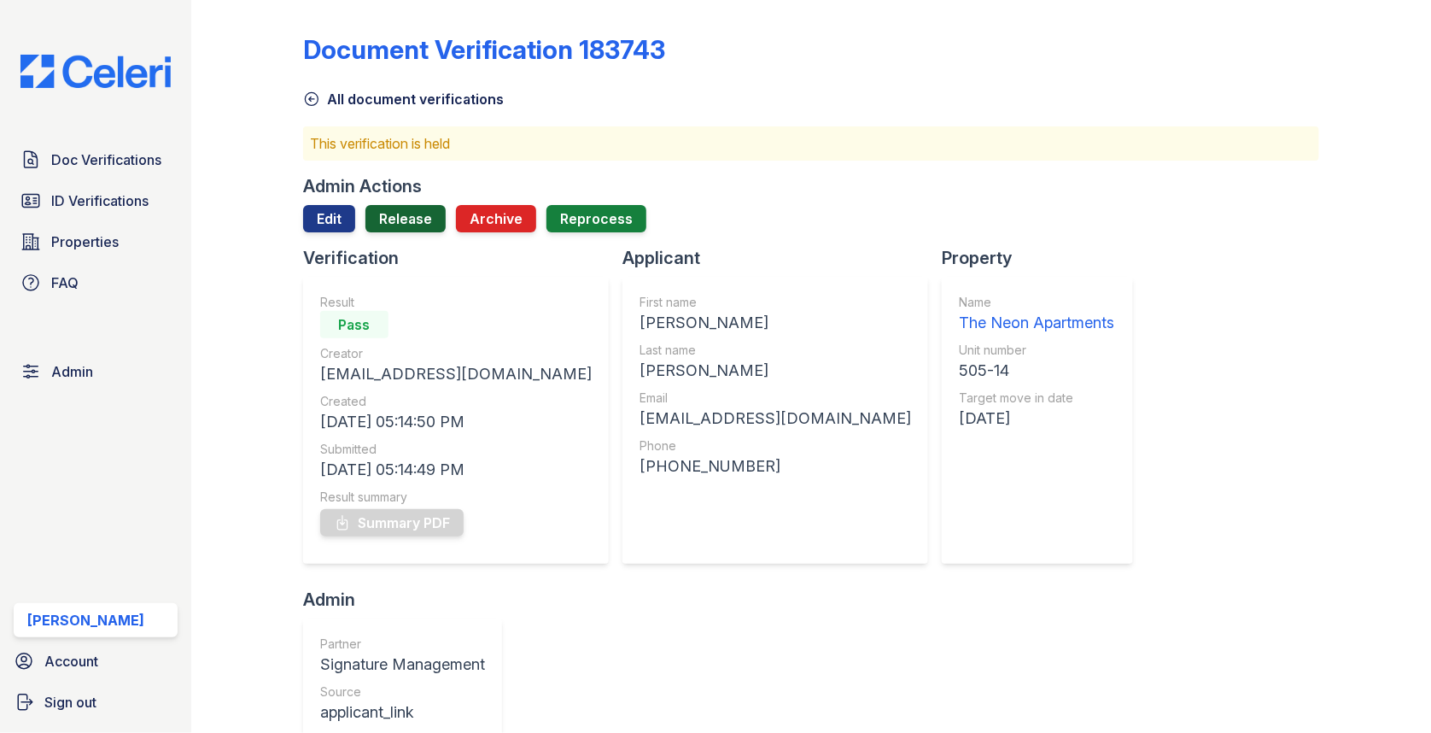
click at [389, 228] on link "Release" at bounding box center [405, 218] width 80 height 27
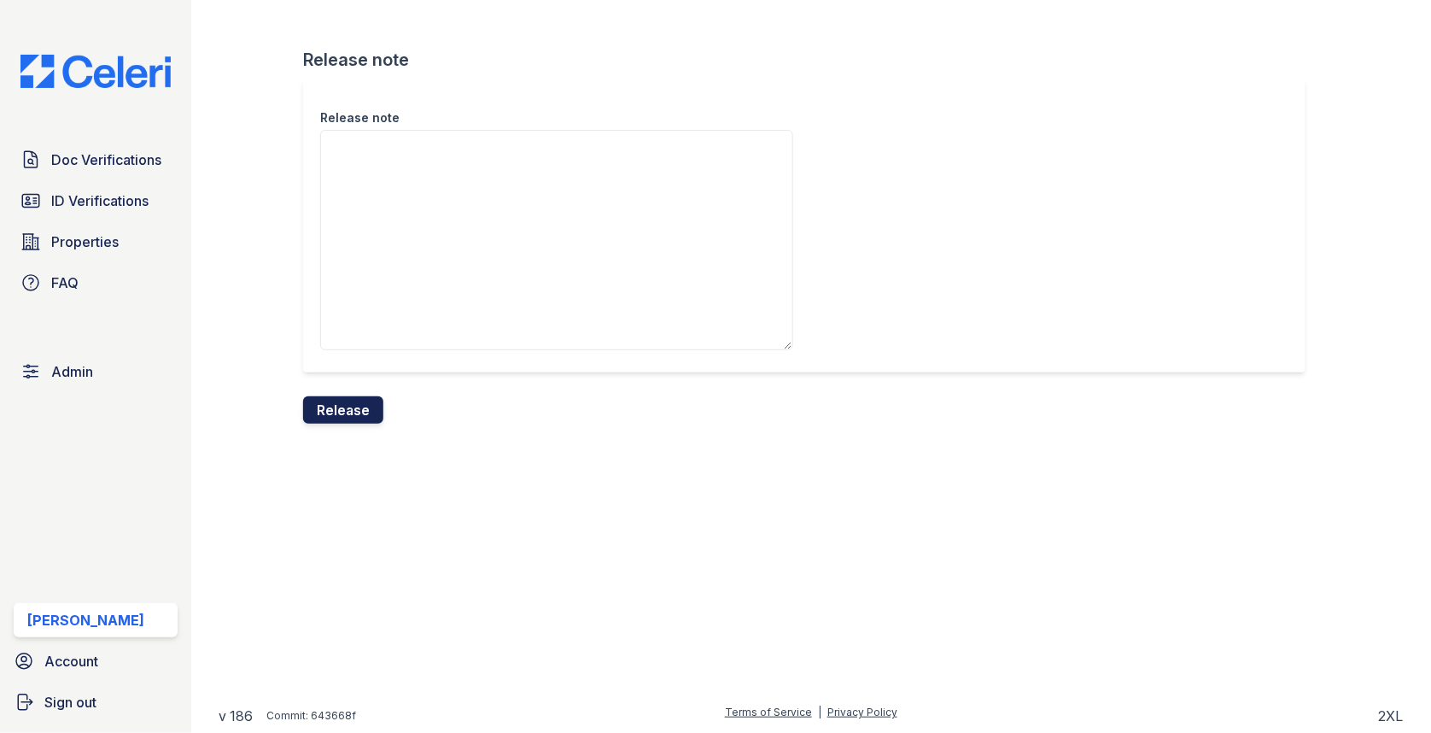
click at [355, 407] on button "Release" at bounding box center [343, 409] width 80 height 27
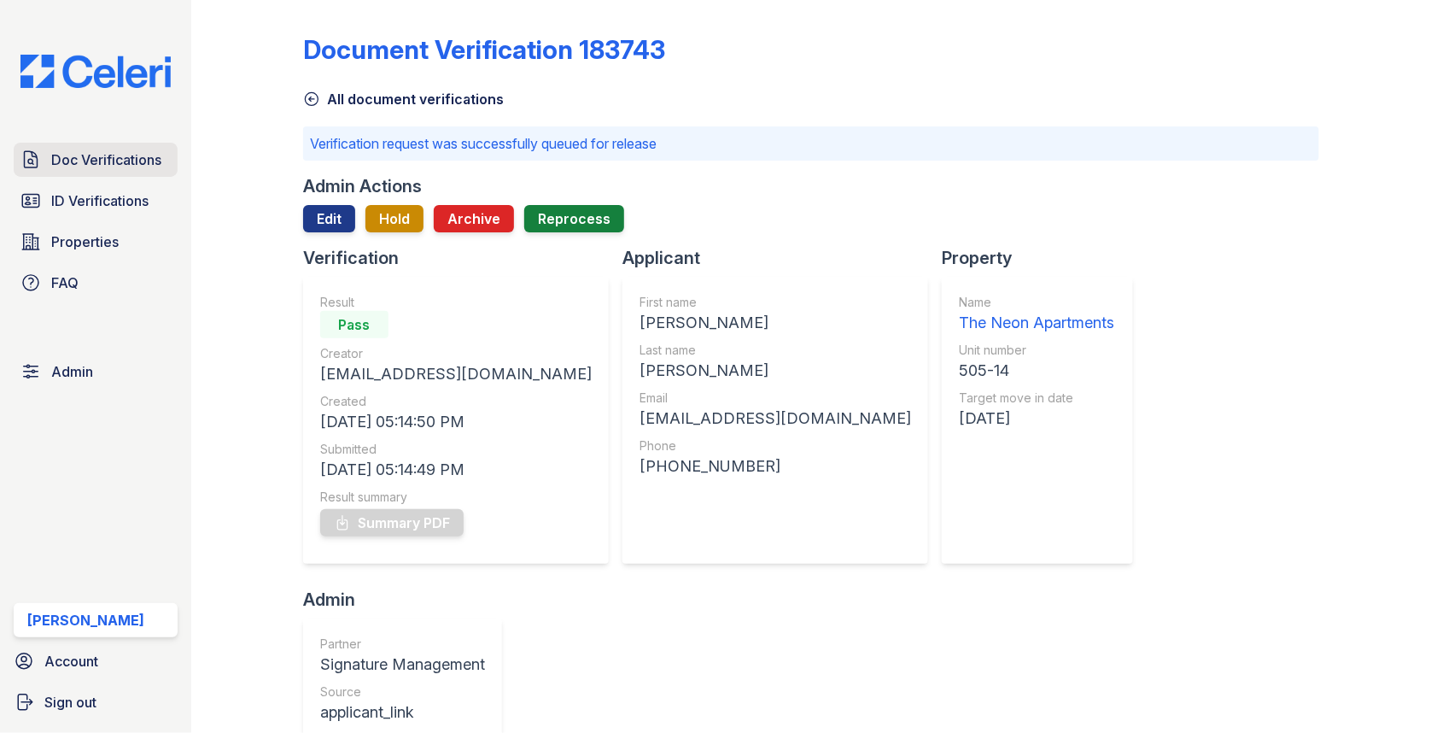
click at [130, 150] on span "Doc Verifications" at bounding box center [106, 159] width 110 height 20
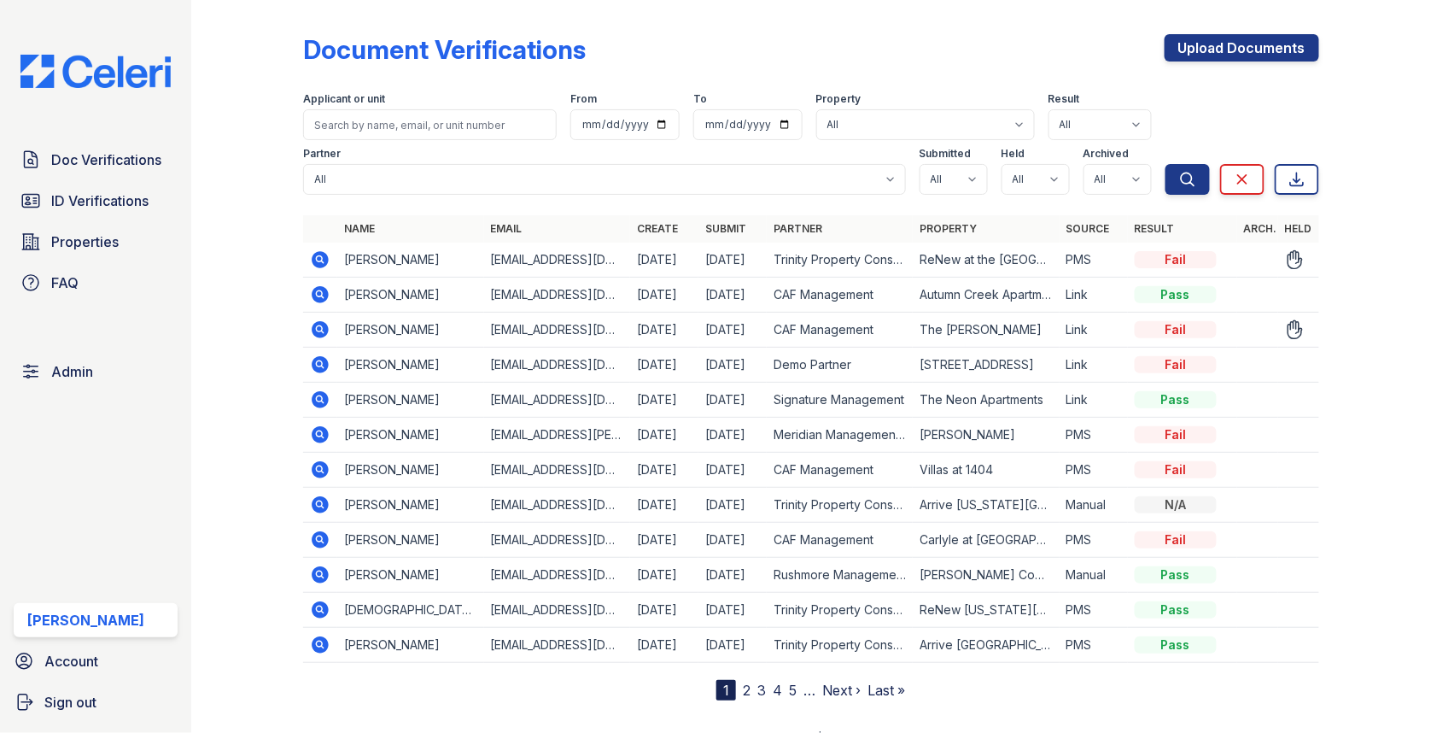
click at [322, 323] on icon at bounding box center [320, 329] width 17 height 17
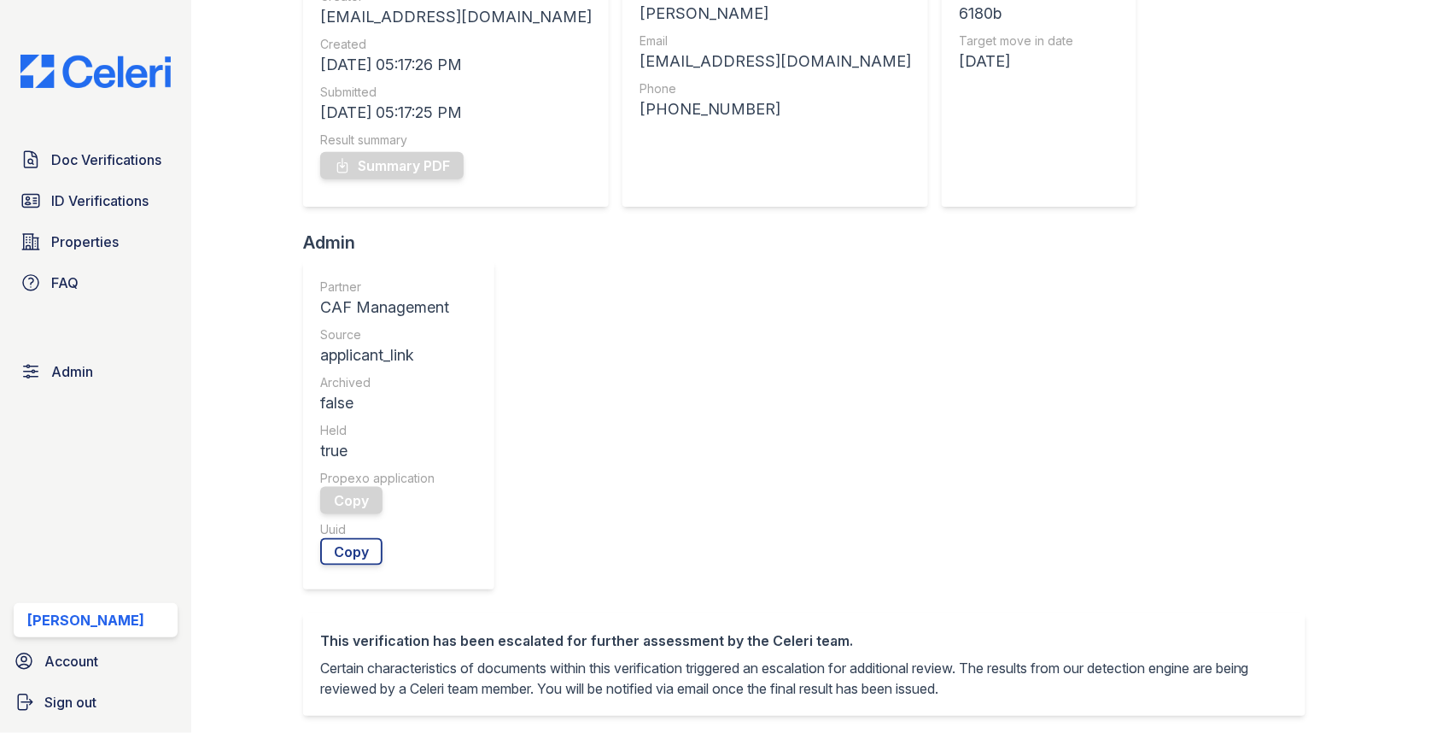
scroll to position [502, 0]
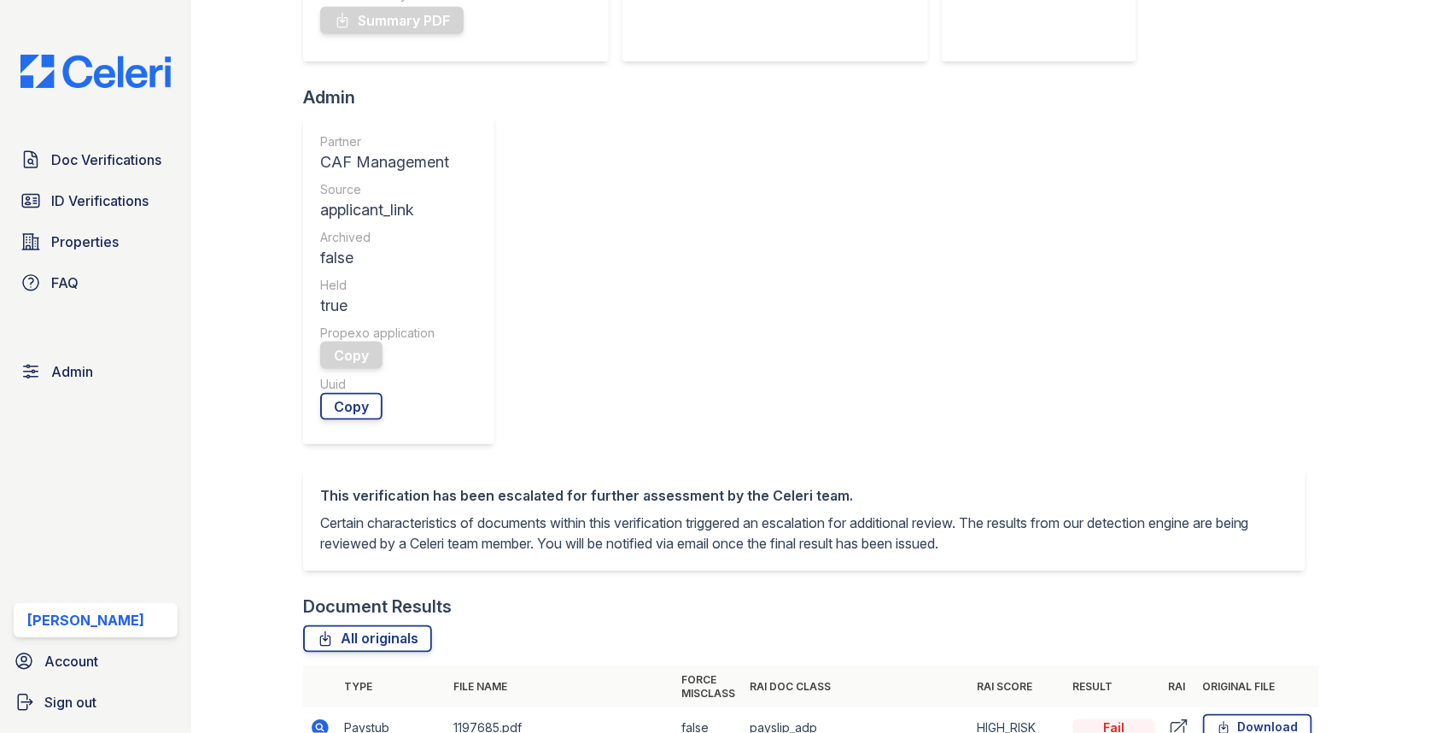
click at [311, 717] on icon at bounding box center [320, 727] width 20 height 20
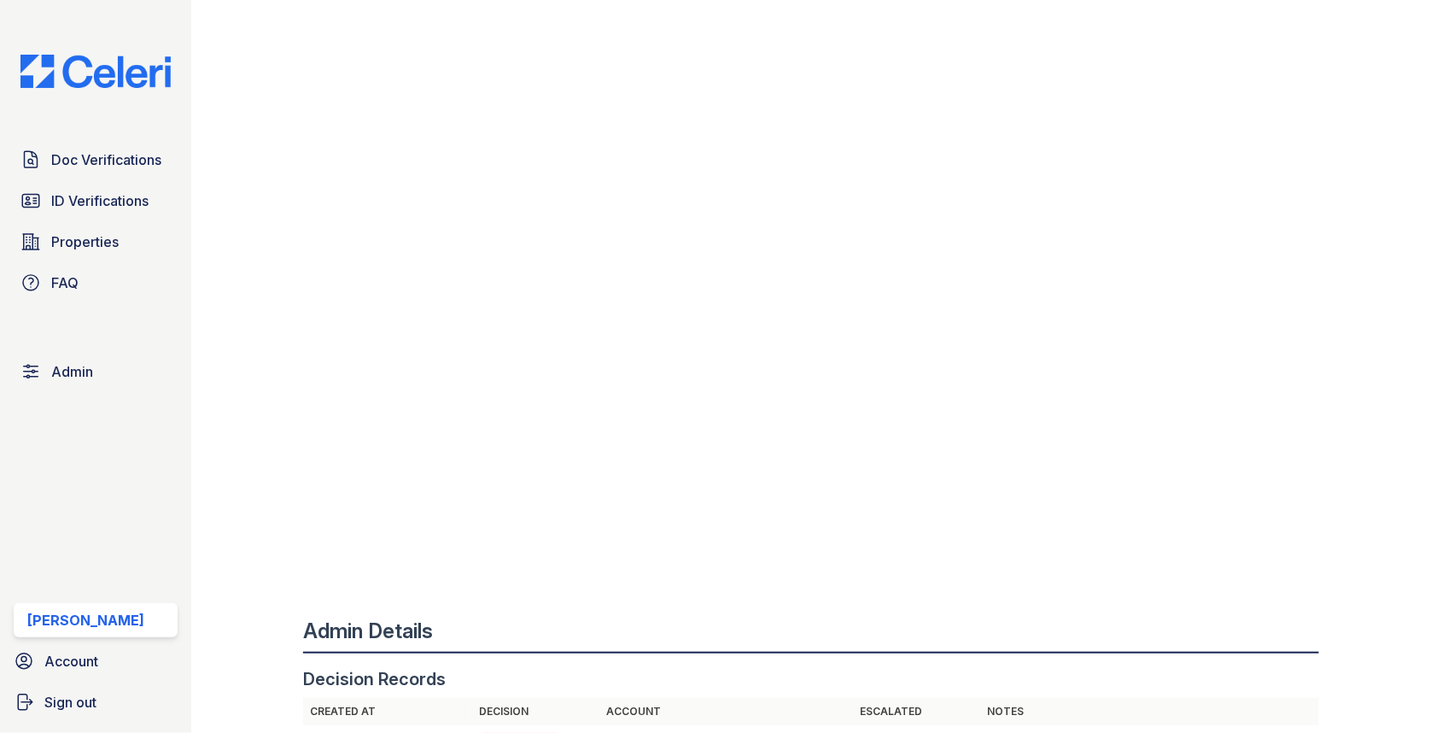
scroll to position [1236, 0]
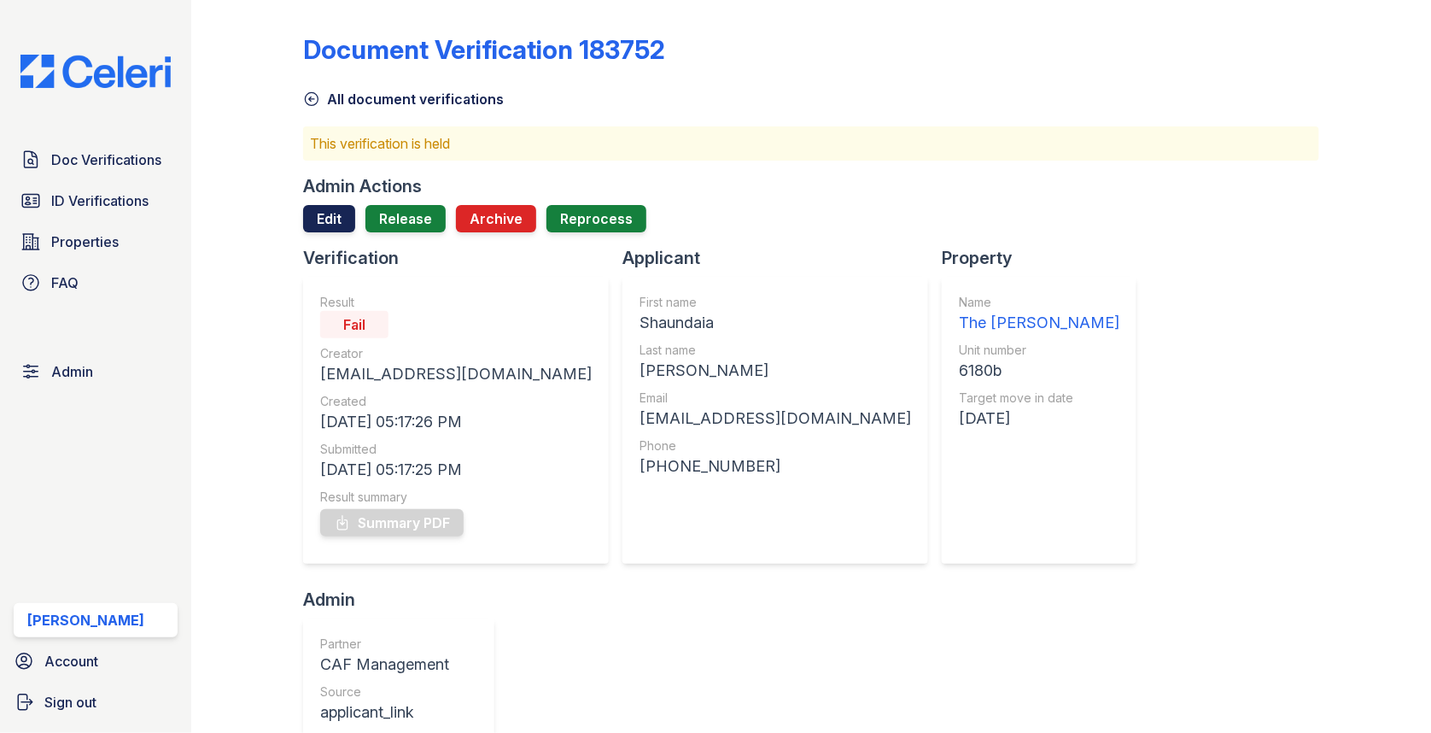
click at [331, 222] on link "Edit" at bounding box center [329, 218] width 52 height 27
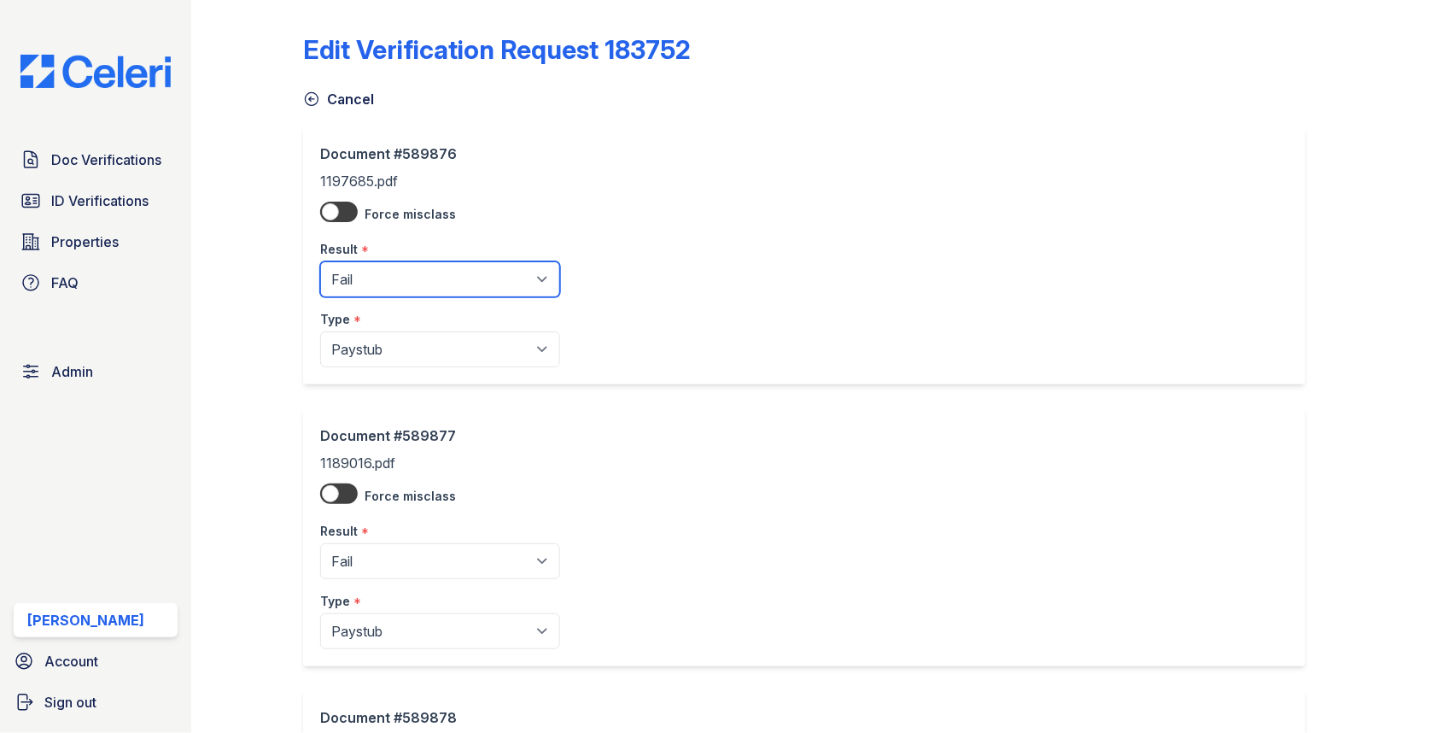
click at [377, 279] on select "Pending Sent Started Processing Pass Fail Caution Error N/A" at bounding box center [440, 279] width 240 height 36
click at [377, 268] on select "Pending Sent Started Processing Pass Fail Caution Error N/A" at bounding box center [440, 279] width 240 height 36
select select "pass"
click at [410, 554] on select "Pending Sent Started Processing Pass Fail Caution Error N/A" at bounding box center [440, 561] width 240 height 36
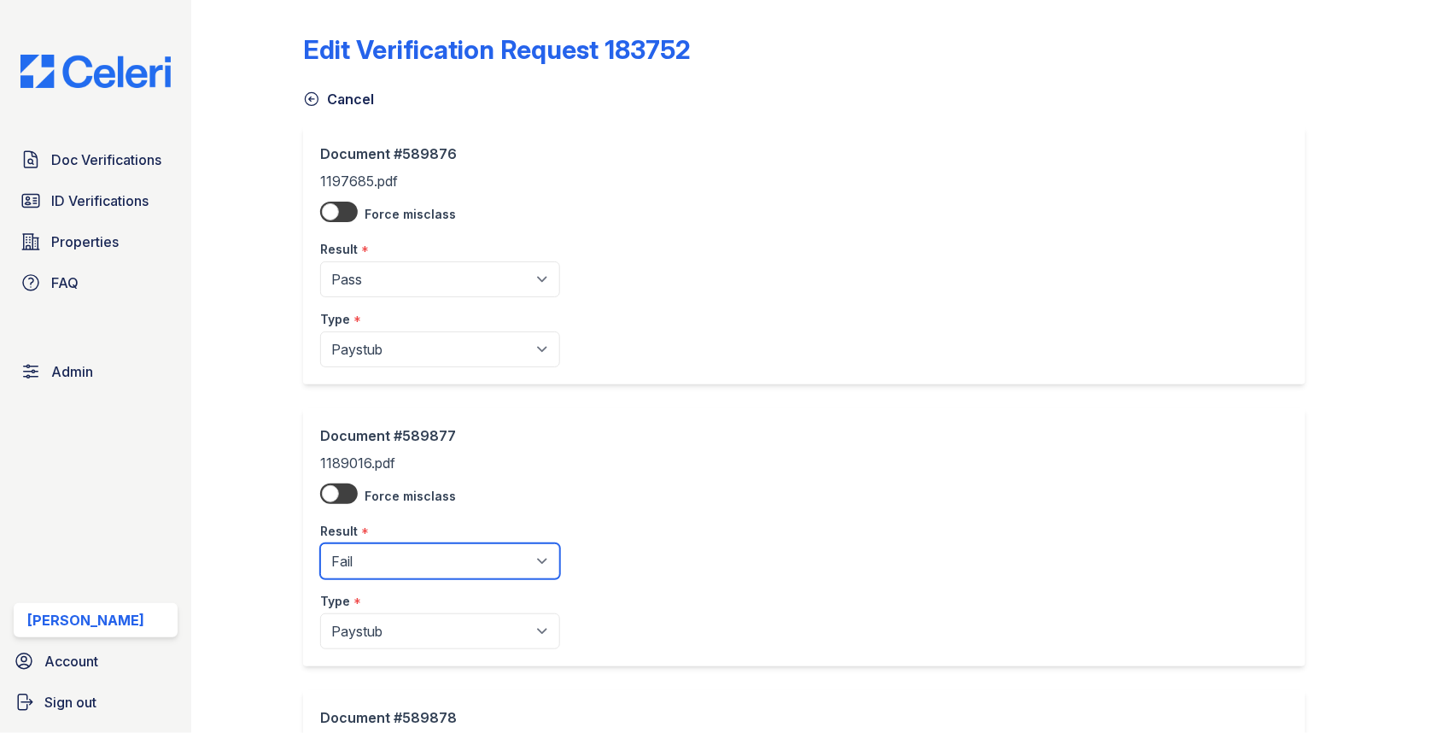
select select "pass"
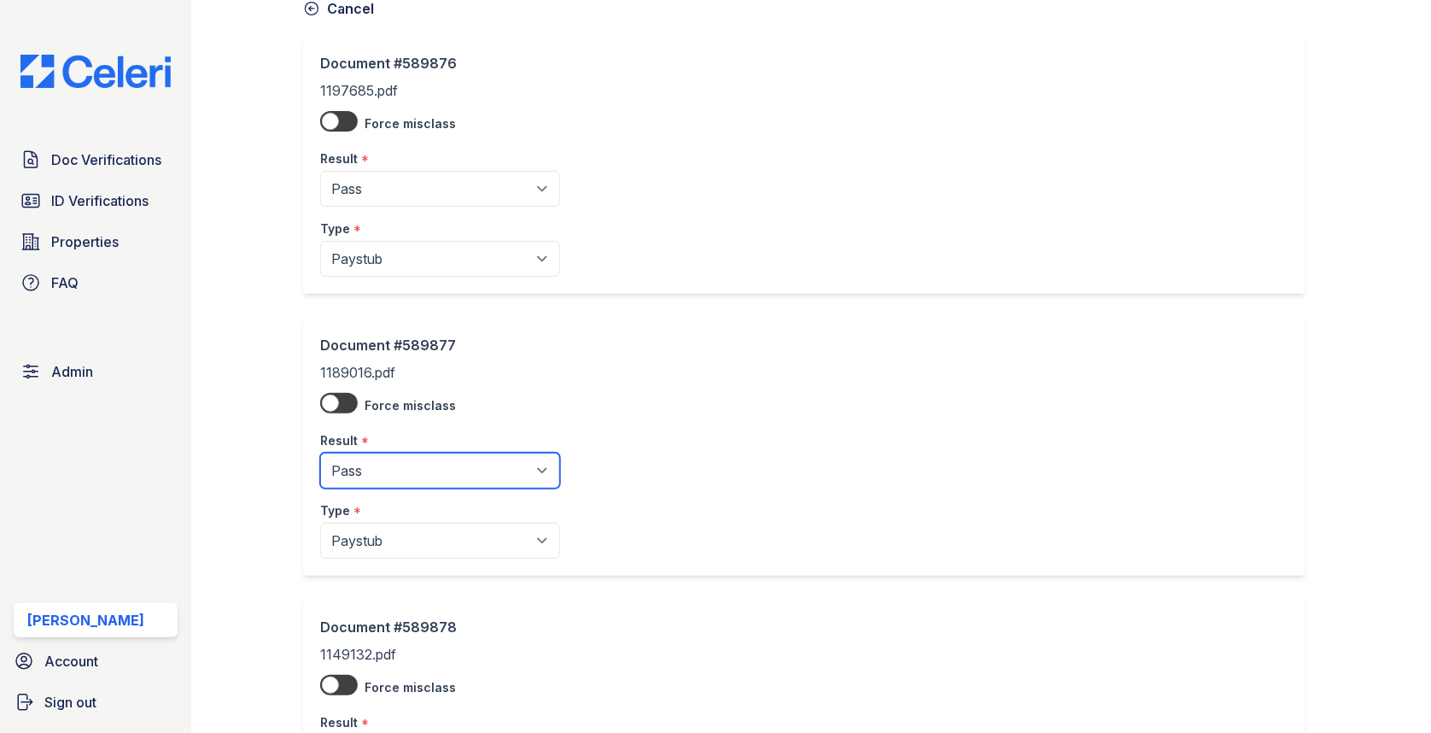
scroll to position [339, 0]
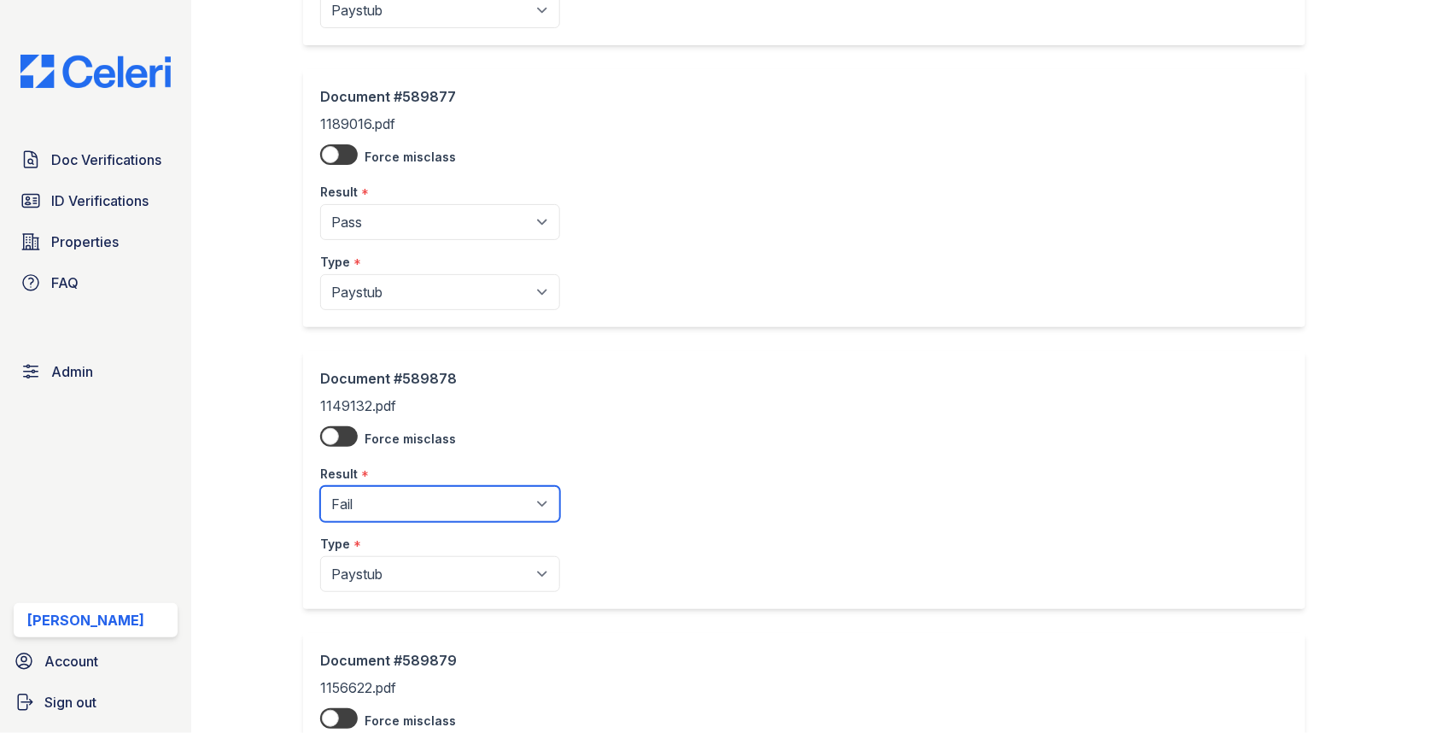
click at [417, 515] on select "Pending Sent Started Processing Pass Fail Caution Error N/A" at bounding box center [440, 504] width 240 height 36
select select "pass"
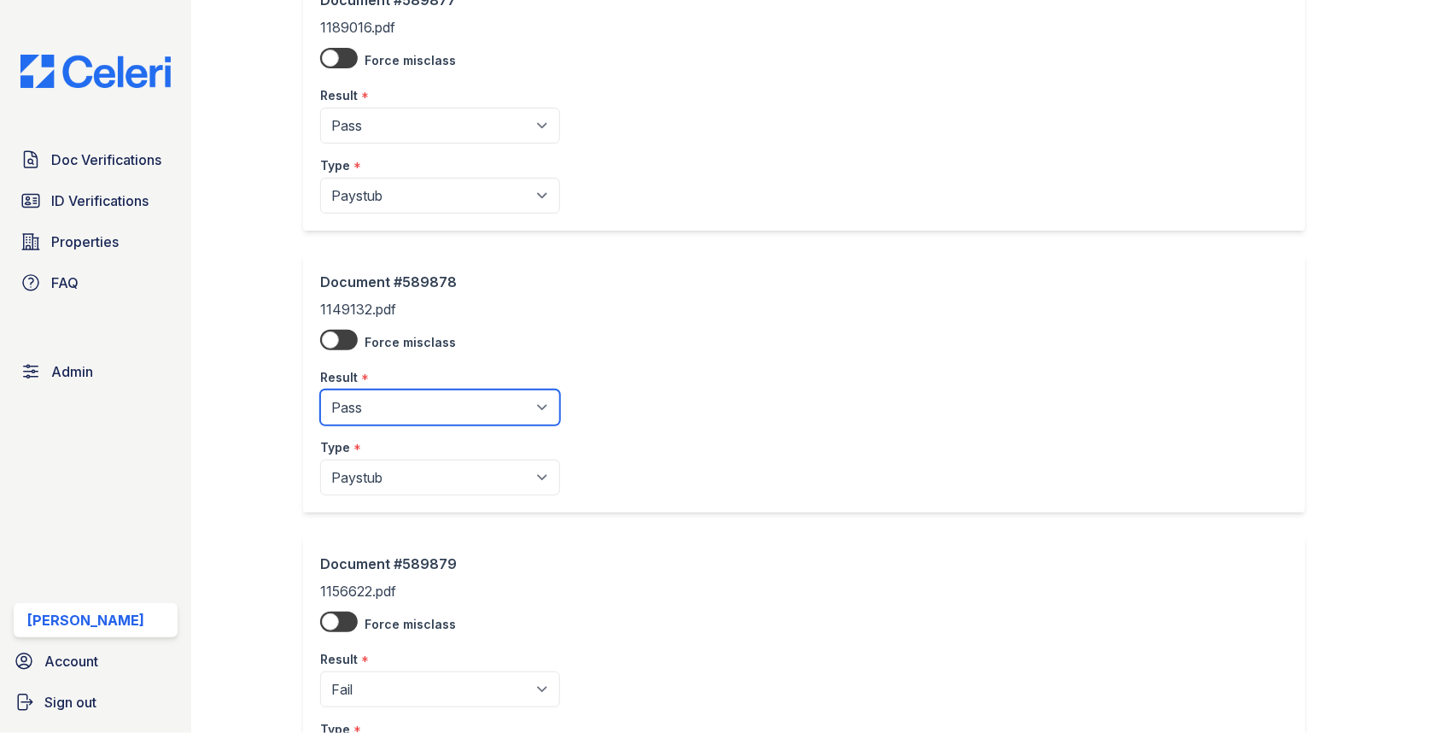
scroll to position [600, 0]
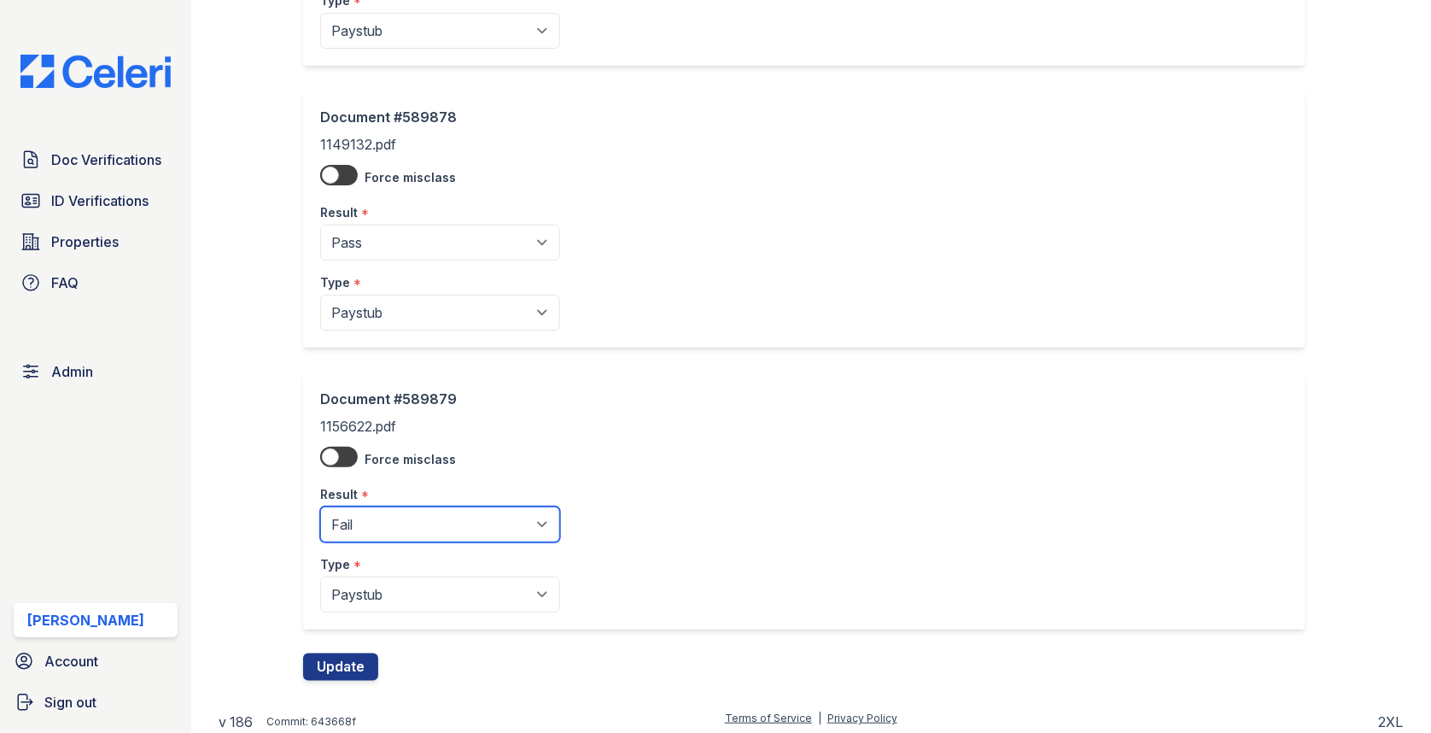
click at [402, 513] on select "Pending Sent Started Processing Pass Fail Caution Error N/A" at bounding box center [440, 524] width 240 height 36
select select "pass"
click at [351, 653] on button "Update" at bounding box center [340, 666] width 75 height 27
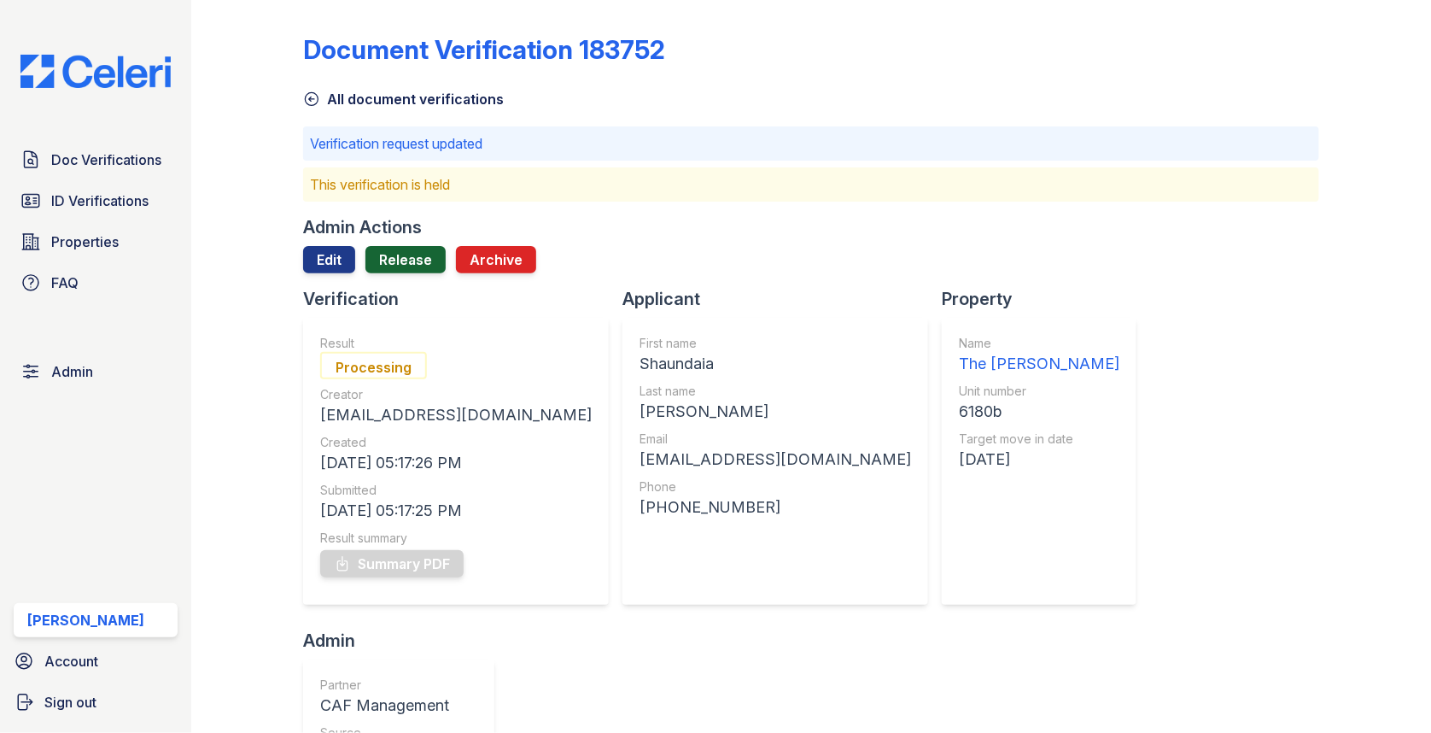
click at [399, 259] on link "Release" at bounding box center [405, 259] width 80 height 27
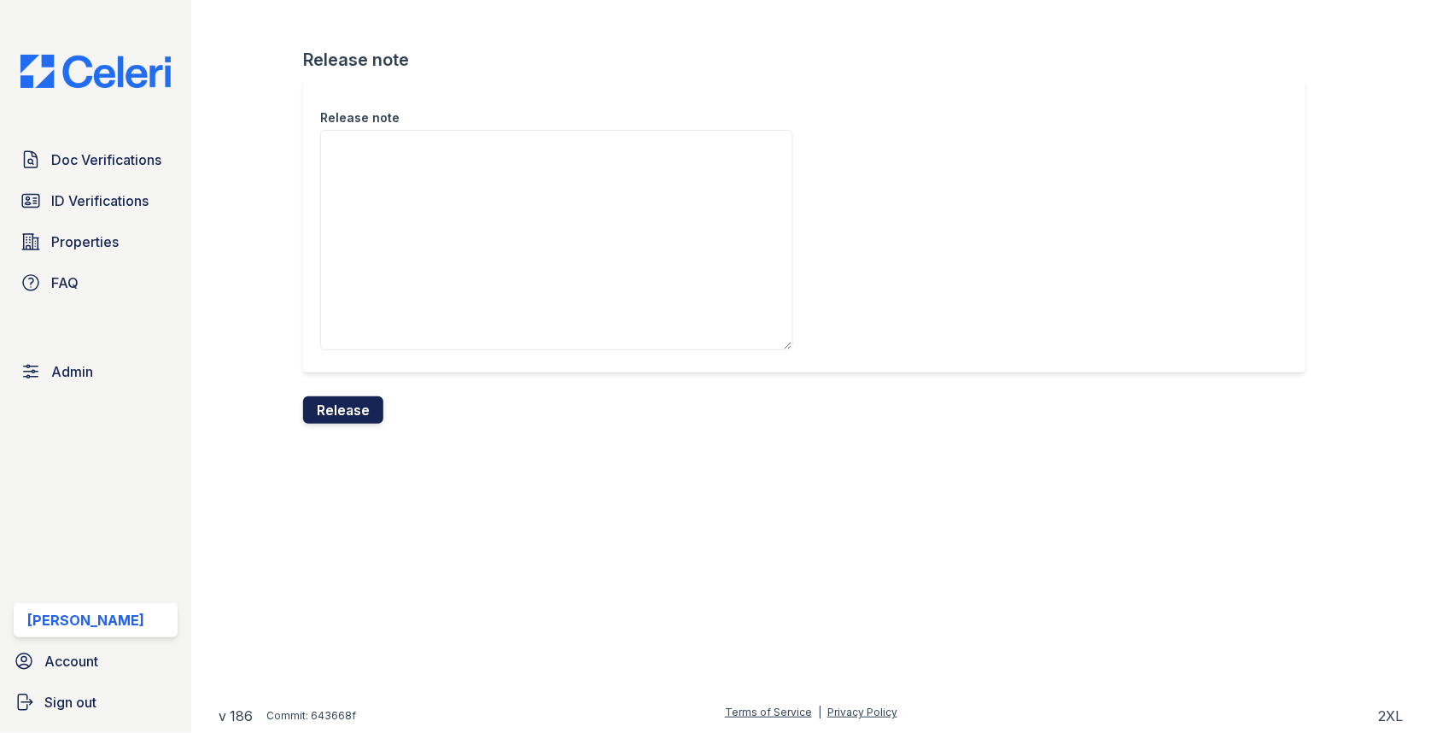
click at [350, 418] on button "Release" at bounding box center [343, 409] width 80 height 27
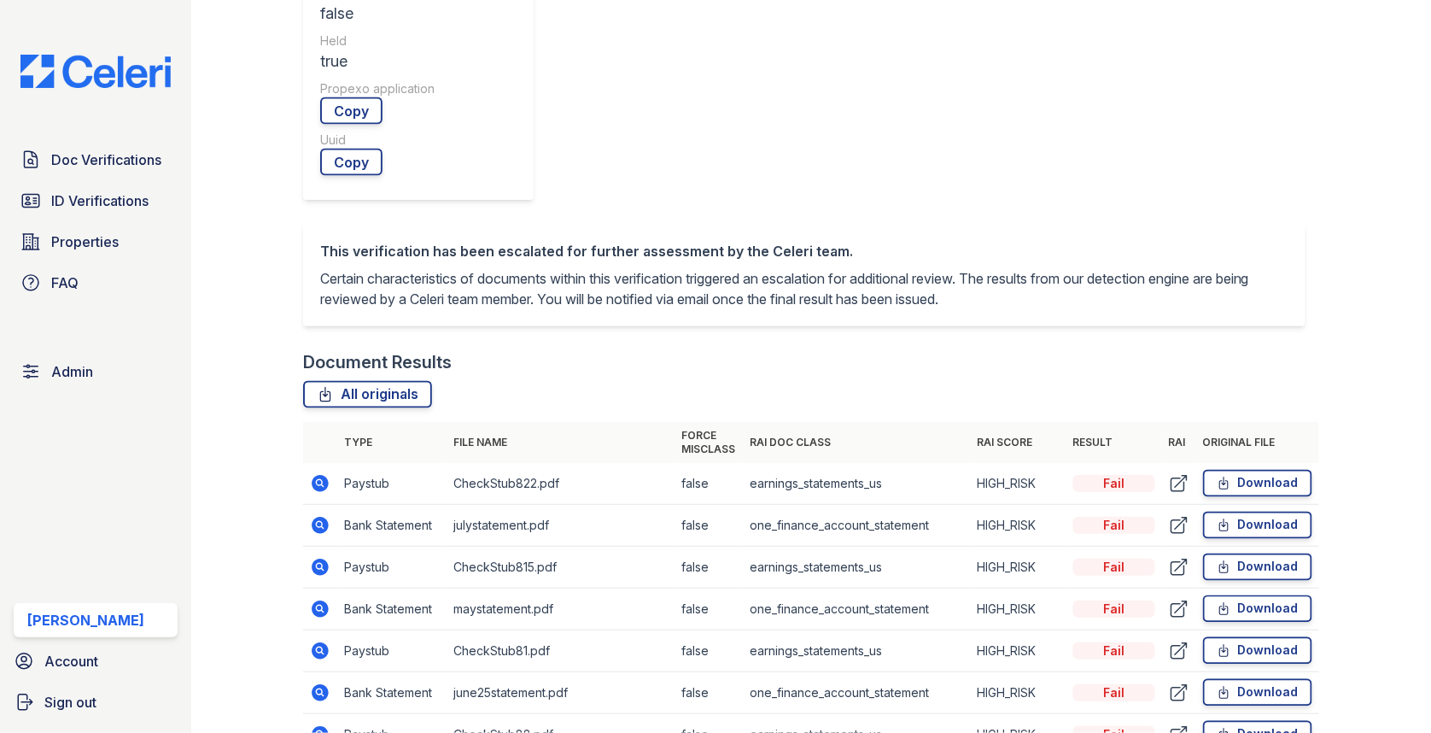
scroll to position [790, 0]
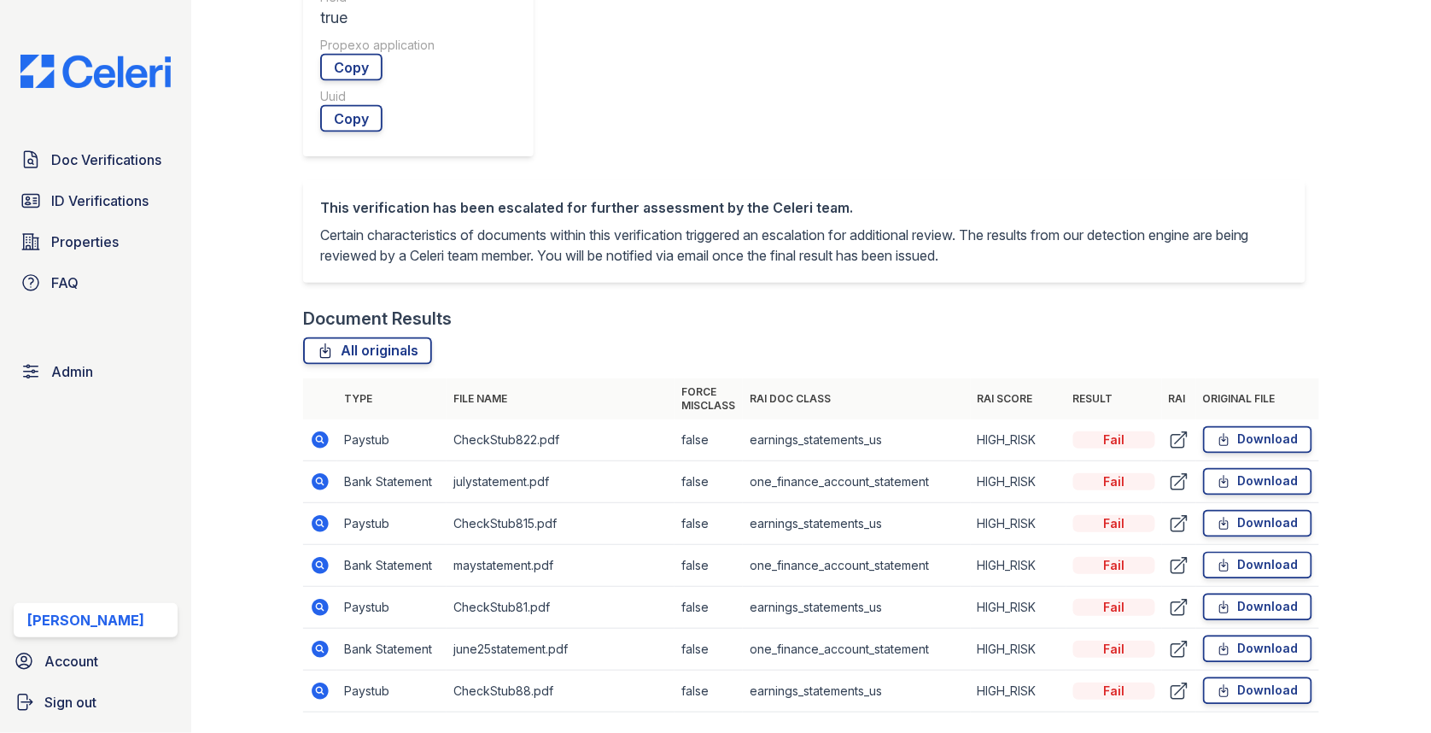
click at [321, 473] on icon at bounding box center [320, 481] width 17 height 17
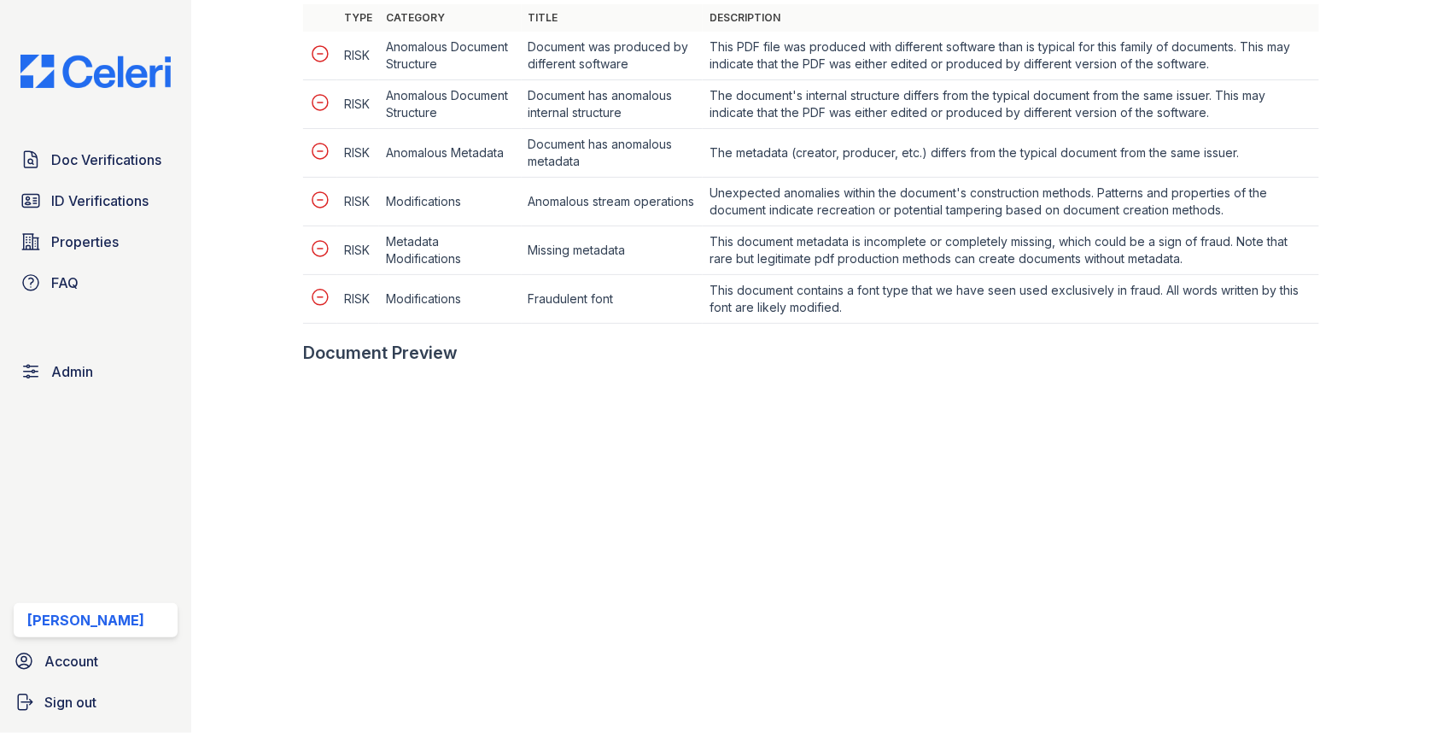
scroll to position [799, 0]
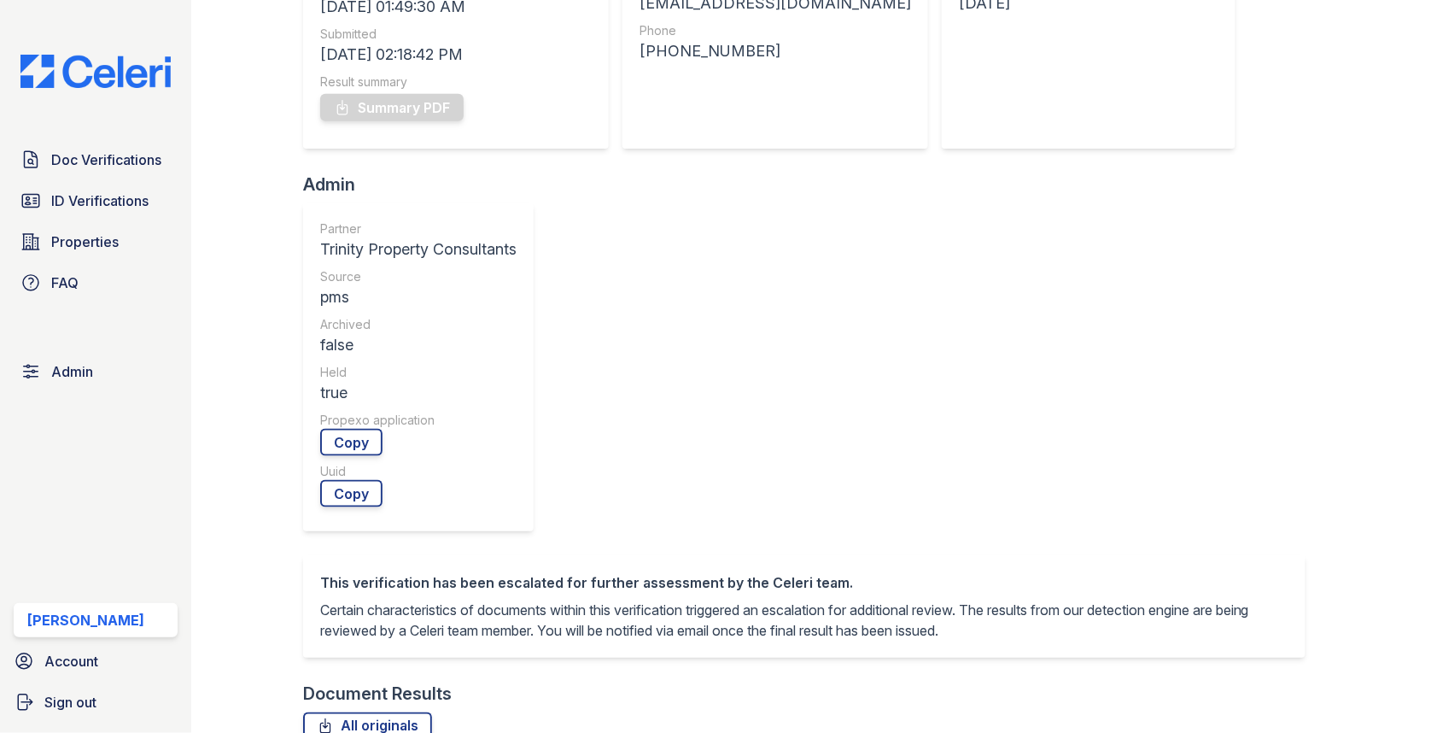
scroll to position [558, 0]
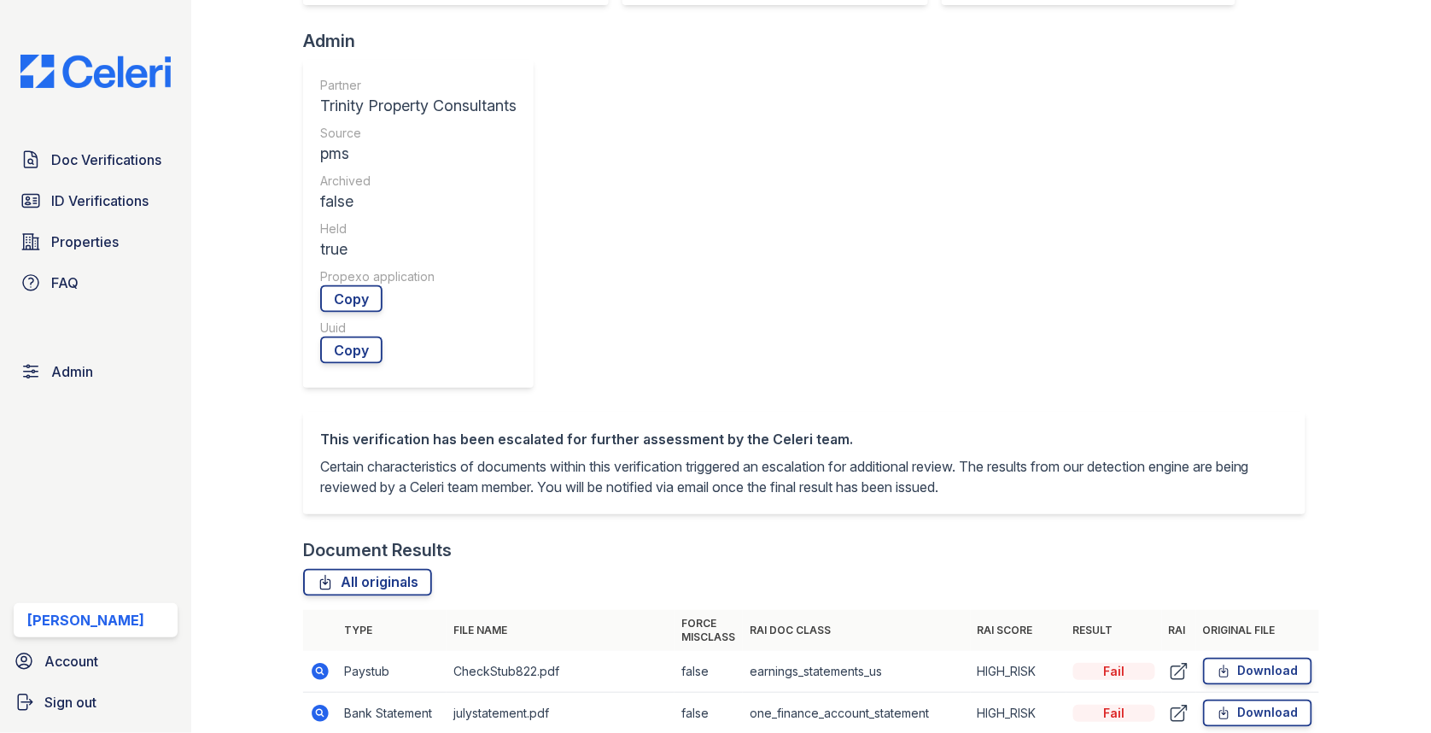
click at [323, 661] on icon at bounding box center [320, 671] width 20 height 20
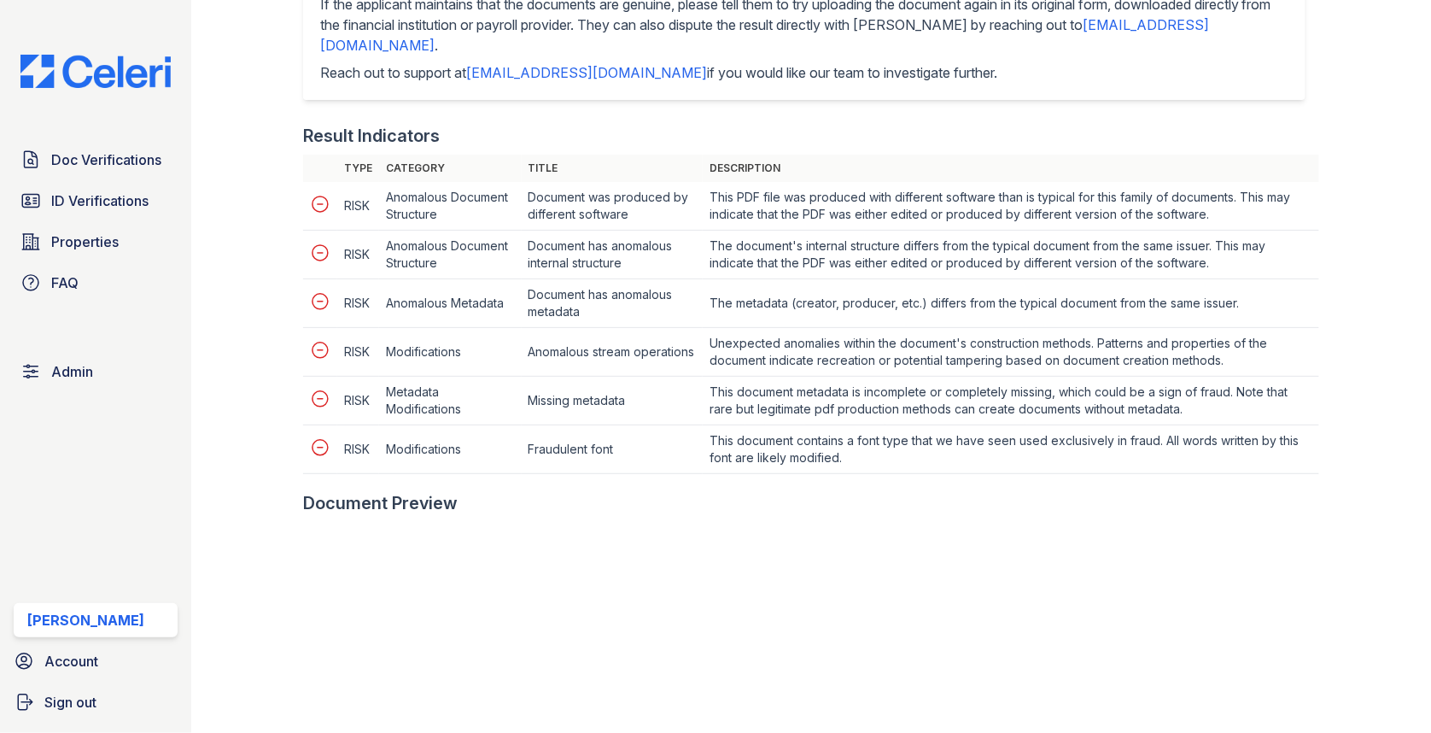
scroll to position [911, 0]
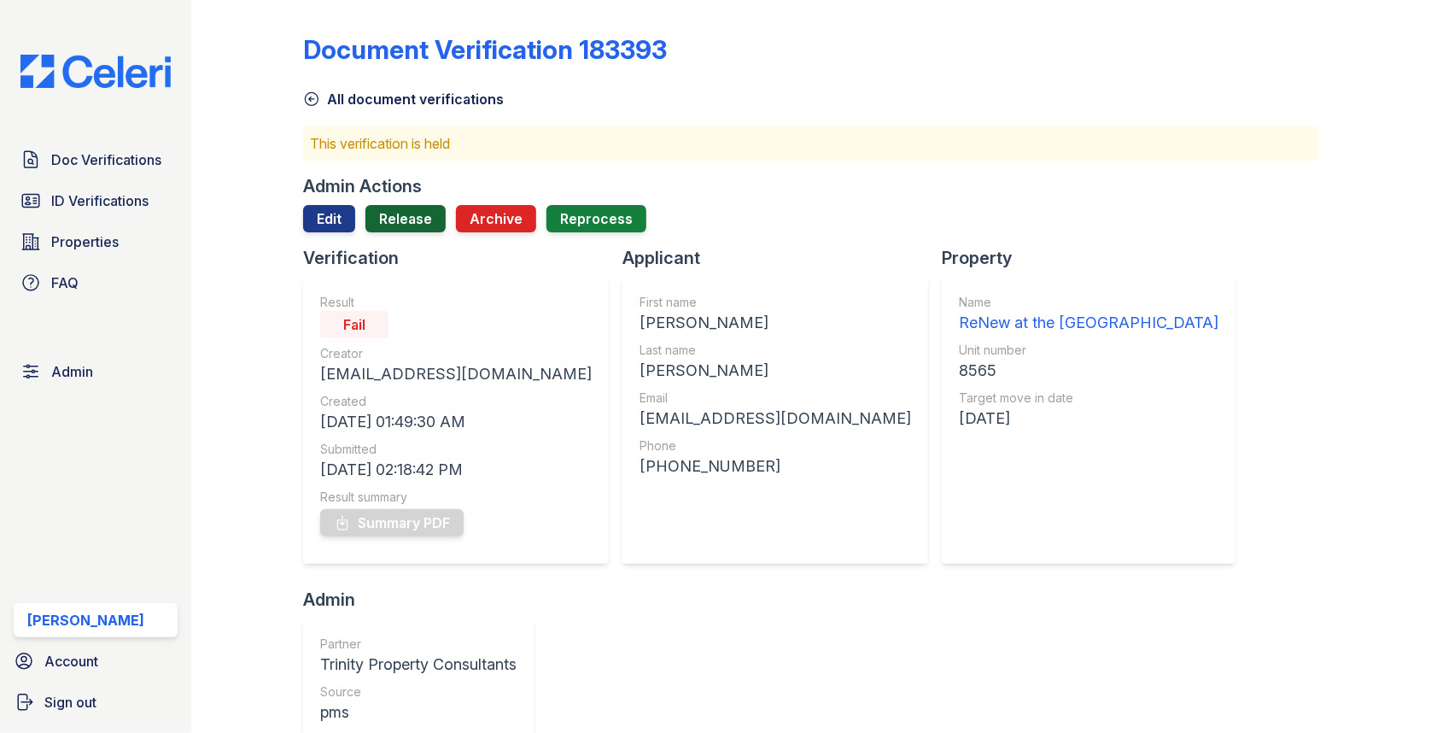
click at [437, 214] on link "Release" at bounding box center [405, 218] width 80 height 27
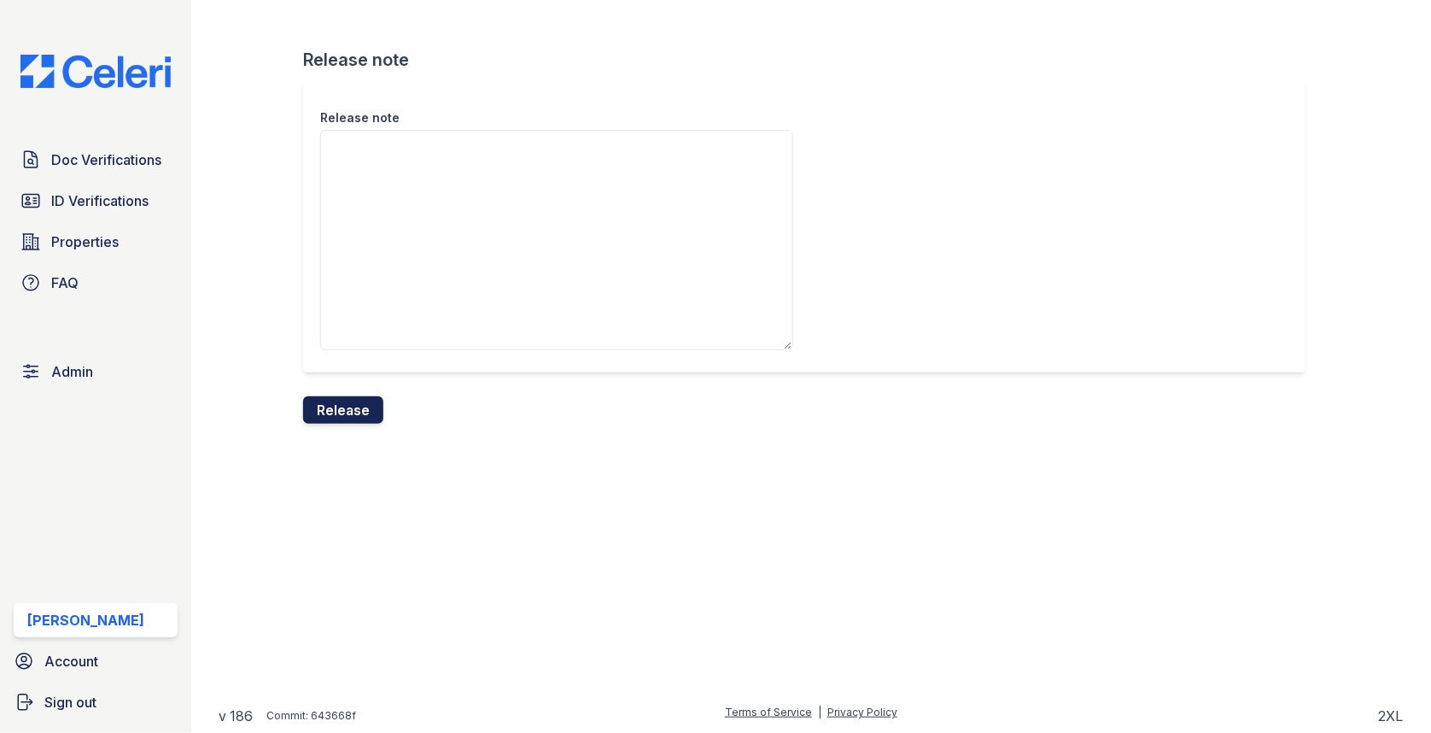
click at [360, 408] on button "Release" at bounding box center [343, 409] width 80 height 27
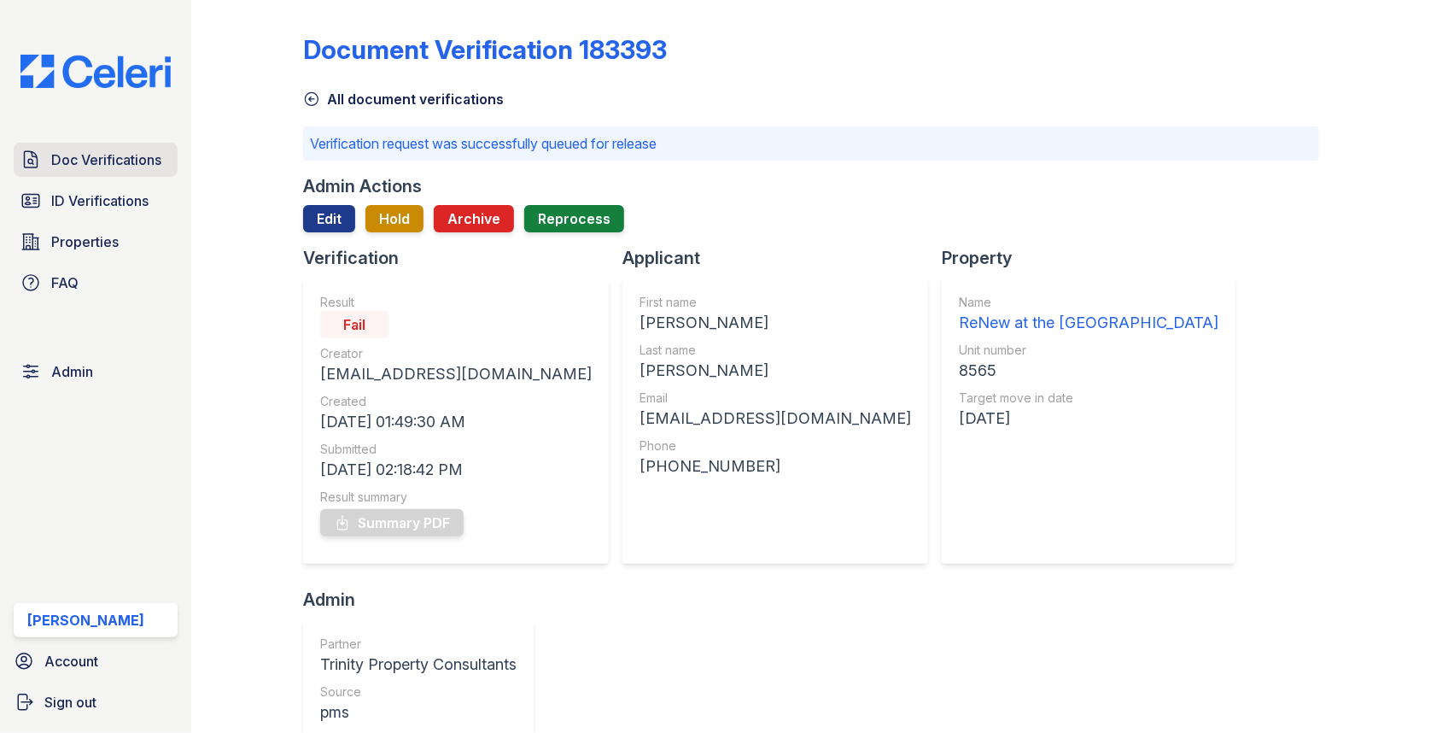
click at [119, 172] on link "Doc Verifications" at bounding box center [96, 160] width 164 height 34
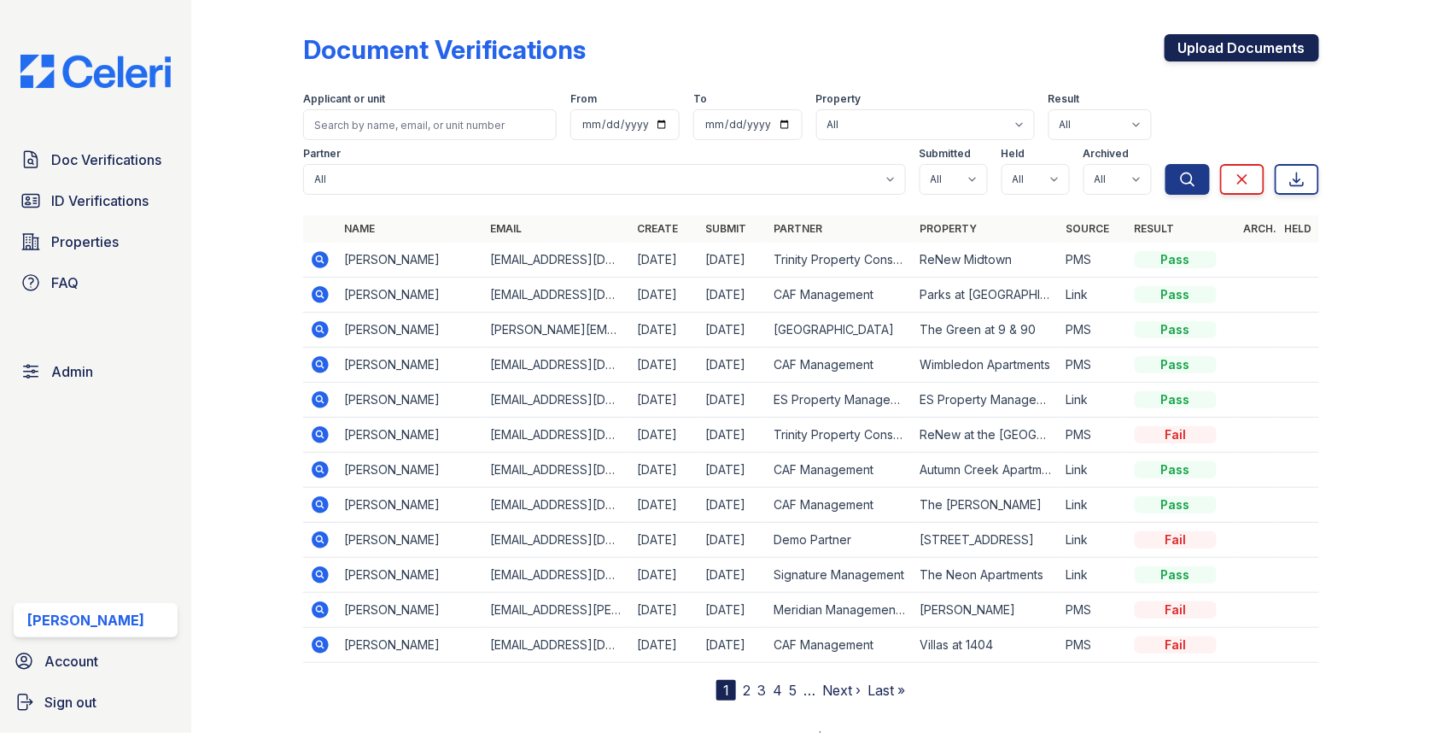
click at [1250, 50] on link "Upload Documents" at bounding box center [1242, 47] width 155 height 27
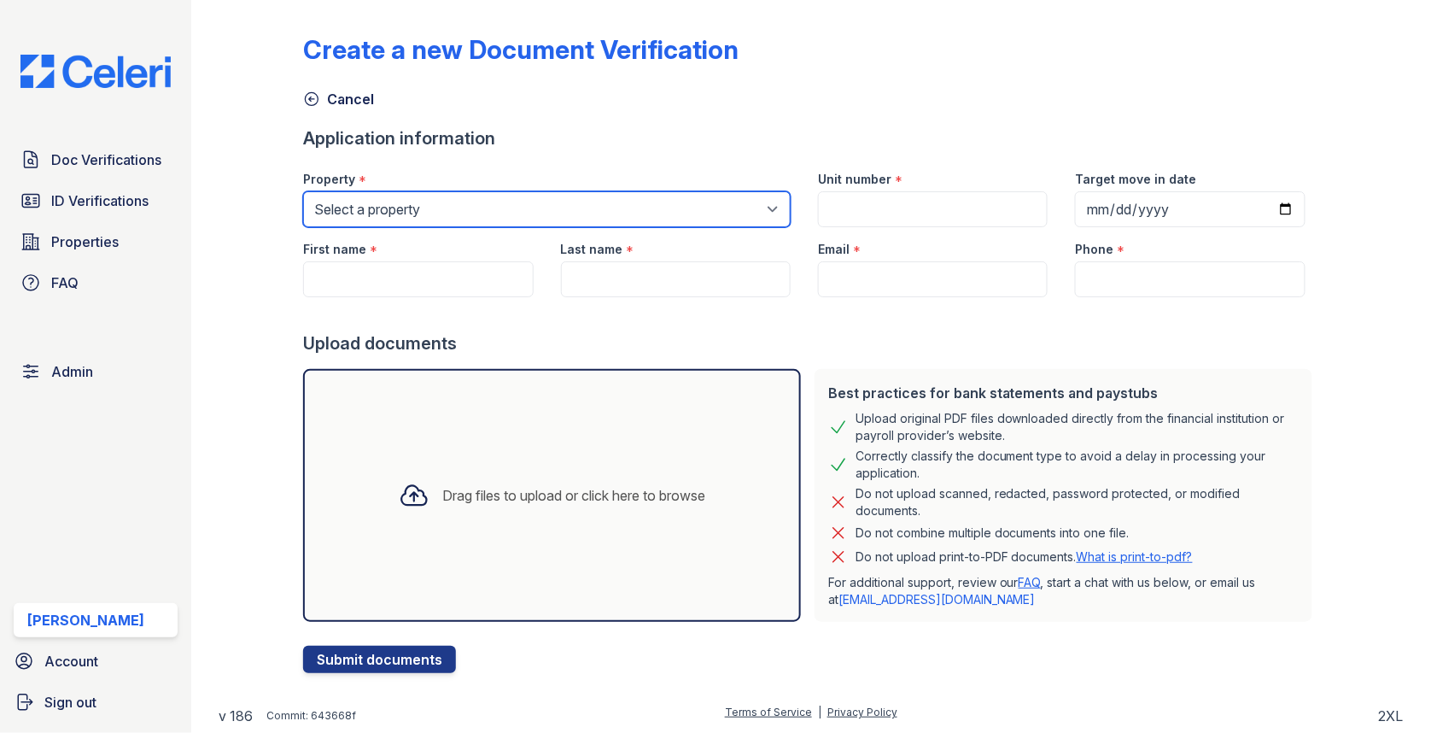
click at [728, 206] on select "Select a property 0000 Kinney Avenue 09 Cape Coral 10006 North Glowing Forge Co…" at bounding box center [547, 209] width 488 height 36
select select "4963"
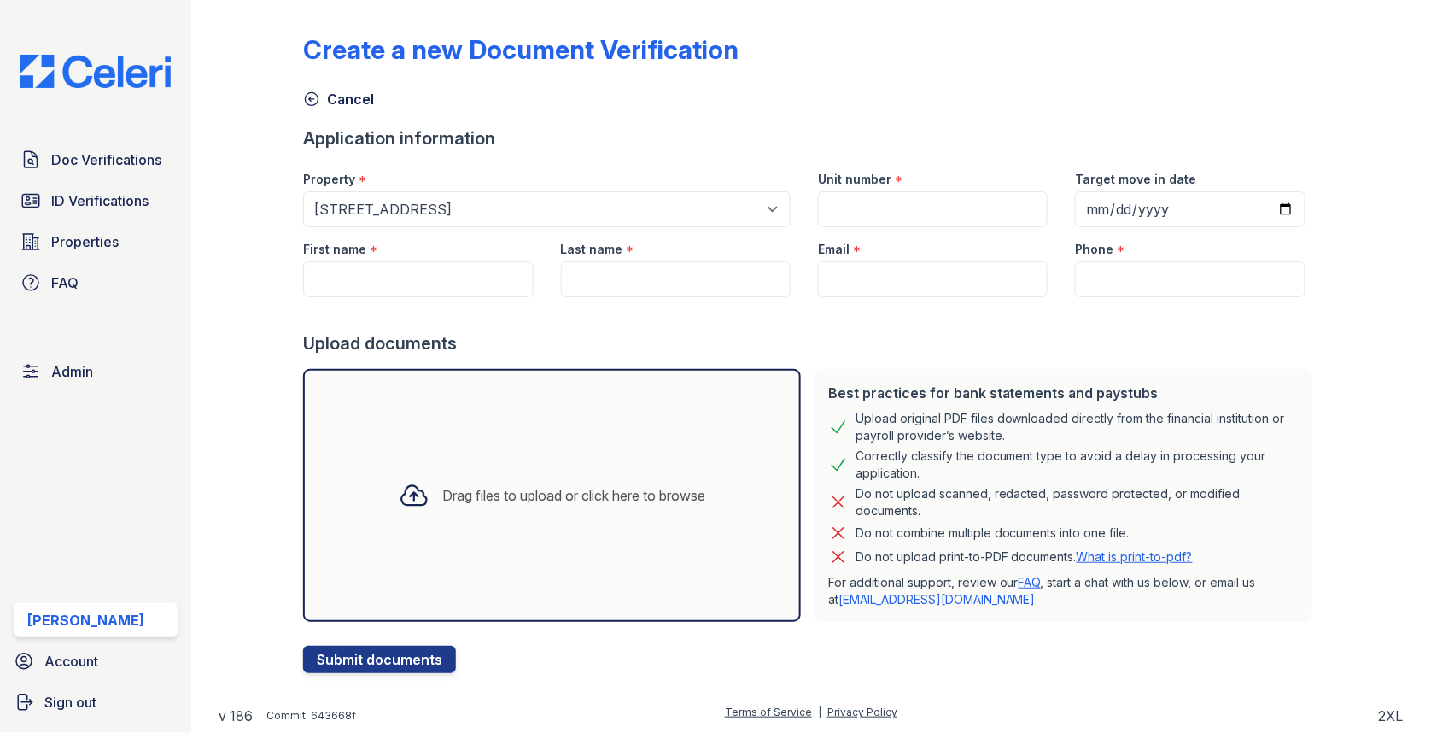
click at [865, 230] on div "Email *" at bounding box center [933, 244] width 230 height 34
click at [865, 218] on input "Unit number" at bounding box center [933, 209] width 230 height 36
paste input "1W"
type input "1W"
click at [886, 273] on input "Email" at bounding box center [933, 279] width 230 height 36
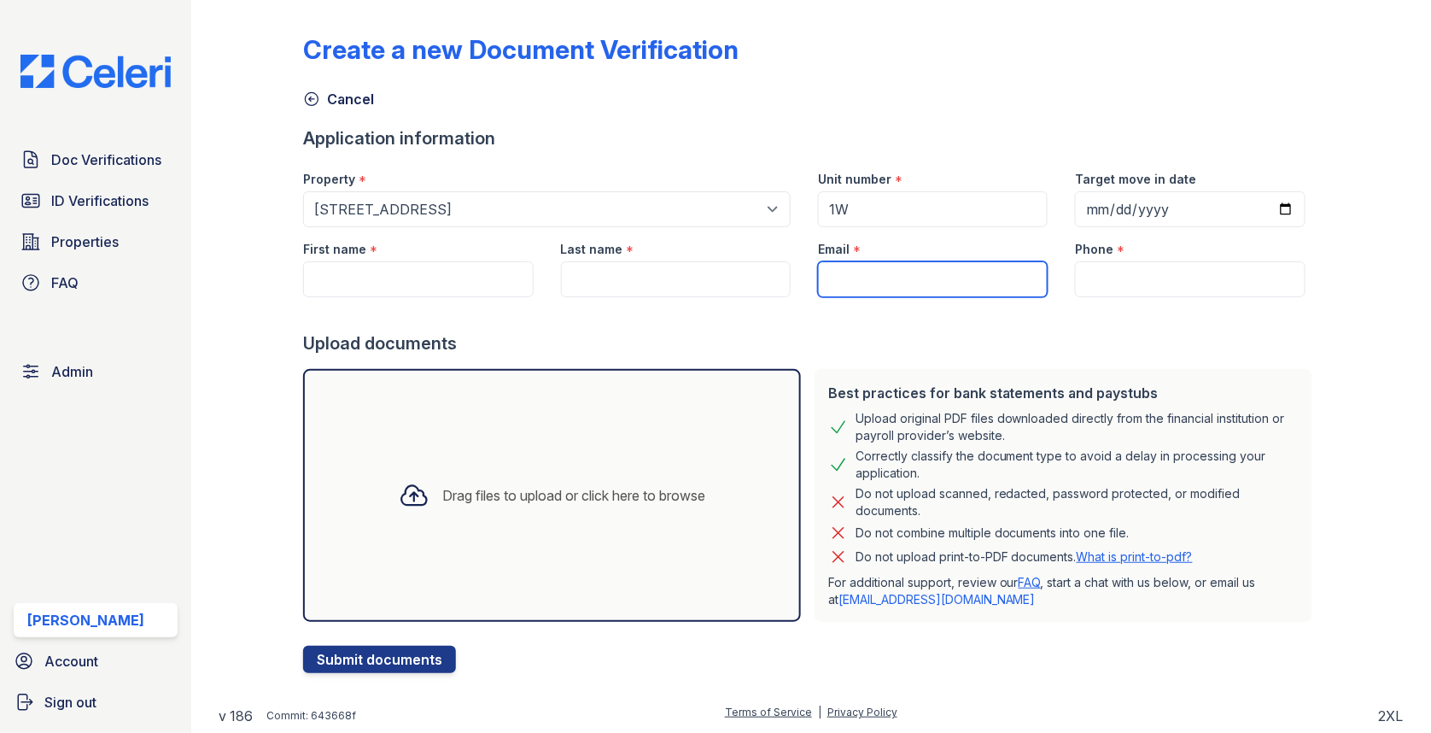
paste input "[EMAIL_ADDRESS][DOMAIN_NAME]"
type input "[EMAIL_ADDRESS][DOMAIN_NAME]"
click at [473, 297] on div at bounding box center [811, 314] width 1016 height 34
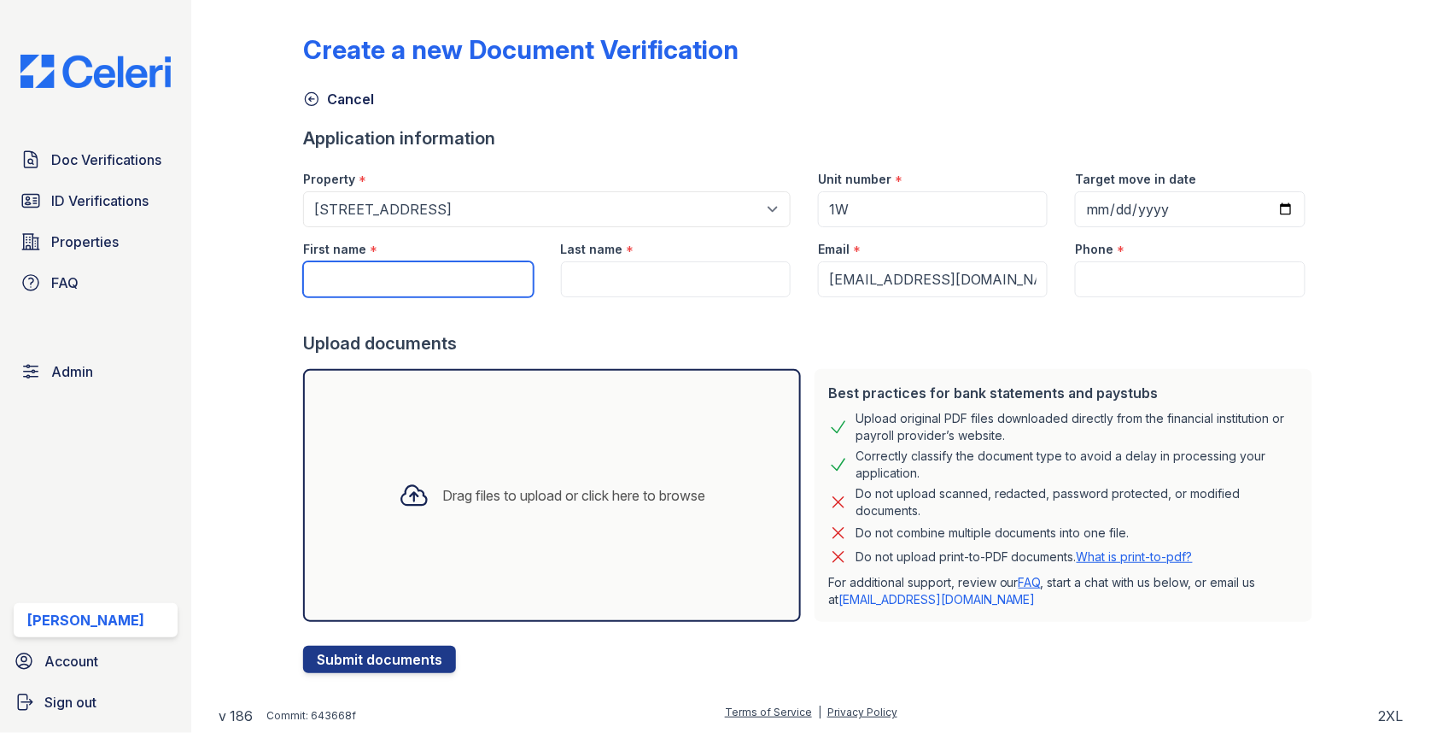
click at [461, 288] on input "First name" at bounding box center [418, 279] width 230 height 36
type input "Shannon"
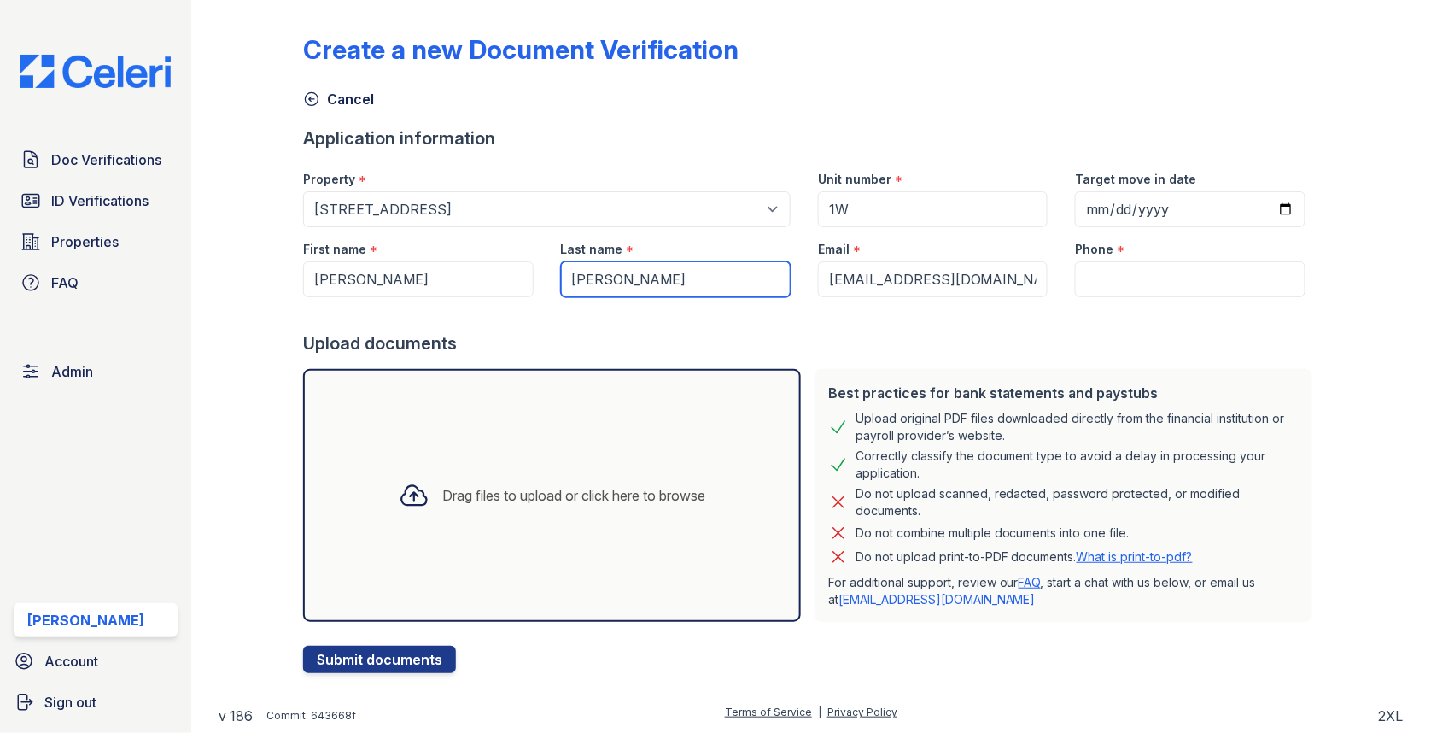
type input "Jenkins"
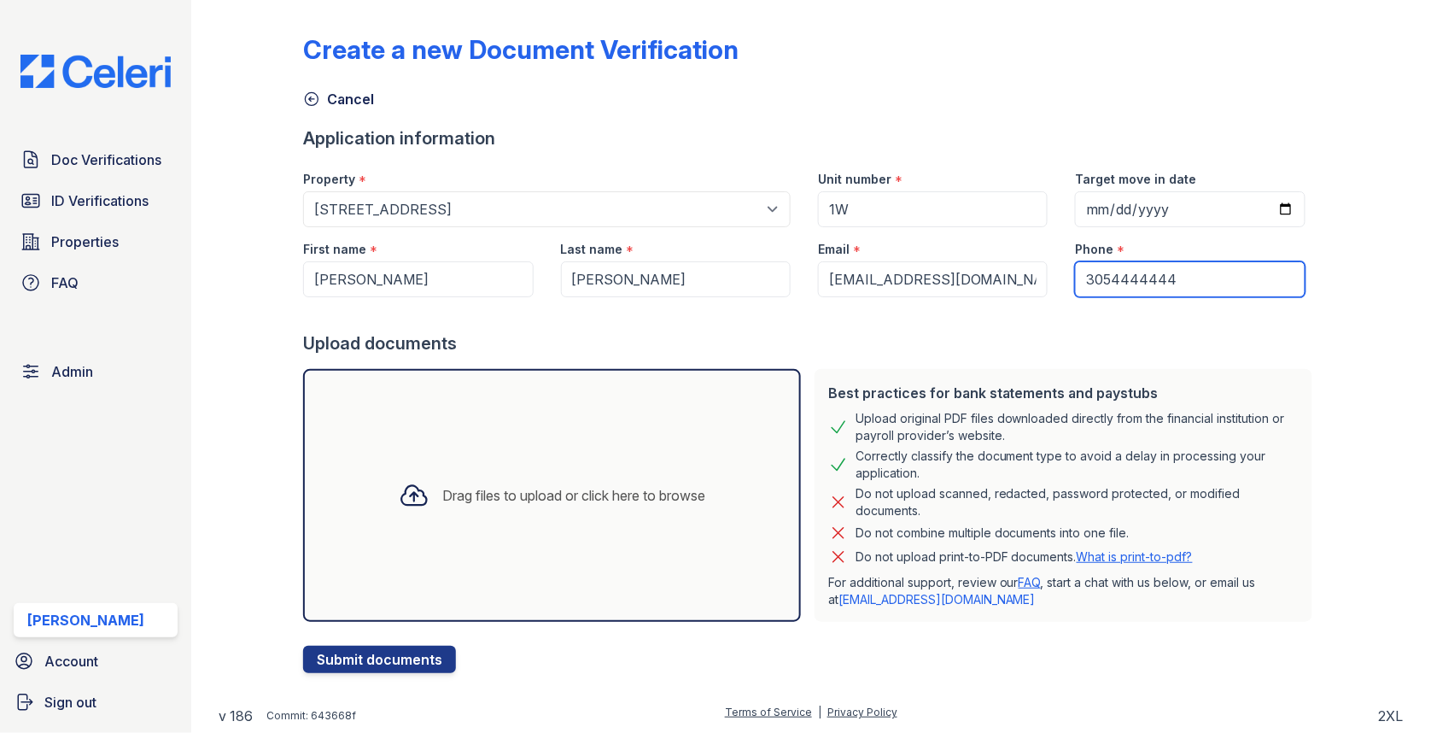
type input "3054444444"
click at [154, 489] on div "Doc Verifications ID Verifications Properties FAQ Admin Max Orshan Account Sign…" at bounding box center [95, 366] width 191 height 733
click at [487, 454] on div "Drag files to upload or click here to browse" at bounding box center [552, 495] width 498 height 253
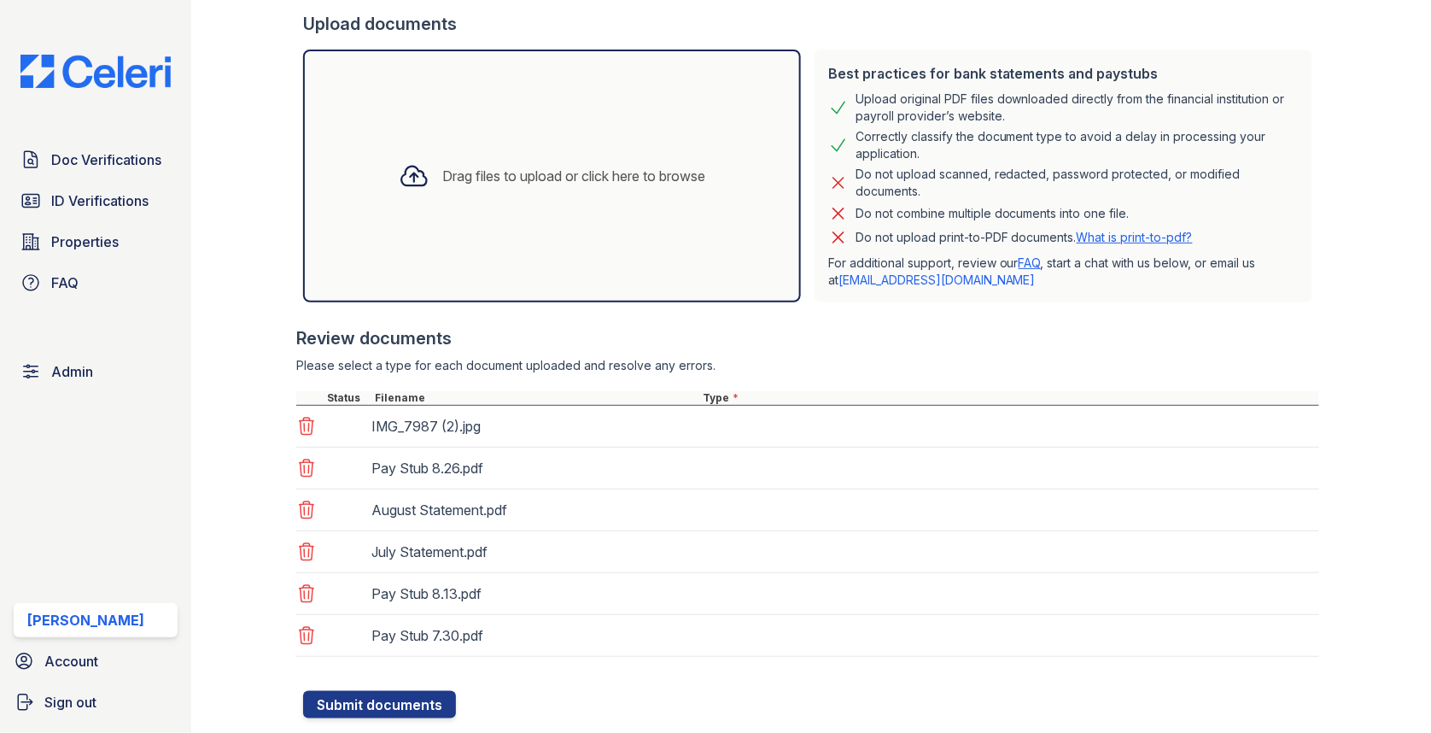
scroll to position [359, 0]
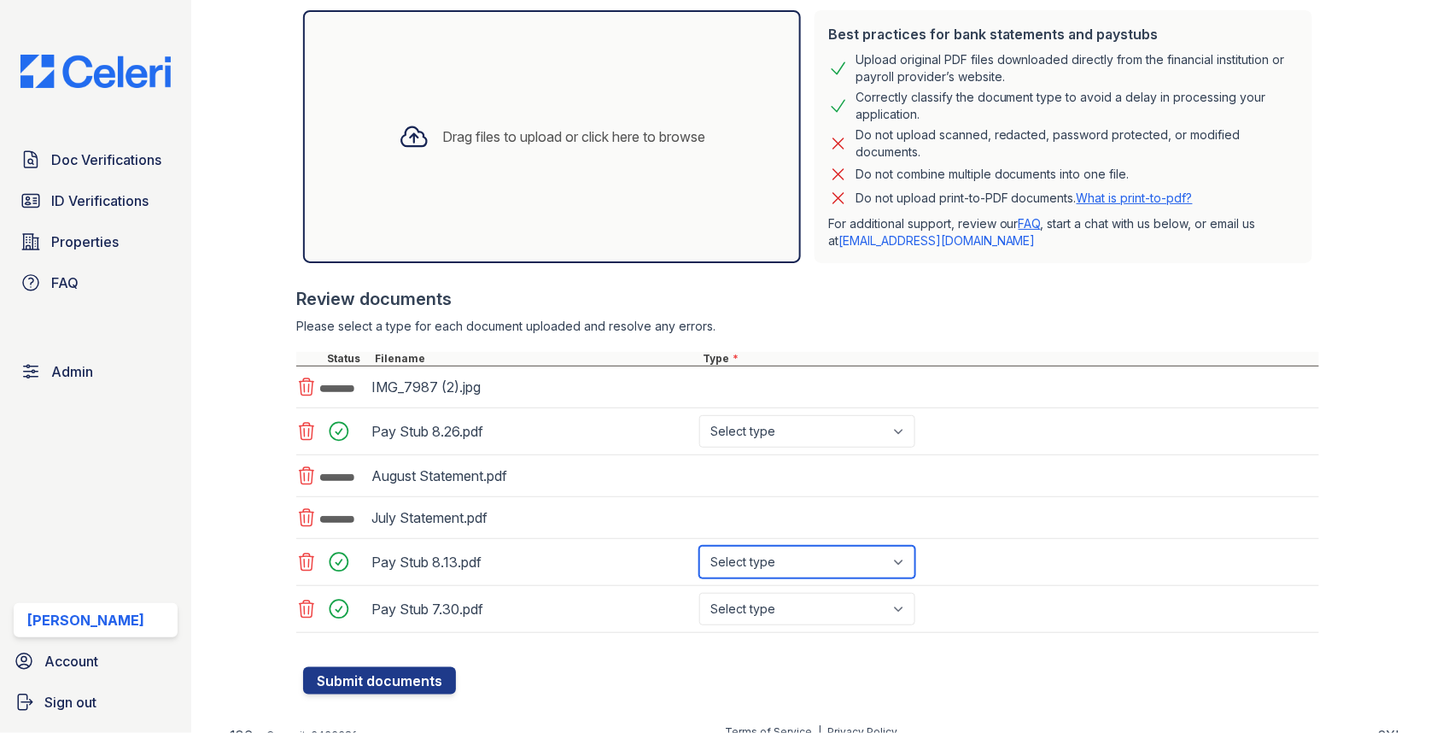
click at [768, 555] on select "Select type Paystub Bank Statement Offer Letter Tax Documents Benefit Award Let…" at bounding box center [807, 562] width 216 height 32
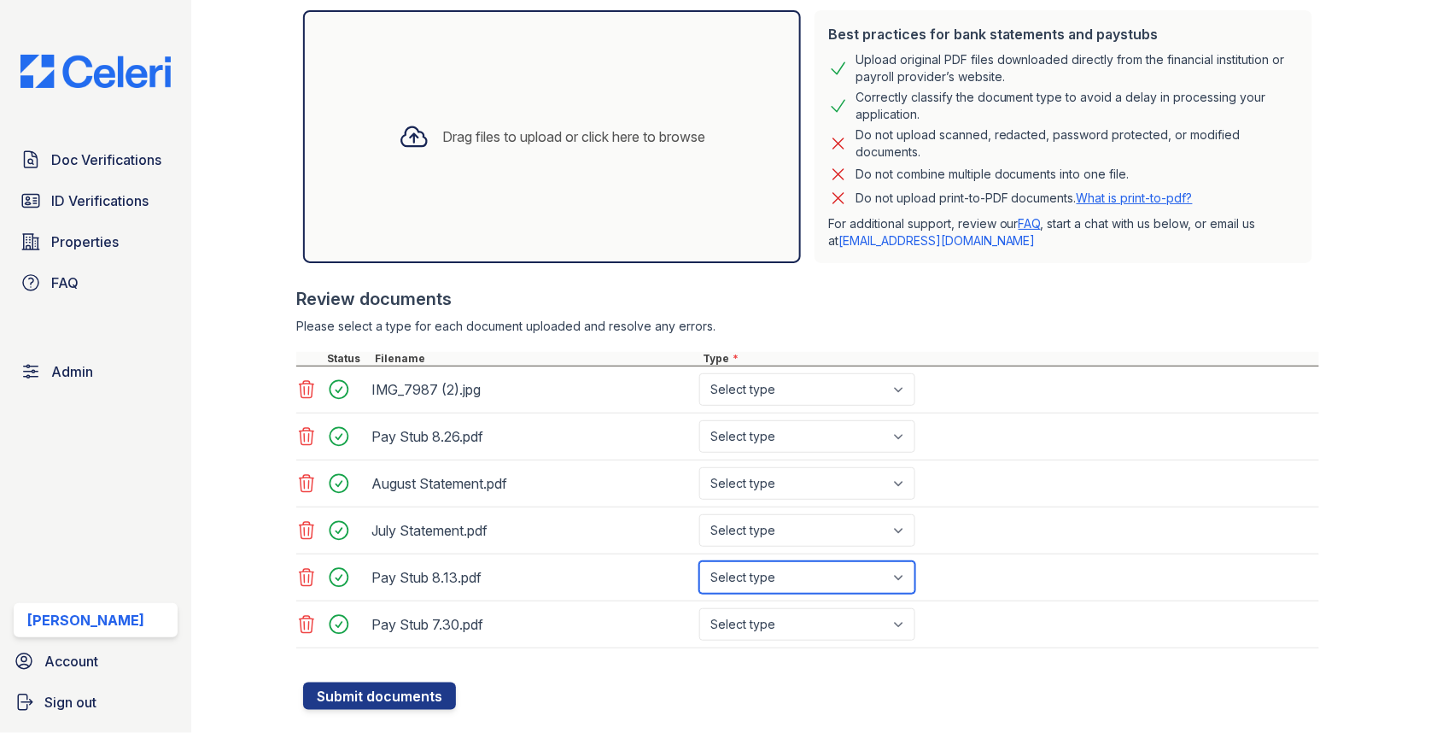
select select "paystub"
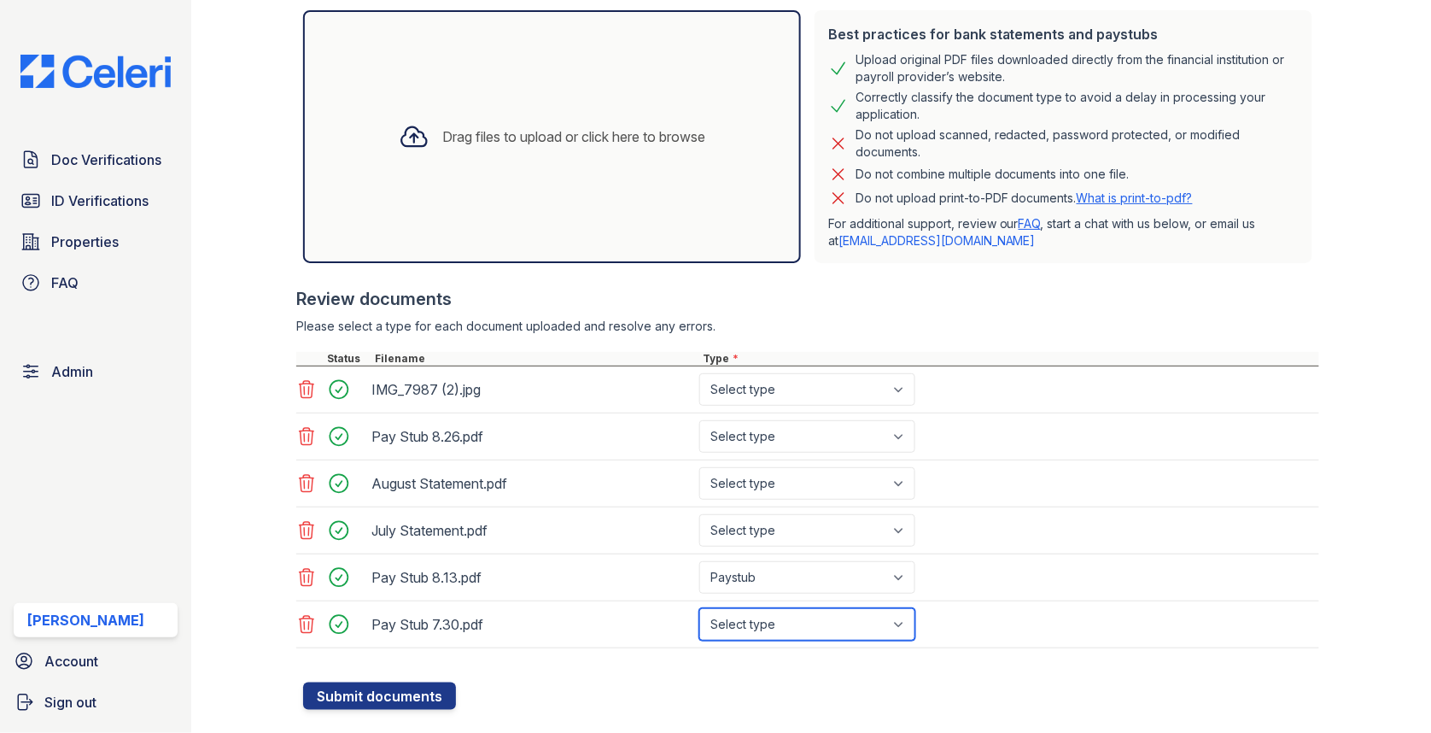
drag, startPoint x: 768, startPoint y: 555, endPoint x: 763, endPoint y: 614, distance: 59.1
click at [763, 614] on select "Select type Paystub Bank Statement Offer Letter Tax Documents Benefit Award Let…" at bounding box center [807, 624] width 216 height 32
select select "paystub"
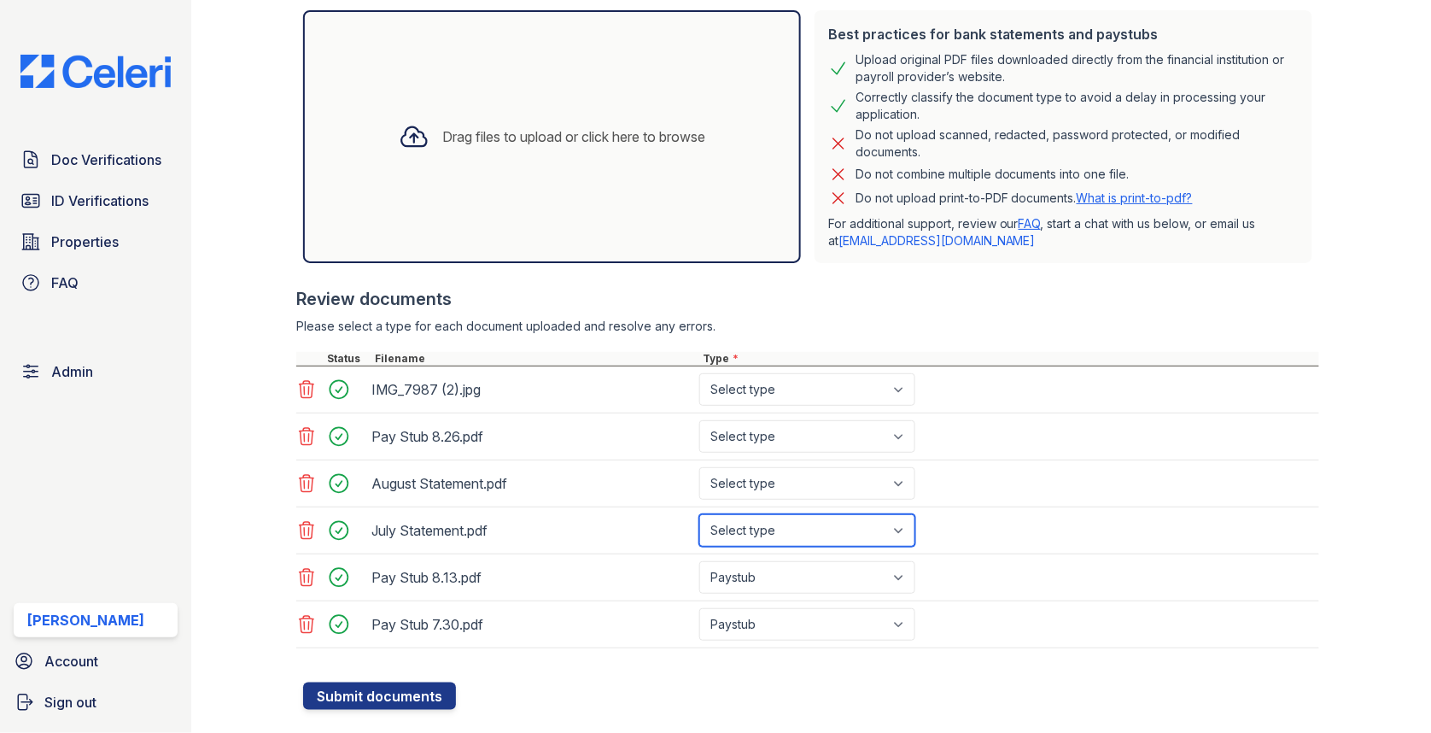
click at [761, 523] on select "Select type Paystub Bank Statement Offer Letter Tax Documents Benefit Award Let…" at bounding box center [807, 530] width 216 height 32
select select "bank_statement"
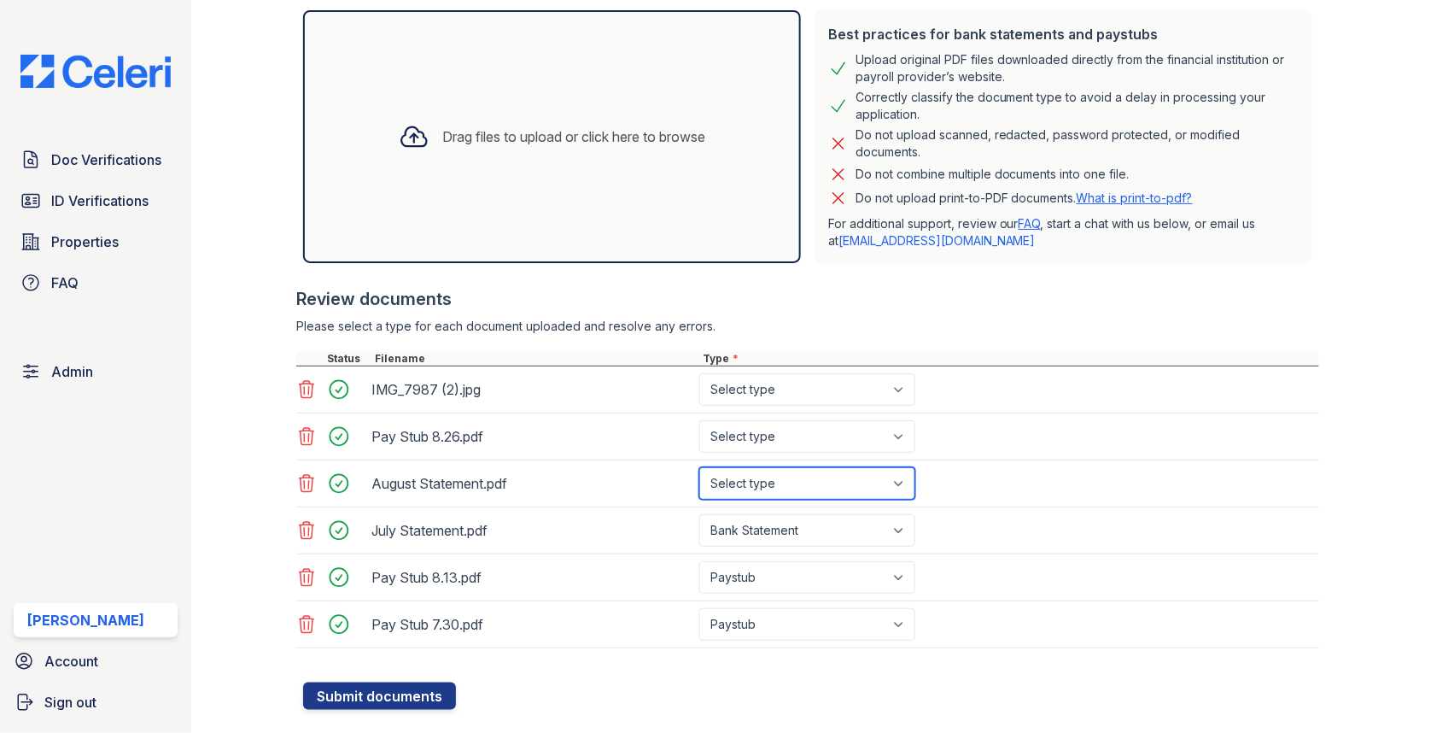
click at [764, 488] on select "Select type Paystub Bank Statement Offer Letter Tax Documents Benefit Award Let…" at bounding box center [807, 483] width 216 height 32
select select "bank_statement"
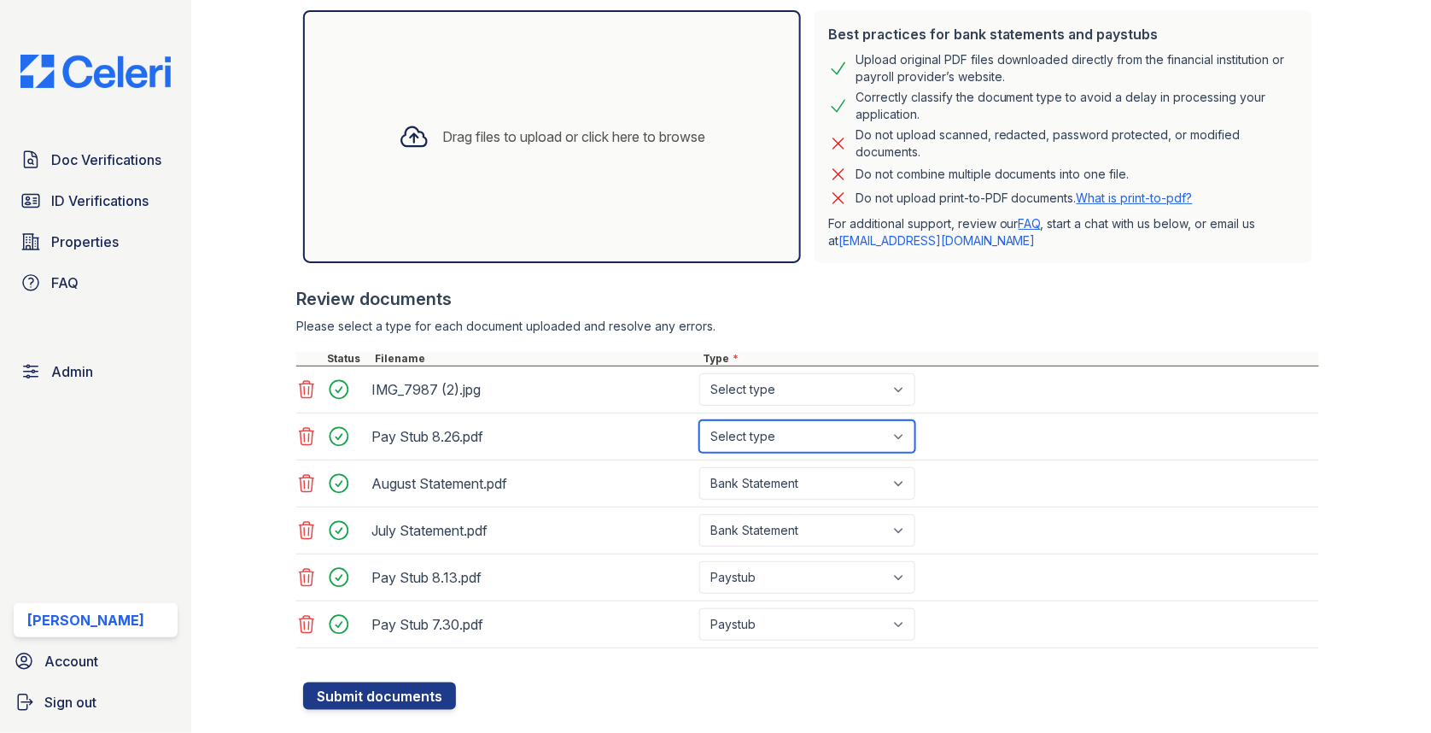
click at [766, 442] on select "Select type Paystub Bank Statement Offer Letter Tax Documents Benefit Award Let…" at bounding box center [807, 436] width 216 height 32
select select "paystub"
click at [773, 383] on select "Select type Paystub Bank Statement Offer Letter Tax Documents Benefit Award Let…" at bounding box center [807, 389] width 216 height 32
select select "other"
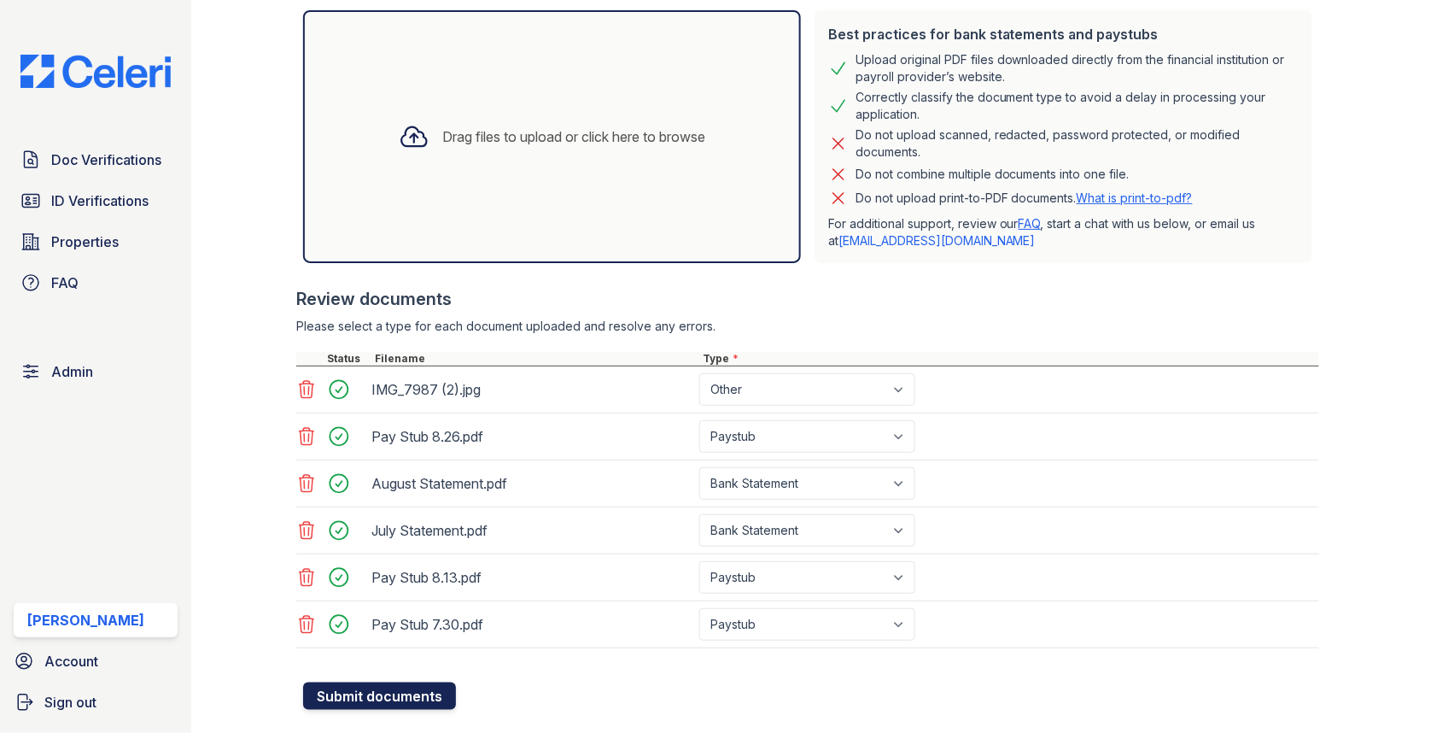
click at [390, 699] on button "Submit documents" at bounding box center [379, 695] width 153 height 27
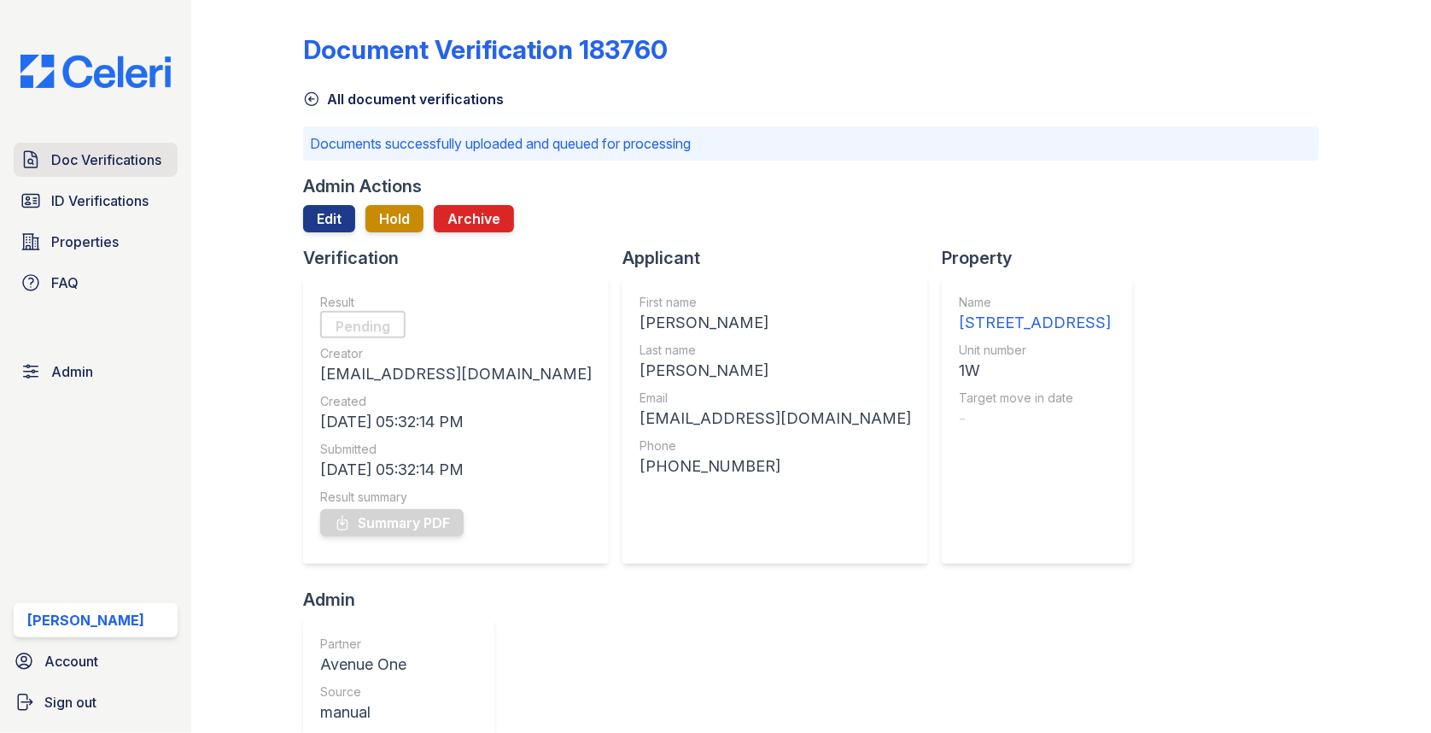
click at [114, 149] on span "Doc Verifications" at bounding box center [106, 159] width 110 height 20
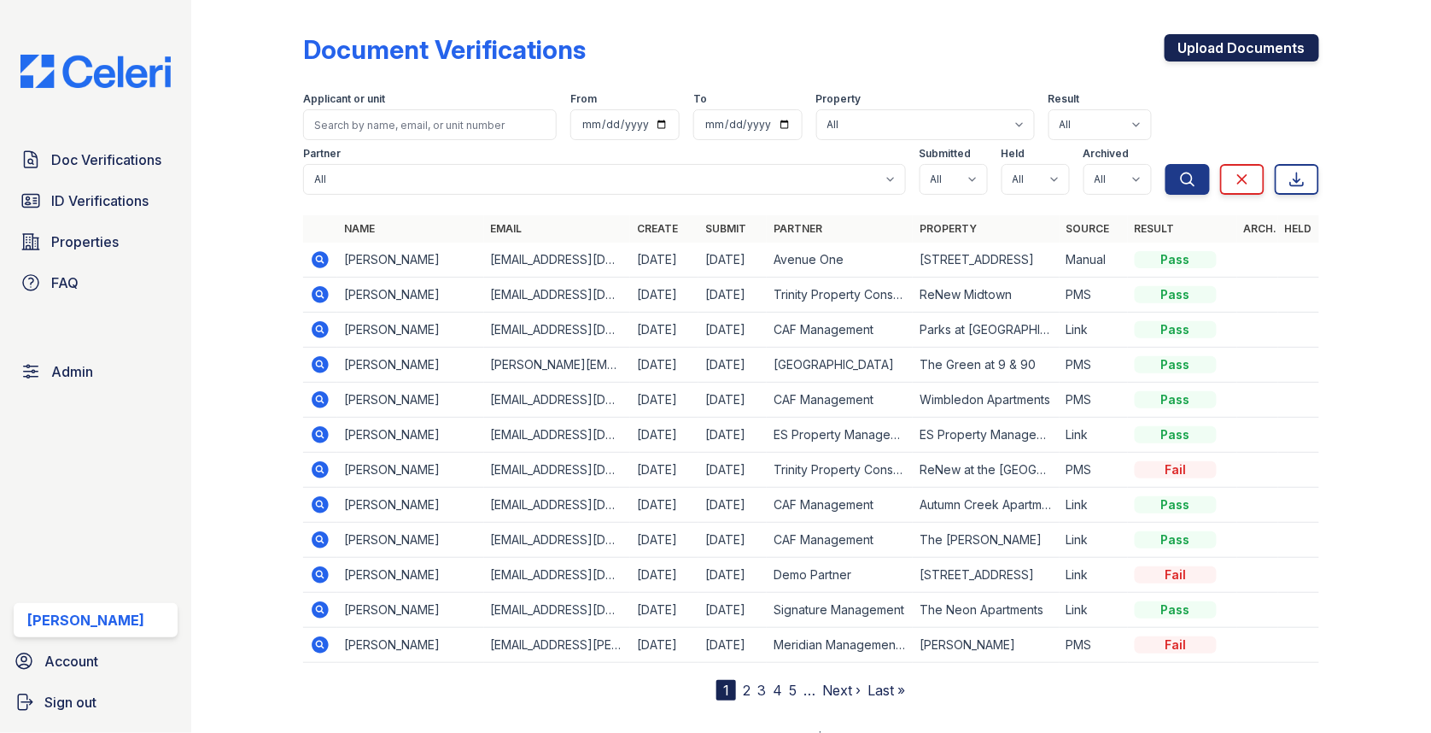
click at [1269, 35] on link "Upload Documents" at bounding box center [1242, 47] width 155 height 27
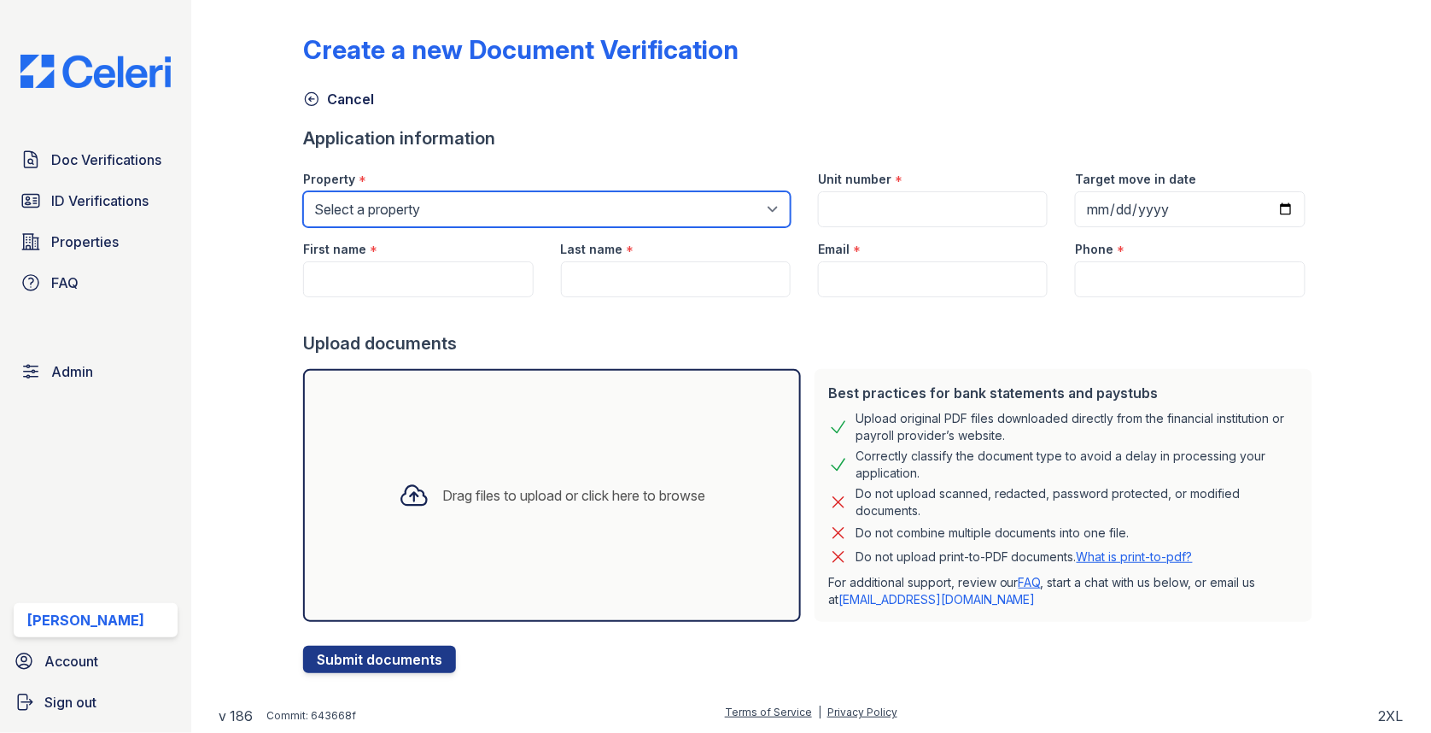
click at [466, 212] on select "Select a property 0000 Kinney Avenue 09 Cape Coral 10006 North Glowing Forge Co…" at bounding box center [547, 209] width 488 height 36
select select "4168"
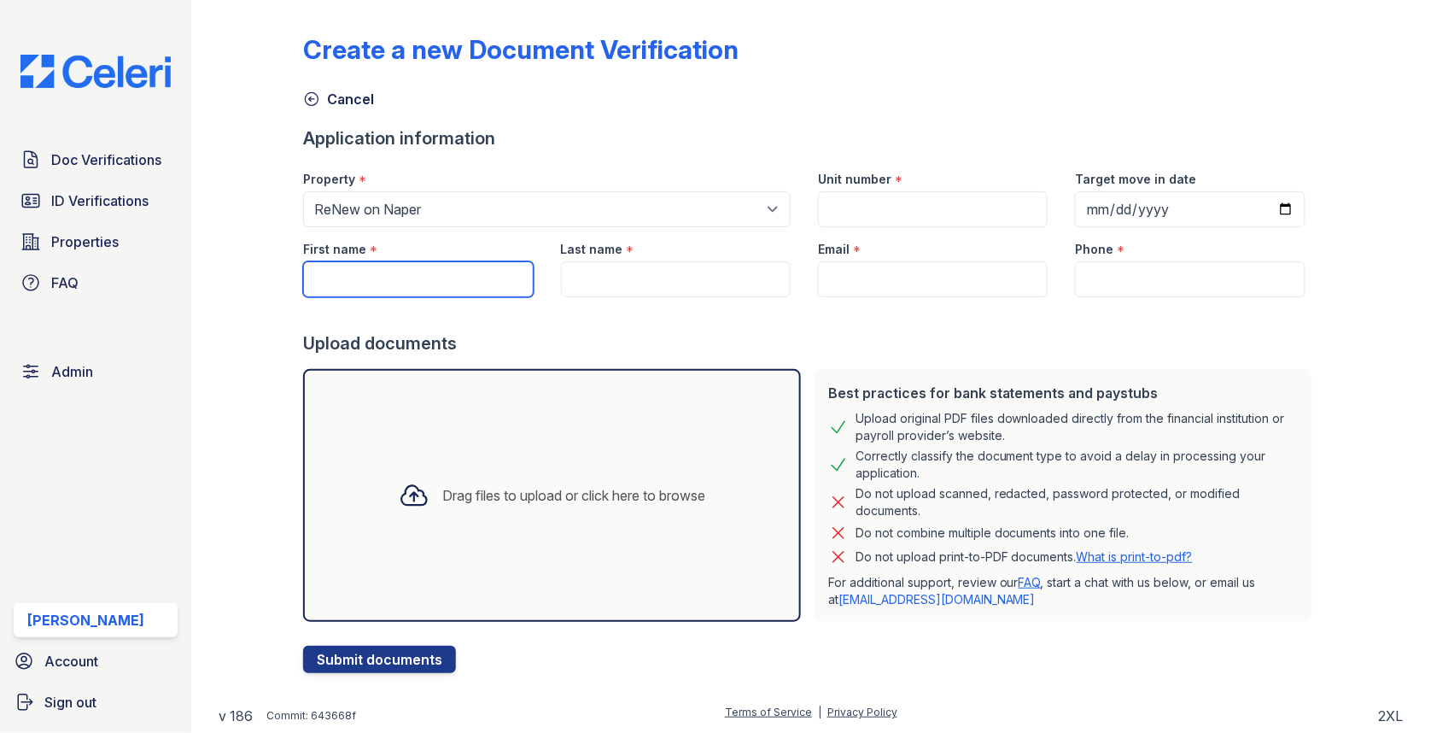
click at [407, 263] on input "First name" at bounding box center [418, 279] width 230 height 36
paste input "[PERSON_NAME]"
click at [389, 278] on input "[PERSON_NAME]" at bounding box center [418, 279] width 230 height 36
type input "[PERSON_NAME]"
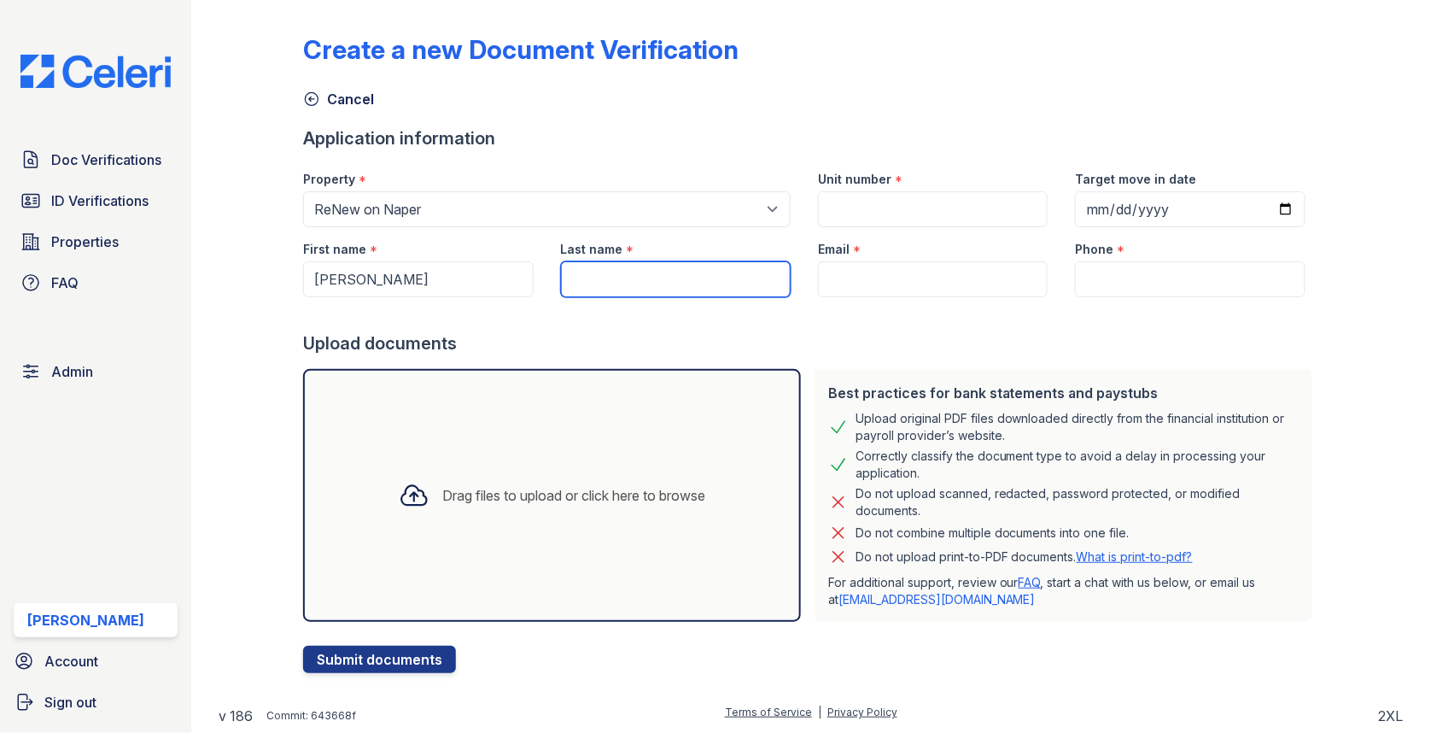
paste input "[PERSON_NAME]"
type input "[PERSON_NAME]"
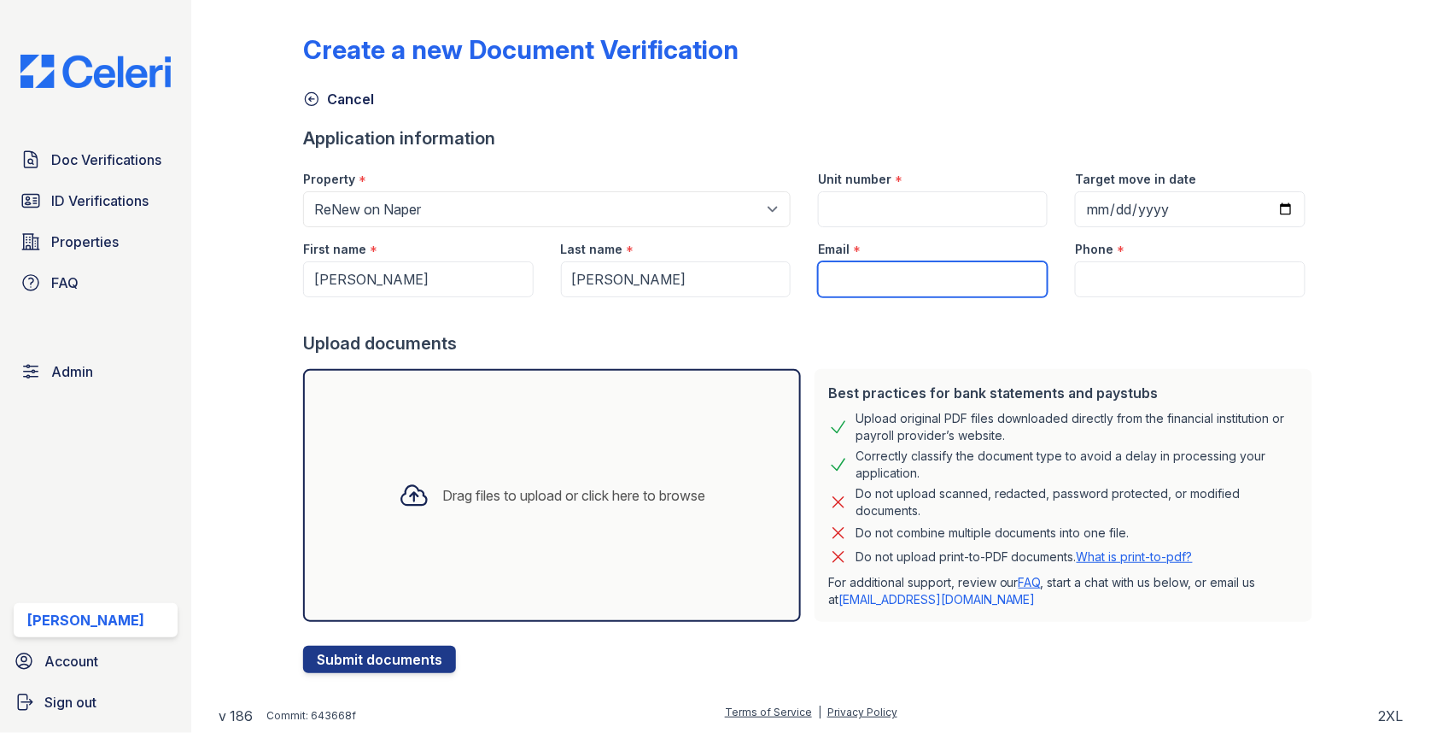
click at [876, 279] on input "Email" at bounding box center [933, 279] width 230 height 36
paste input "[EMAIL_ADDRESS][DOMAIN_NAME]"
type input "[EMAIL_ADDRESS][DOMAIN_NAME]"
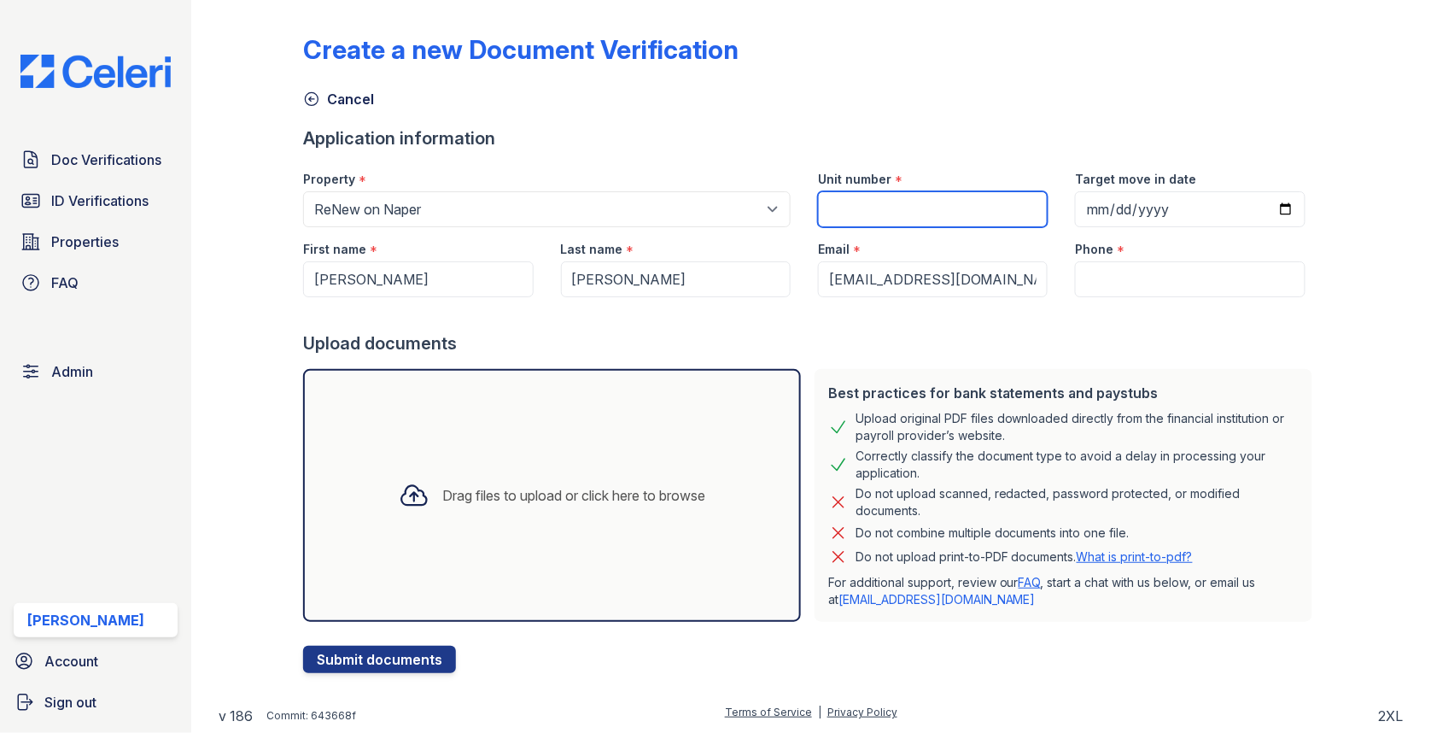
click at [886, 223] on input "Unit number" at bounding box center [933, 209] width 230 height 36
type input "1"
click at [1131, 265] on input "Phone" at bounding box center [1190, 279] width 230 height 36
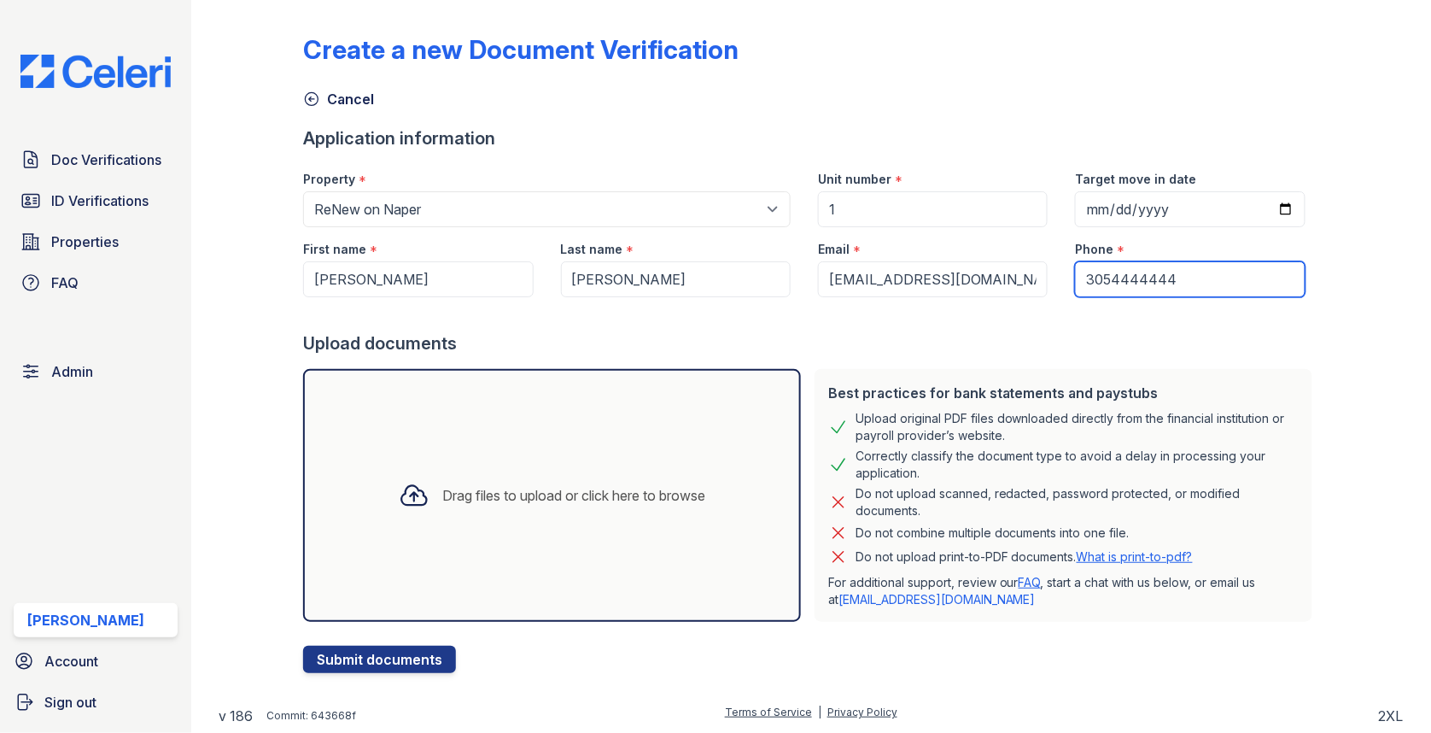
type input "3054444444"
click at [667, 423] on div "Drag files to upload or click here to browse" at bounding box center [552, 495] width 498 height 253
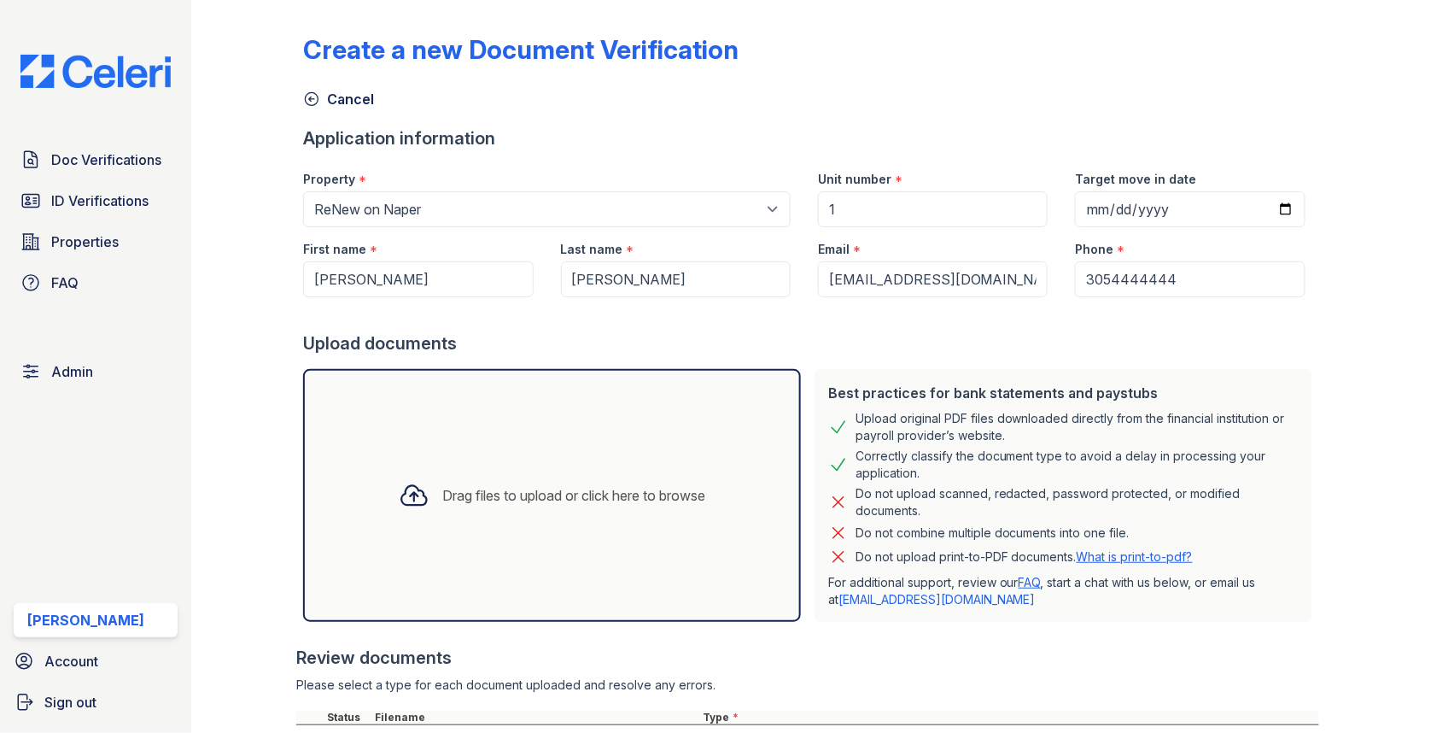
scroll to position [234, 0]
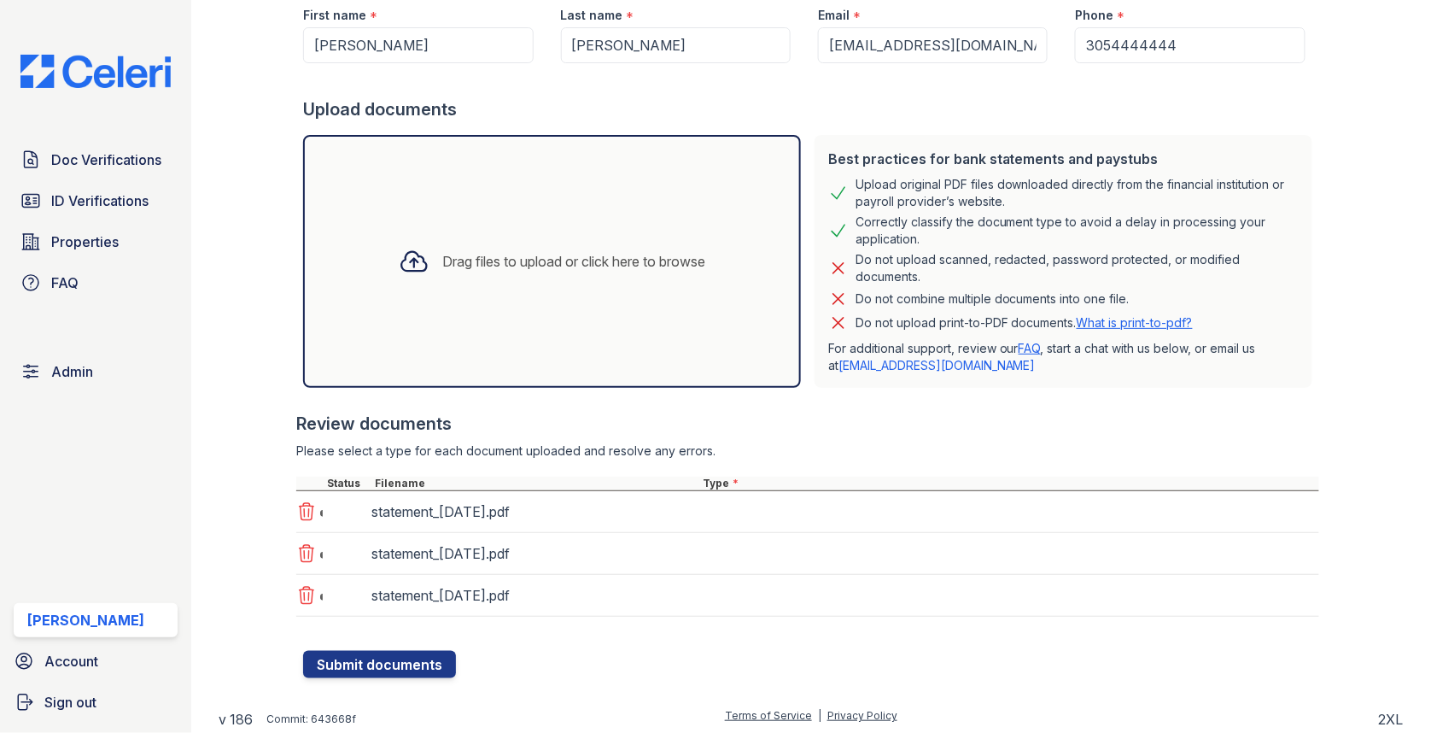
click at [731, 517] on div "statement_[DATE].pdf" at bounding box center [807, 512] width 1023 height 42
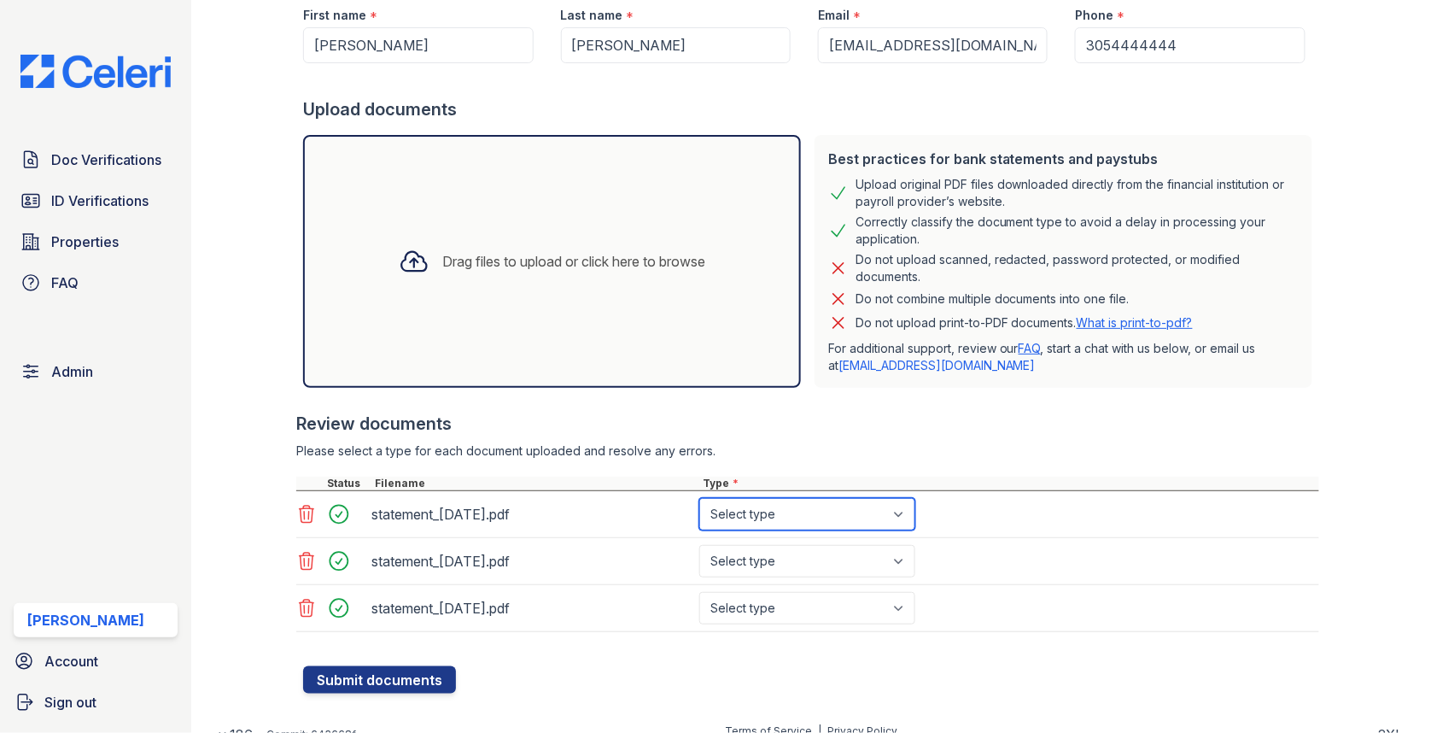
click at [739, 511] on select "Select type Paystub Bank Statement Offer Letter Tax Documents Benefit Award Let…" at bounding box center [807, 514] width 216 height 32
select select "other"
click at [761, 573] on div "statement_2025-08-03.pdf Select type Paystub Bank Statement Offer Letter Tax Do…" at bounding box center [807, 561] width 1023 height 47
click at [761, 576] on div "statement_2025-08-03.pdf Select type Paystub Bank Statement Offer Letter Tax Do…" at bounding box center [807, 561] width 1023 height 47
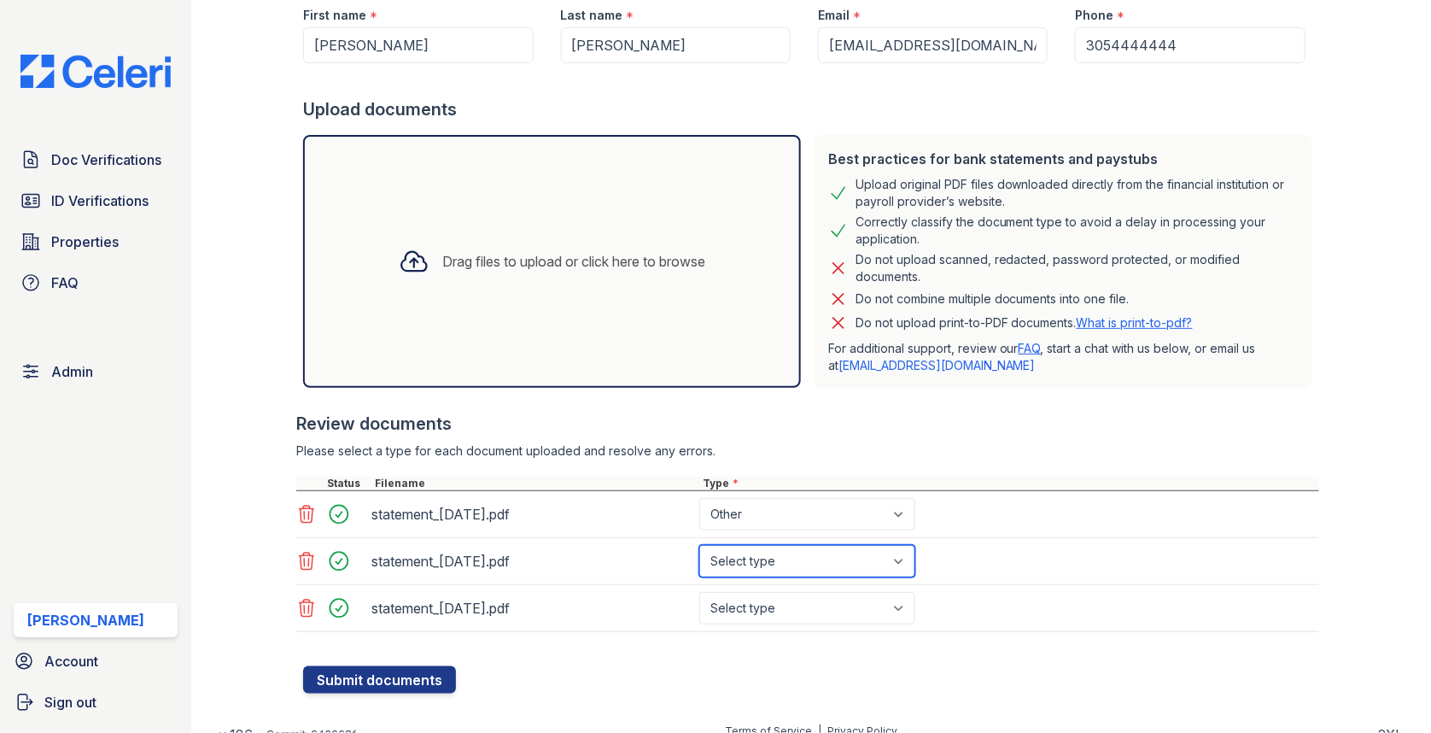
click at [761, 554] on select "Select type Paystub Bank Statement Offer Letter Tax Documents Benefit Award Let…" at bounding box center [807, 561] width 216 height 32
select select "other"
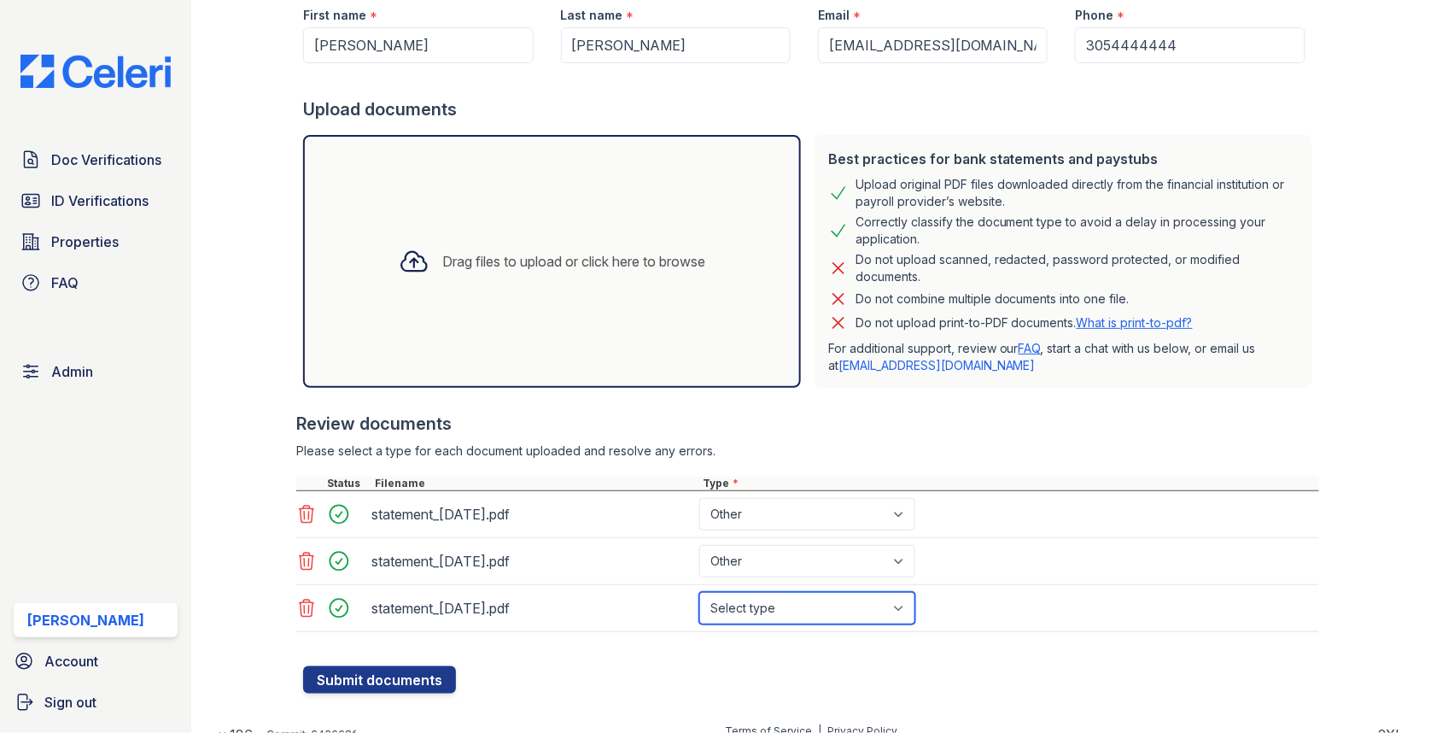
click at [765, 601] on select "Select type Paystub Bank Statement Offer Letter Tax Documents Benefit Award Let…" at bounding box center [807, 608] width 216 height 32
select select "other"
click at [387, 688] on div "Create a new Document Verification Cancel Application information Property * Se…" at bounding box center [811, 243] width 1185 height 955
click at [383, 670] on button "Submit documents" at bounding box center [379, 679] width 153 height 27
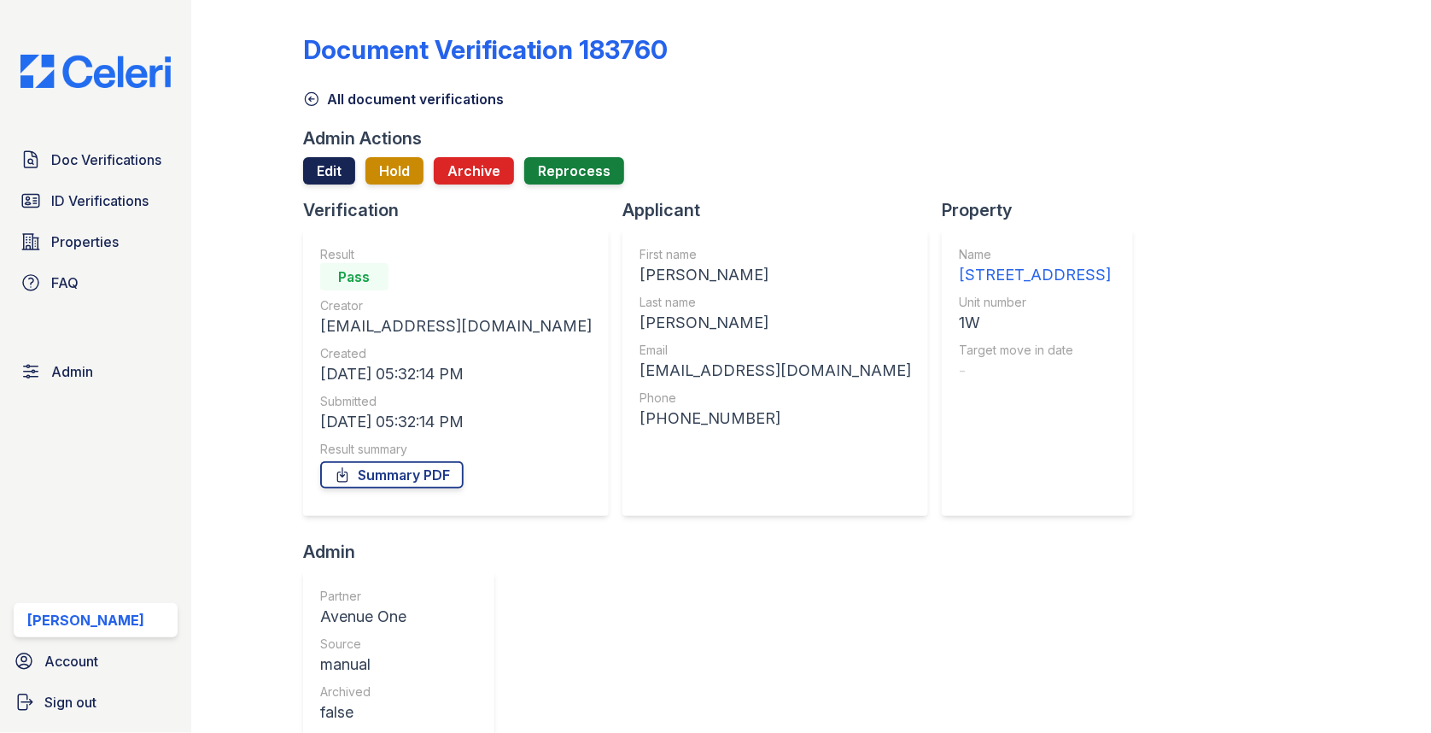
click at [340, 165] on link "Edit" at bounding box center [329, 170] width 52 height 27
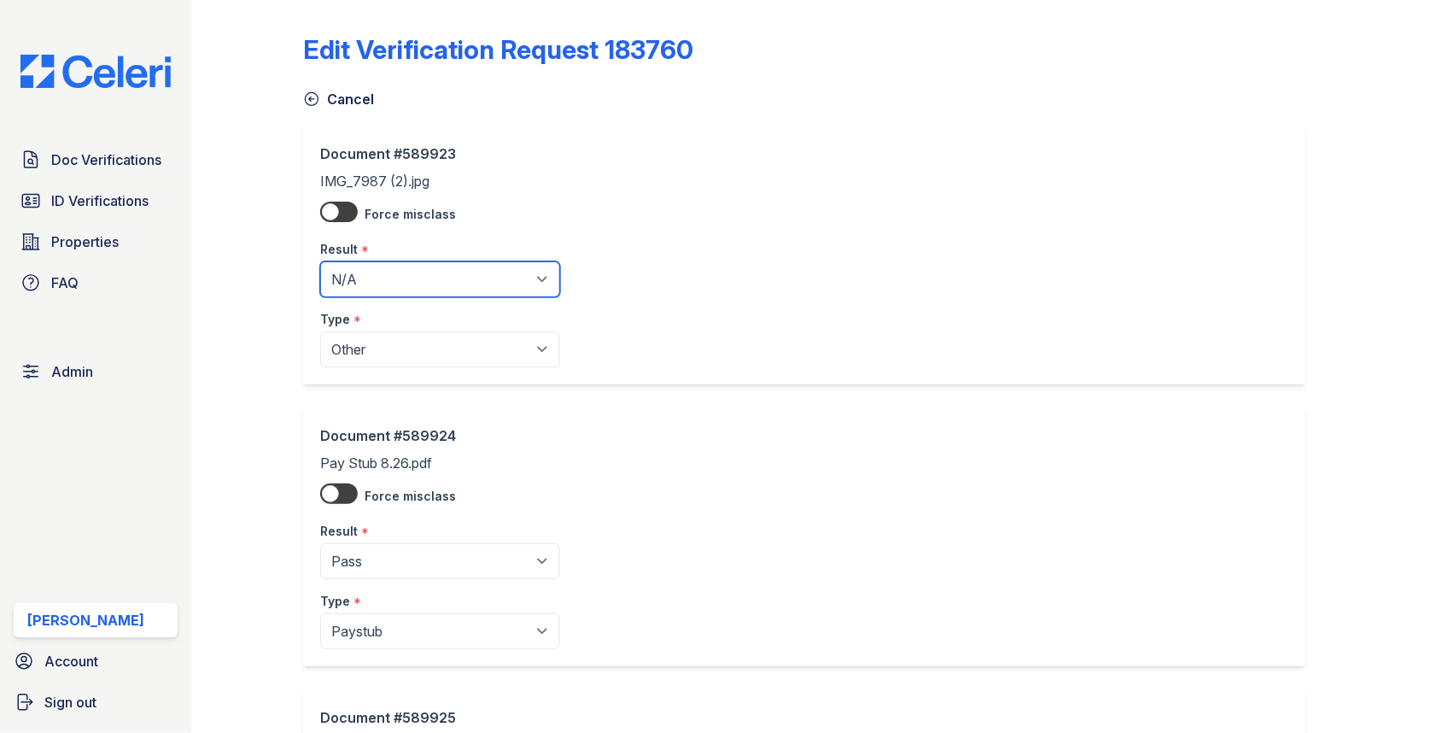
click at [413, 268] on select "Pending Sent Started Processing Pass Fail Caution Error N/A" at bounding box center [440, 279] width 240 height 36
select select "pass"
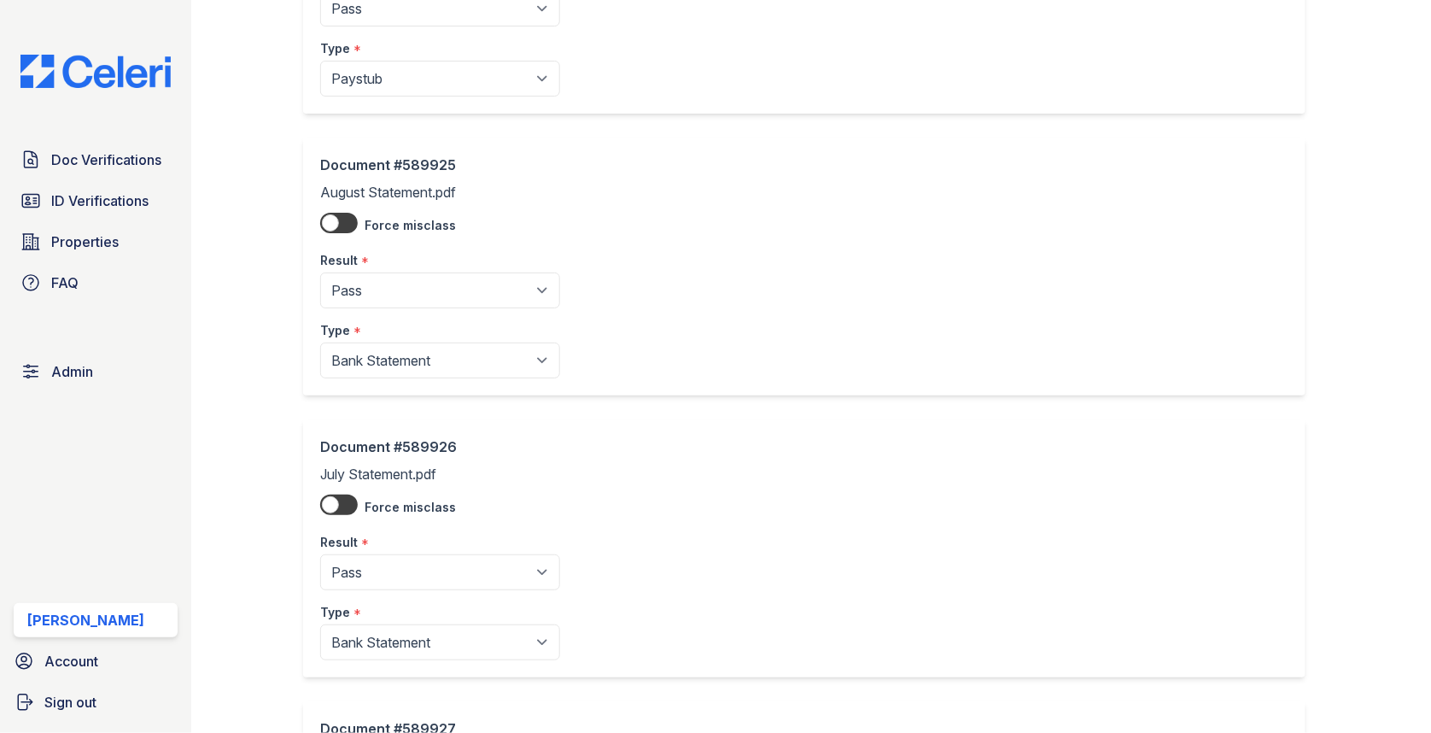
scroll to position [1161, 0]
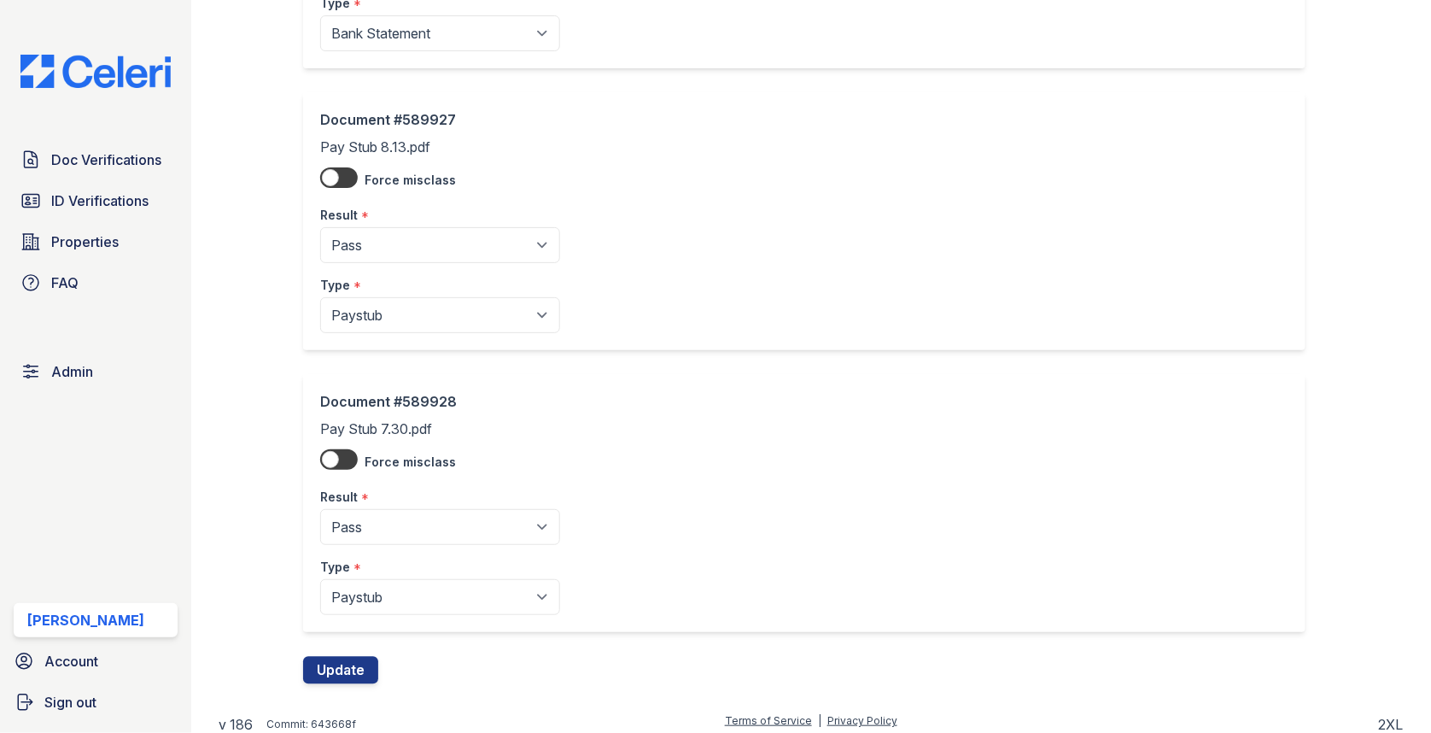
click at [355, 639] on div "Document #589928 Pay Stub 7.30.pdf Force misclass Result * Pending Sent Started…" at bounding box center [811, 515] width 1016 height 282
click at [355, 660] on button "Update" at bounding box center [340, 669] width 75 height 27
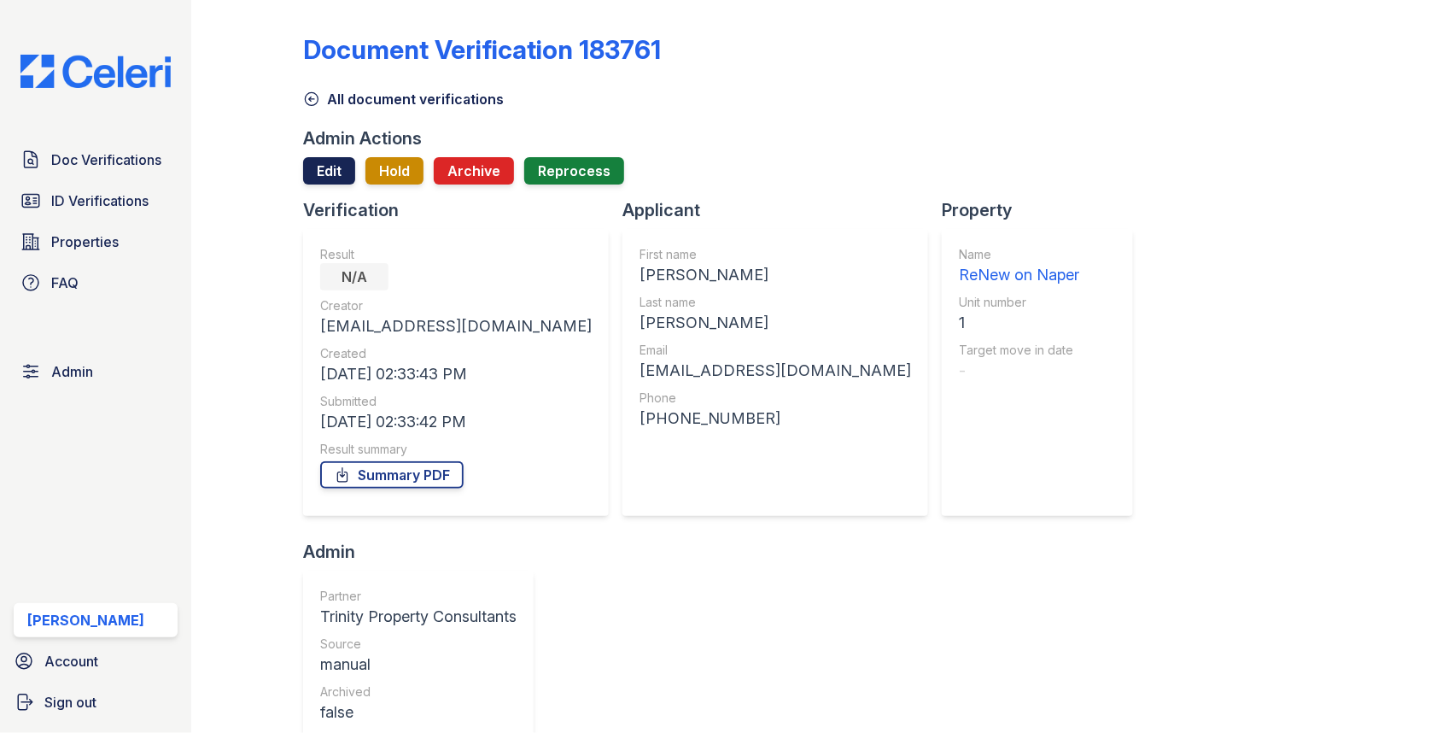
click at [326, 178] on link "Edit" at bounding box center [329, 170] width 52 height 27
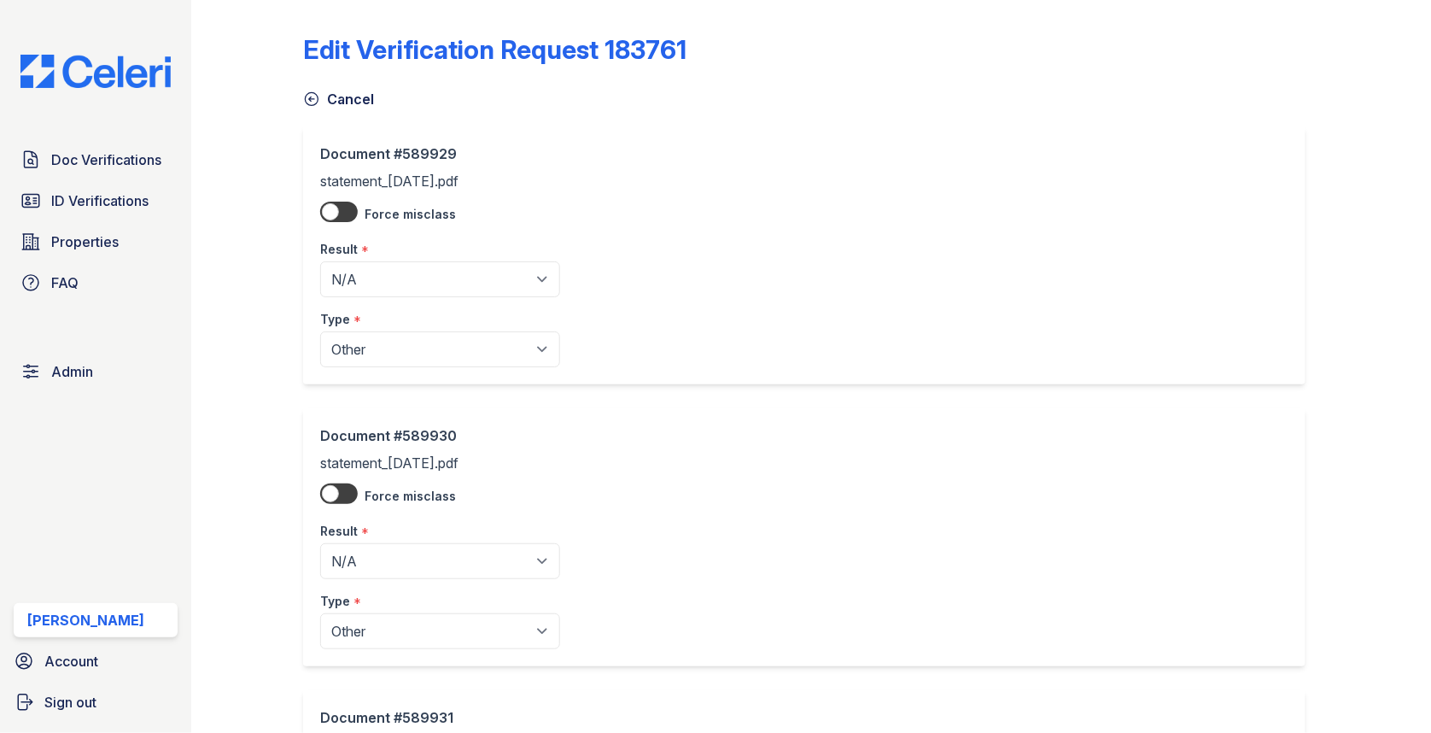
click at [387, 260] on div "Result *" at bounding box center [440, 244] width 240 height 34
click at [387, 261] on select "Pending Sent Started Processing Pass Fail Caution Error N/A" at bounding box center [440, 279] width 240 height 36
select select "pass"
click at [406, 547] on select "Pending Sent Started Processing Pass Fail Caution Error N/A" at bounding box center [440, 561] width 240 height 36
select select "pass"
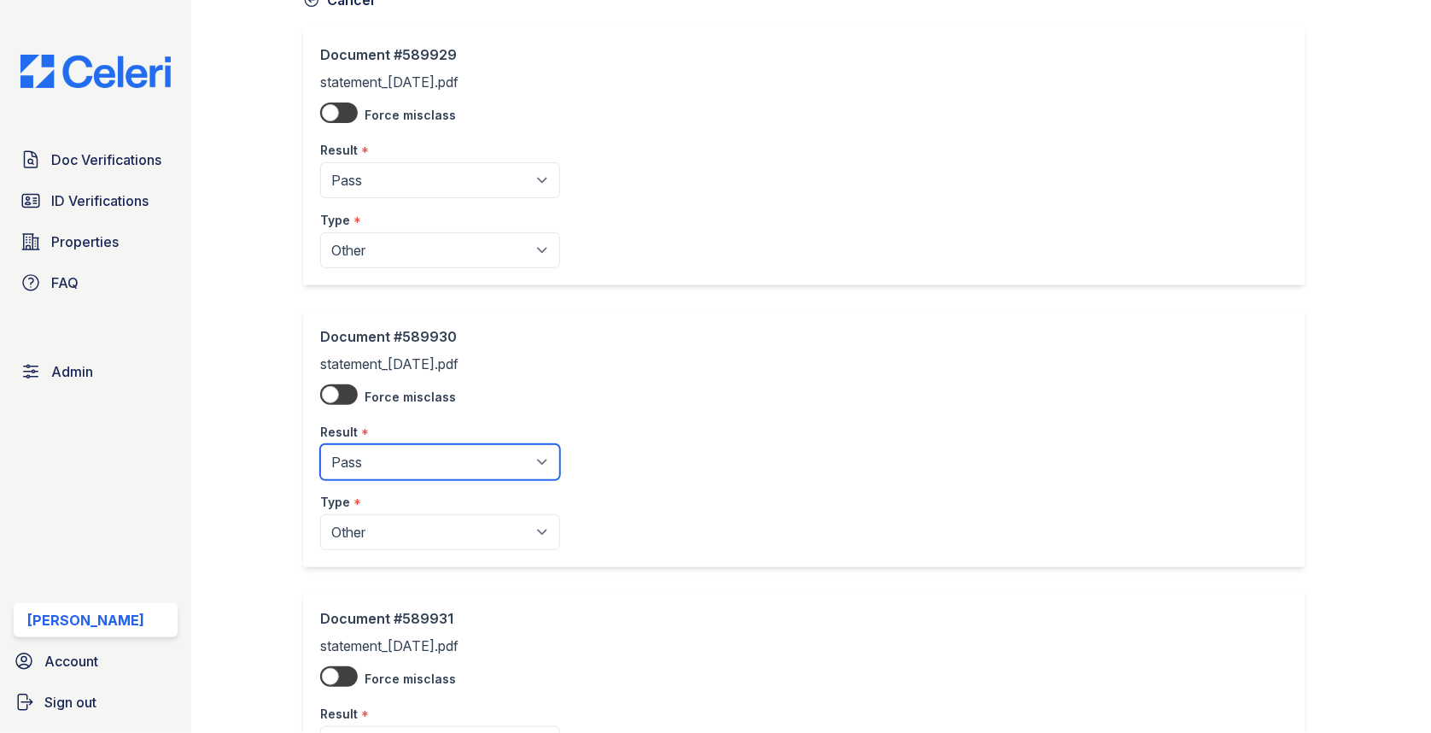
scroll to position [320, 0]
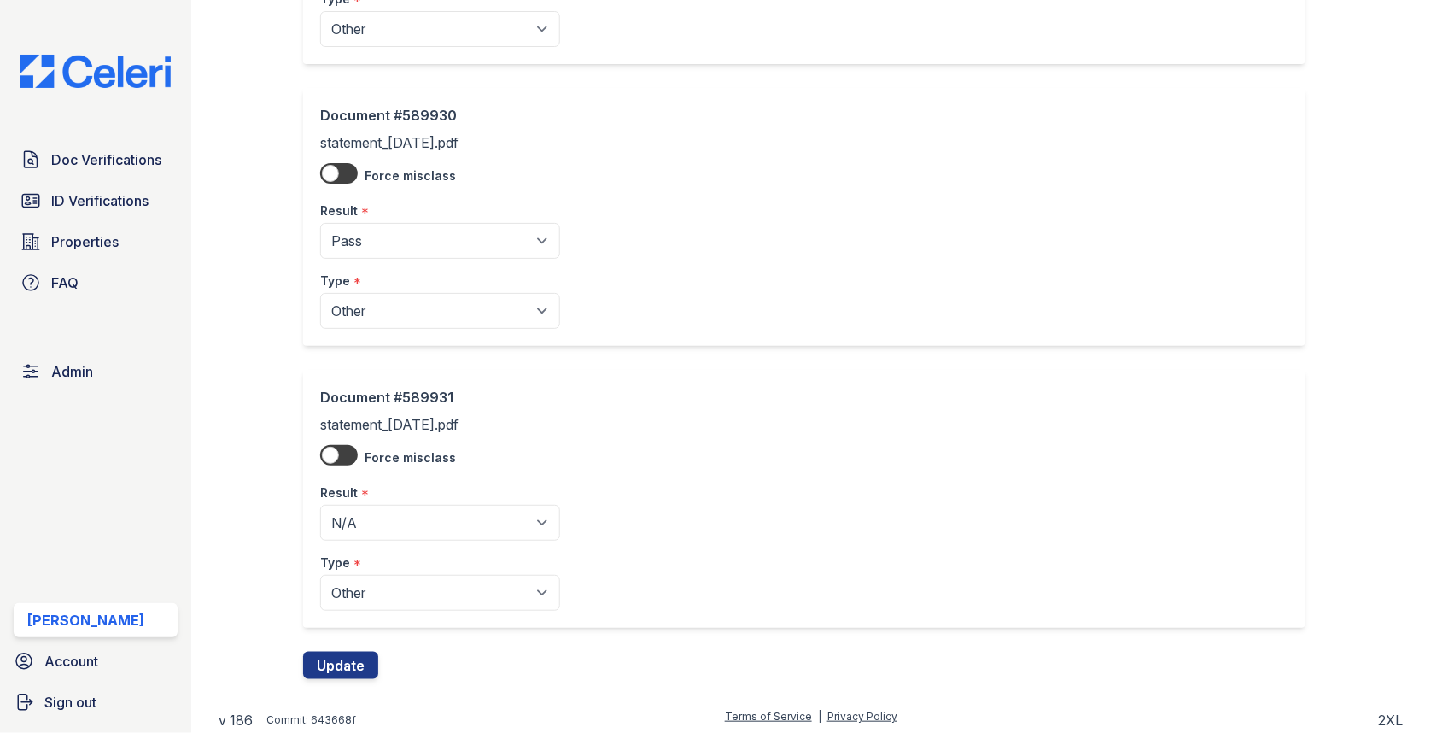
click at [405, 505] on select "Pending Sent Started Processing Pass Fail Caution Error N/A" at bounding box center [440, 523] width 240 height 36
select select "pass"
click at [337, 658] on button "Update" at bounding box center [340, 665] width 75 height 27
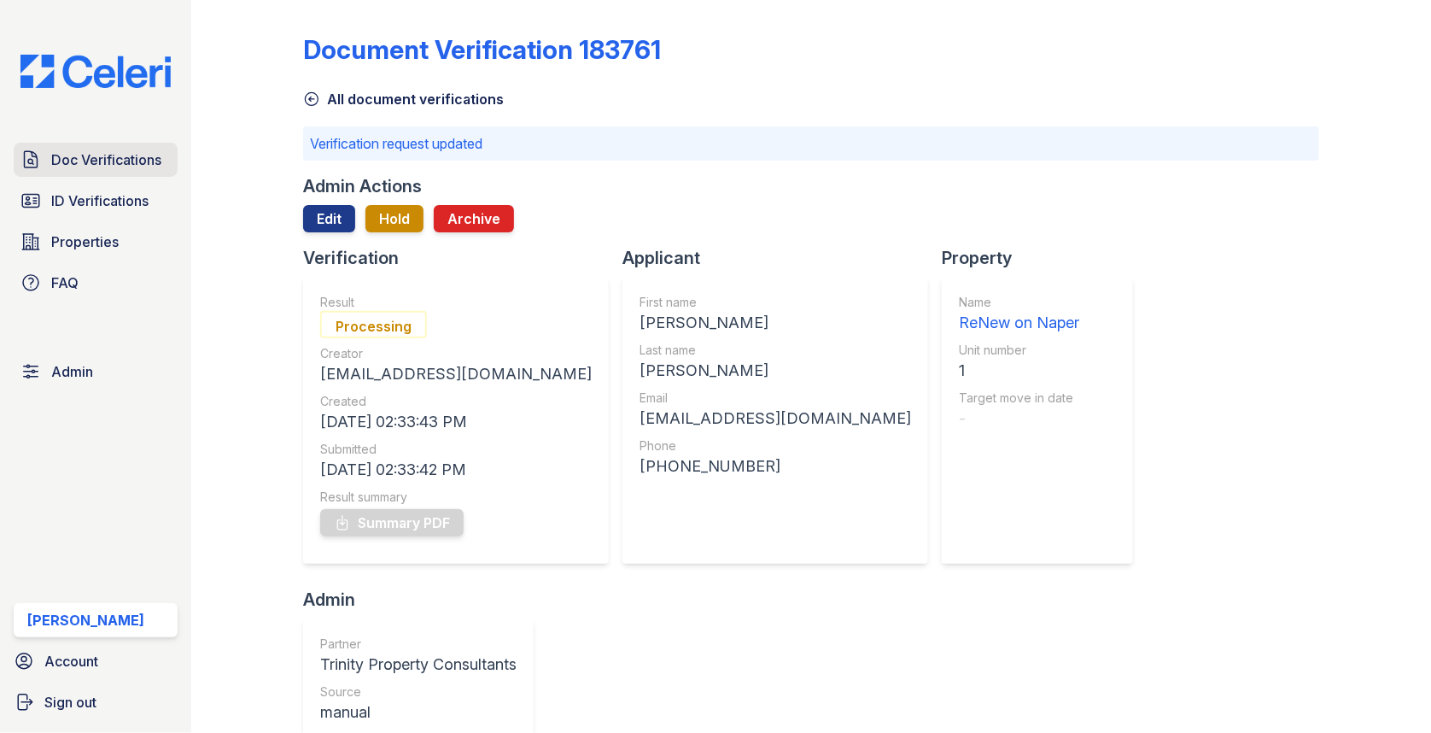
click at [135, 169] on span "Doc Verifications" at bounding box center [106, 159] width 110 height 20
